Goal: Task Accomplishment & Management: Use online tool/utility

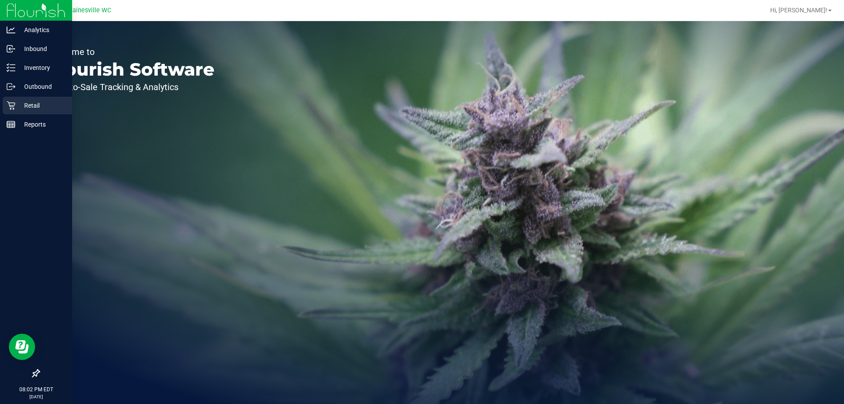
click at [26, 102] on p "Retail" at bounding box center [41, 105] width 53 height 11
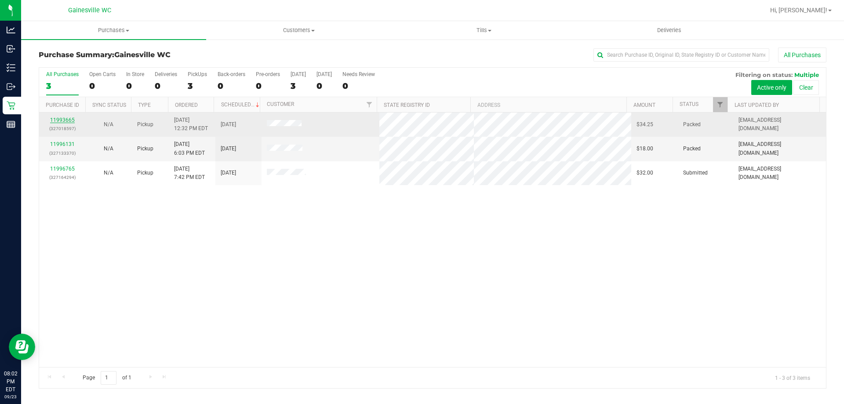
click at [68, 123] on link "11993665" at bounding box center [62, 120] width 25 height 6
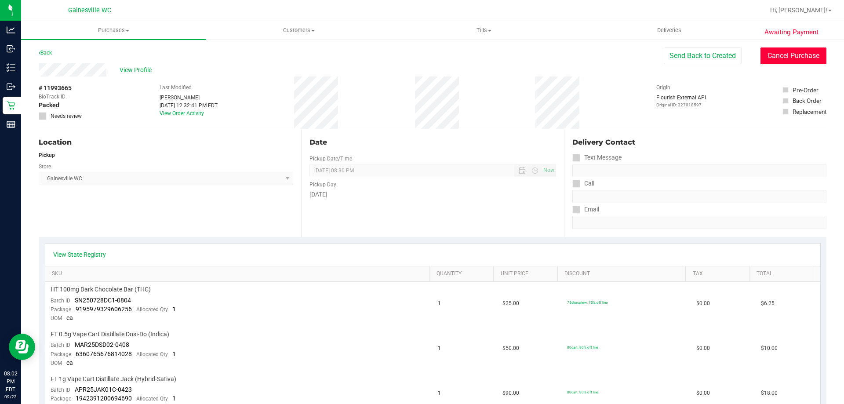
click at [787, 54] on button "Cancel Purchase" at bounding box center [794, 55] width 66 height 17
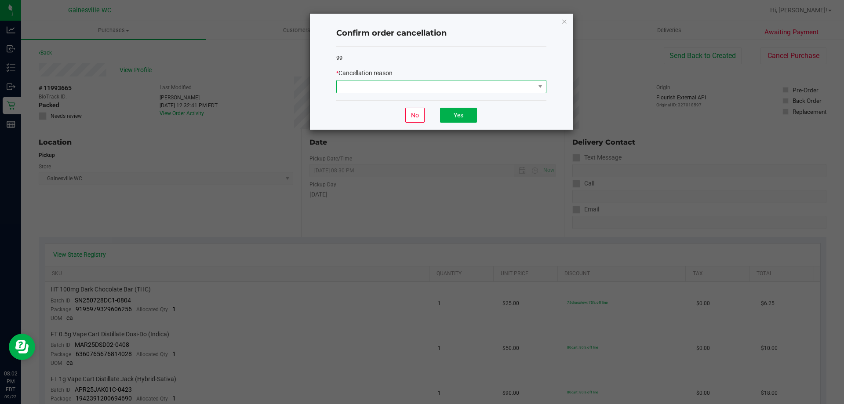
click at [460, 88] on span at bounding box center [436, 86] width 198 height 12
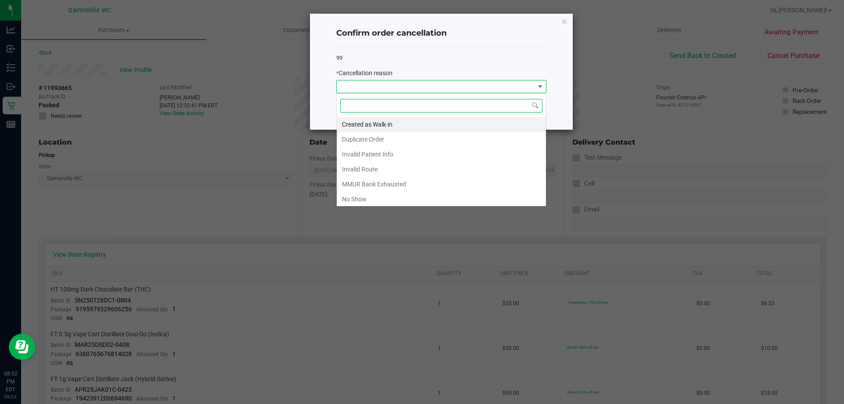
scroll to position [13, 210]
click at [387, 194] on li "No Show" at bounding box center [441, 199] width 209 height 15
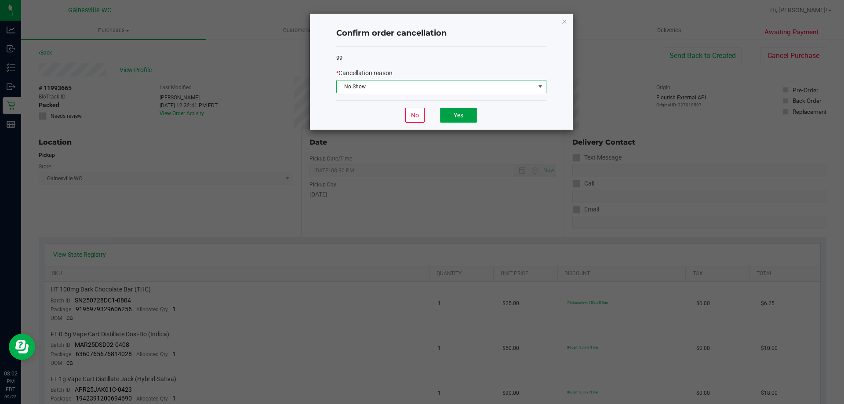
click at [456, 113] on button "Yes" at bounding box center [458, 115] width 37 height 15
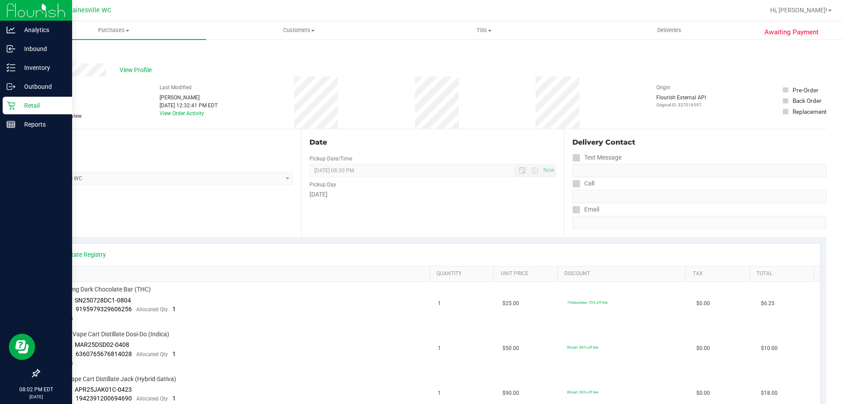
click at [14, 110] on div "Retail" at bounding box center [37, 106] width 69 height 18
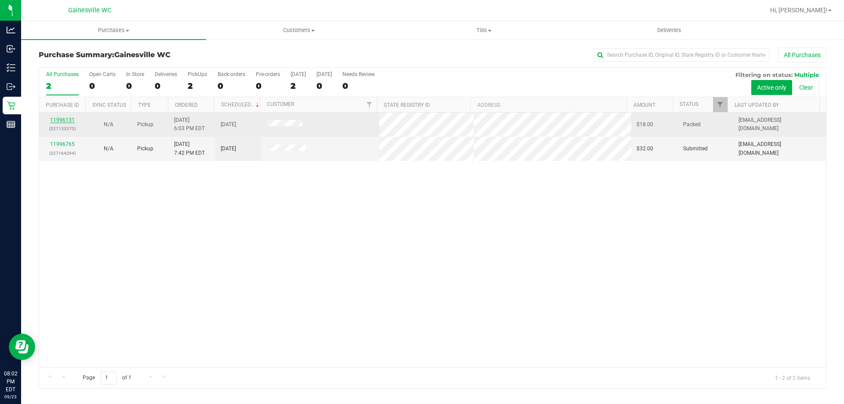
click at [65, 120] on link "11996131" at bounding box center [62, 120] width 25 height 6
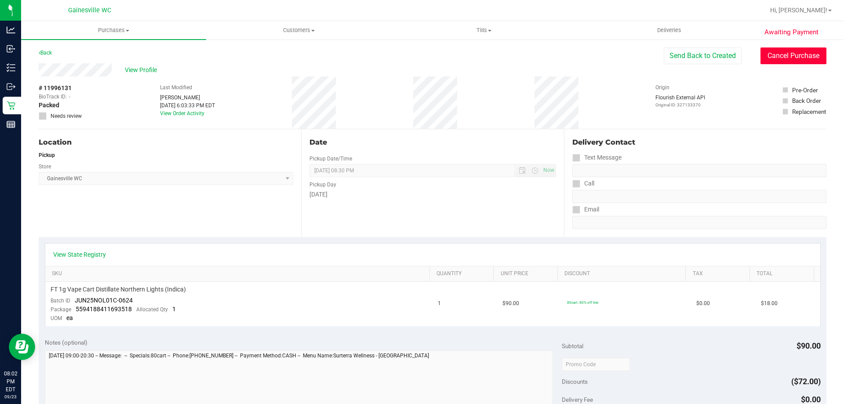
click at [767, 58] on button "Cancel Purchase" at bounding box center [794, 55] width 66 height 17
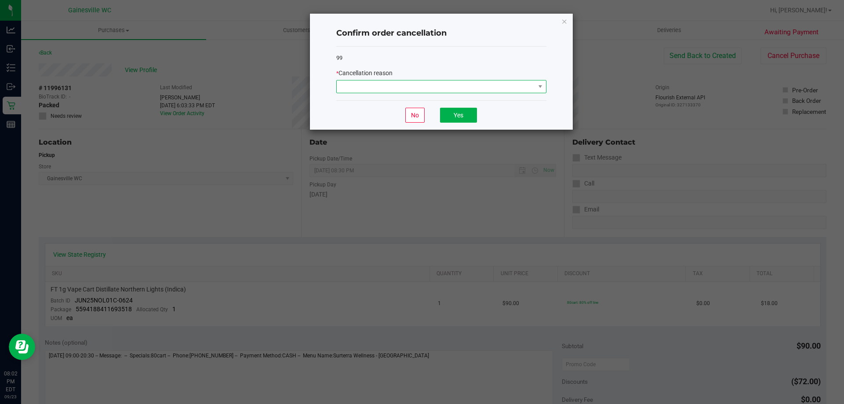
click at [376, 87] on span at bounding box center [436, 86] width 198 height 12
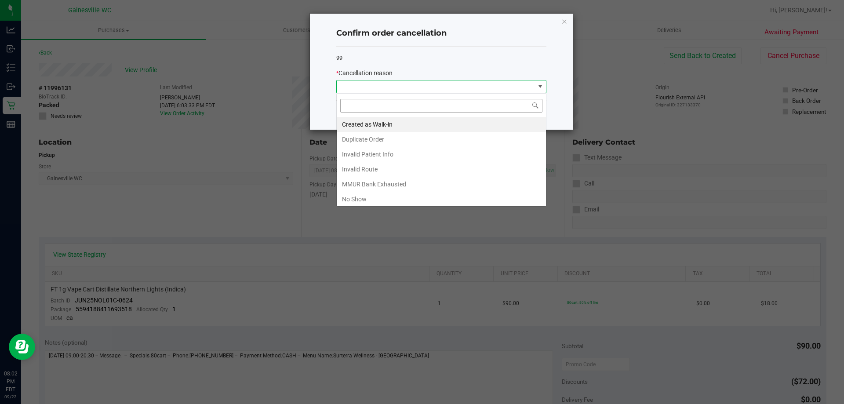
scroll to position [13, 210]
drag, startPoint x: 375, startPoint y: 194, endPoint x: 404, endPoint y: 183, distance: 30.7
click at [375, 194] on li "No Show" at bounding box center [441, 199] width 209 height 15
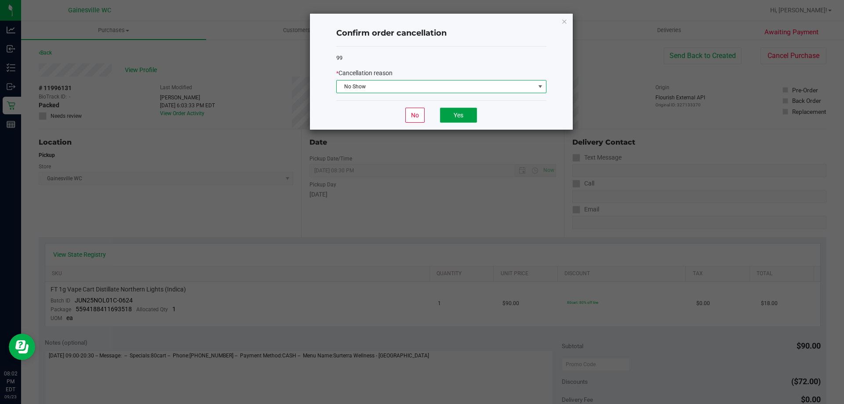
click at [470, 111] on button "Yes" at bounding box center [458, 115] width 37 height 15
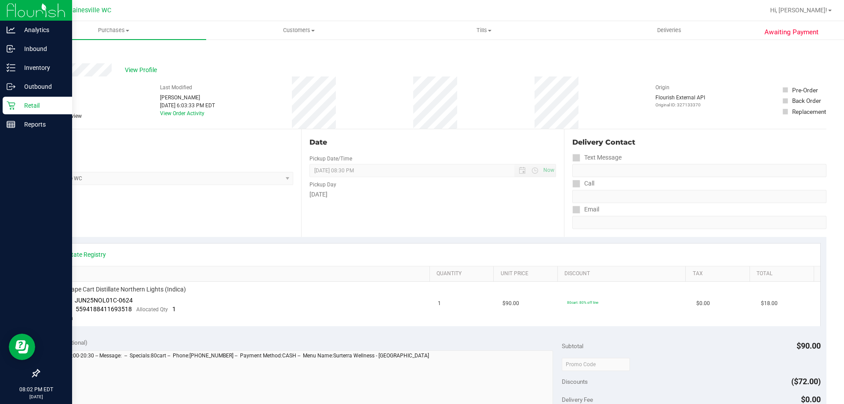
click at [17, 111] on div "Retail" at bounding box center [37, 106] width 69 height 18
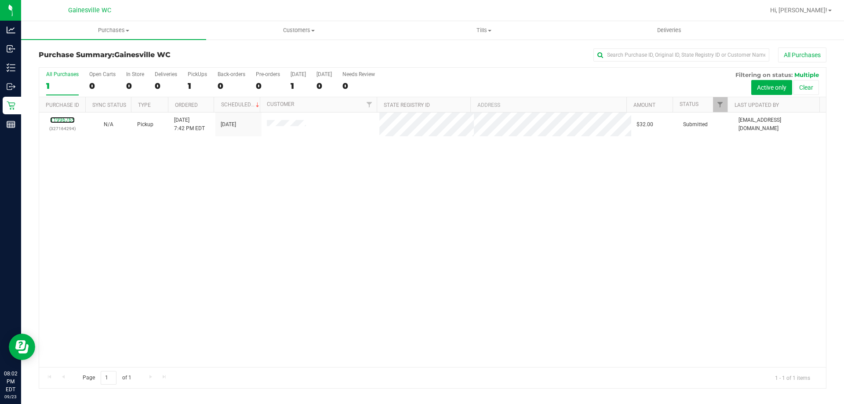
click at [67, 121] on link "11996765" at bounding box center [62, 120] width 25 height 6
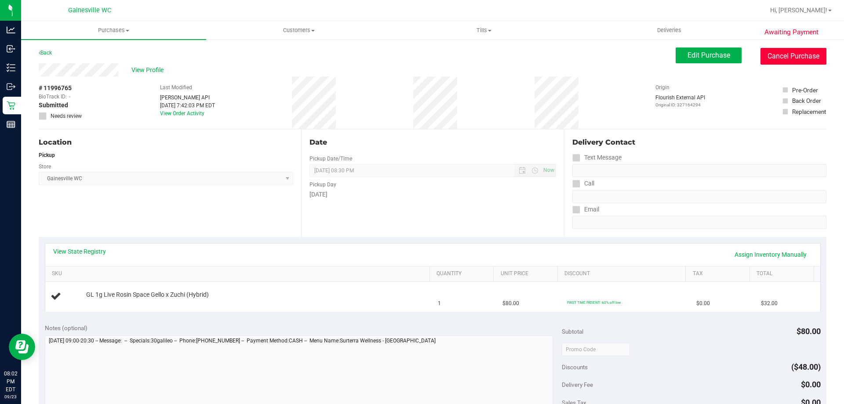
click at [768, 62] on button "Cancel Purchase" at bounding box center [794, 56] width 66 height 17
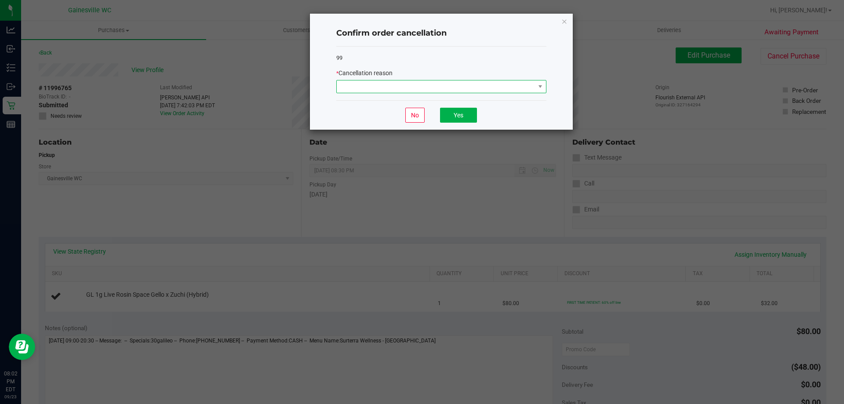
click at [473, 88] on span at bounding box center [436, 86] width 198 height 12
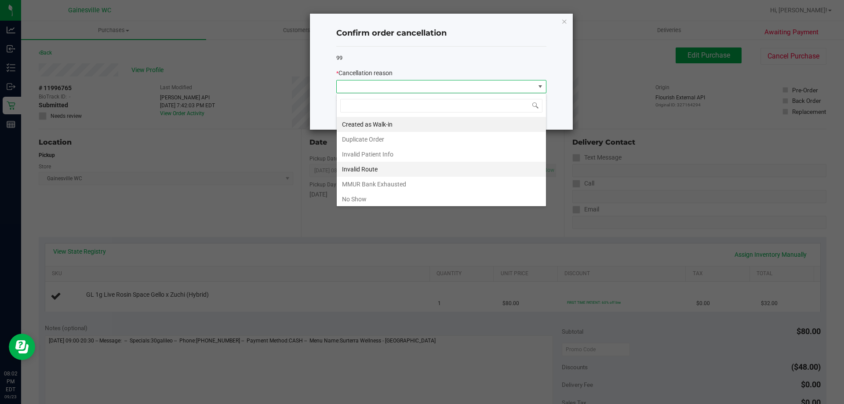
scroll to position [13, 210]
click at [370, 194] on li "No Show" at bounding box center [441, 199] width 209 height 15
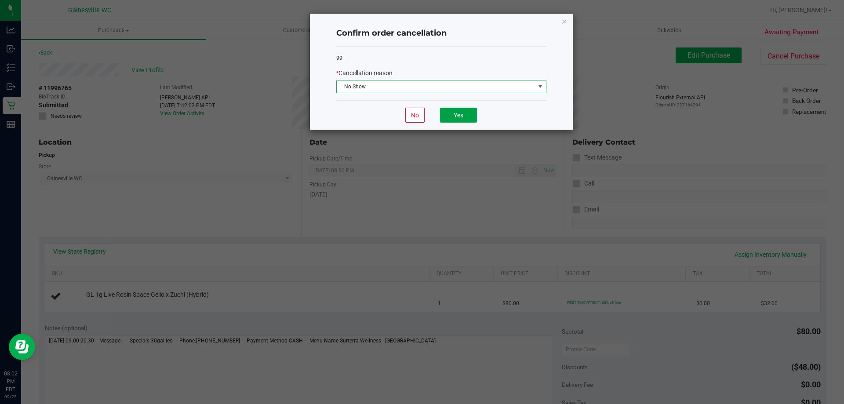
click at [452, 116] on button "Yes" at bounding box center [458, 115] width 37 height 15
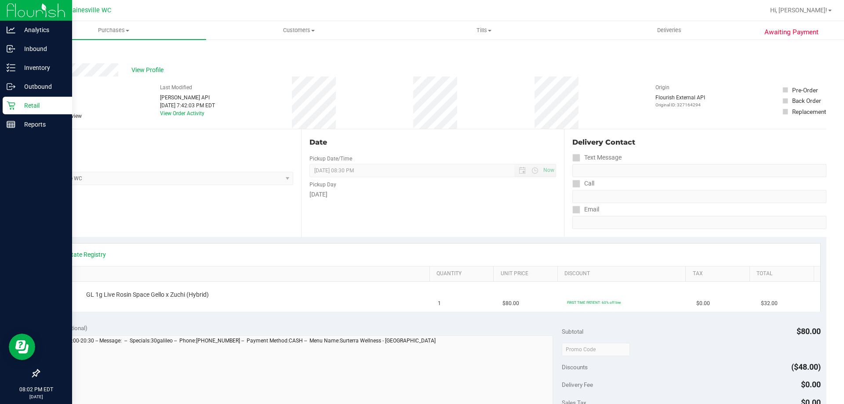
click at [8, 104] on icon at bounding box center [11, 105] width 9 height 9
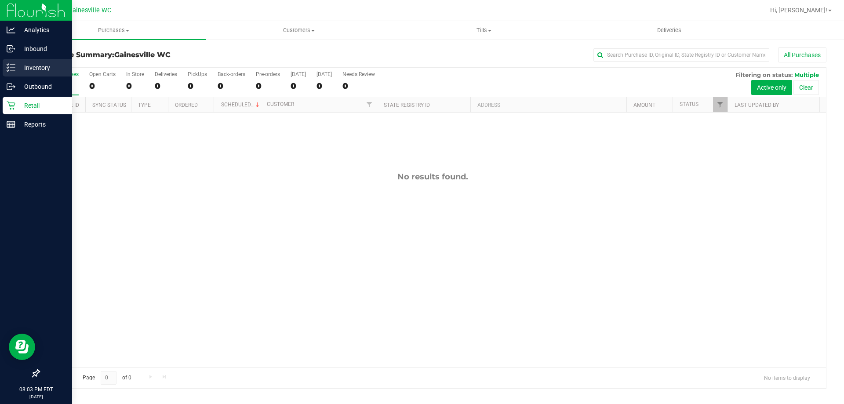
click at [50, 73] on div "Inventory" at bounding box center [37, 68] width 69 height 18
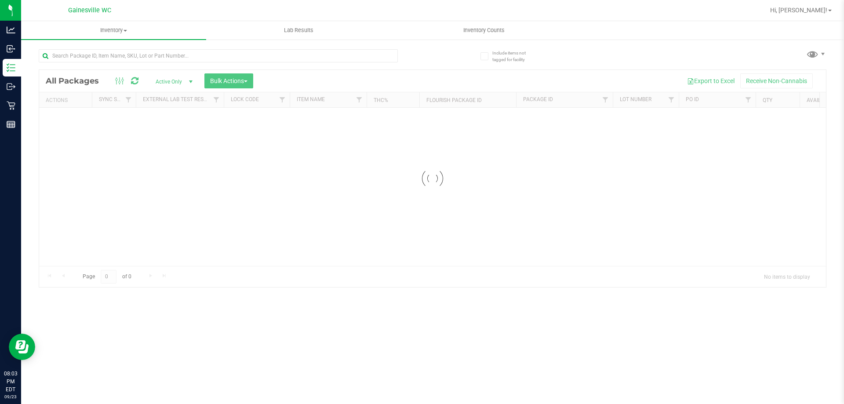
click at [242, 14] on div at bounding box center [460, 10] width 607 height 17
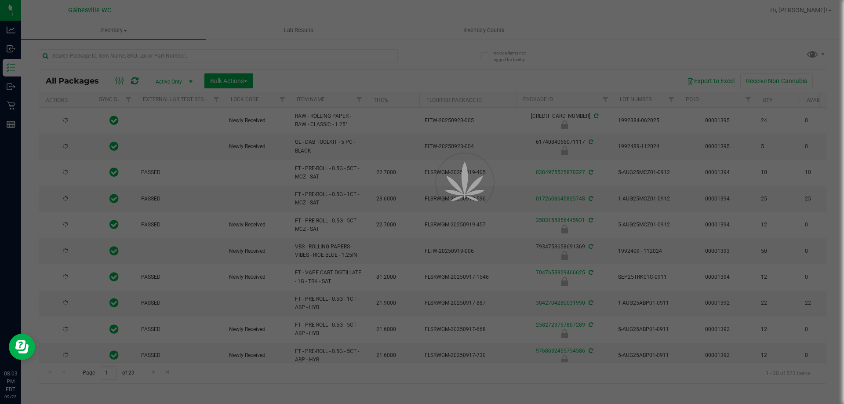
type input "2026-03-16"
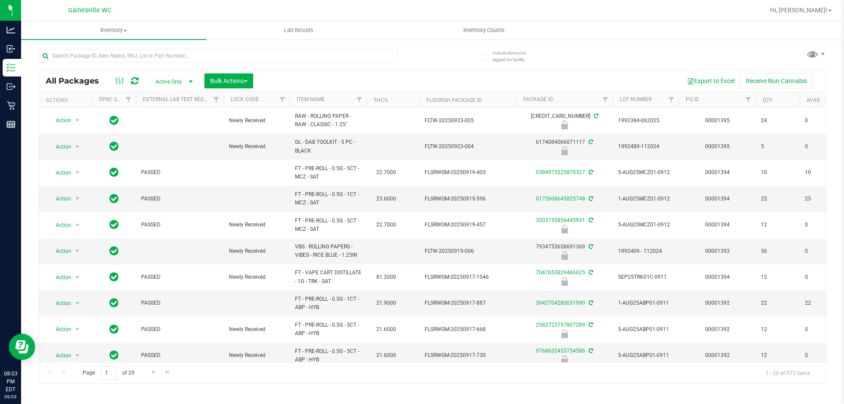
click at [426, 62] on div at bounding box center [236, 55] width 394 height 28
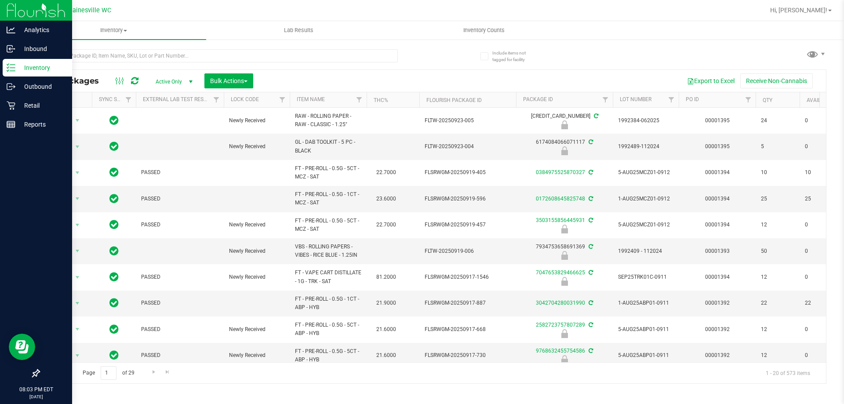
click at [12, 69] on icon at bounding box center [11, 67] width 9 height 9
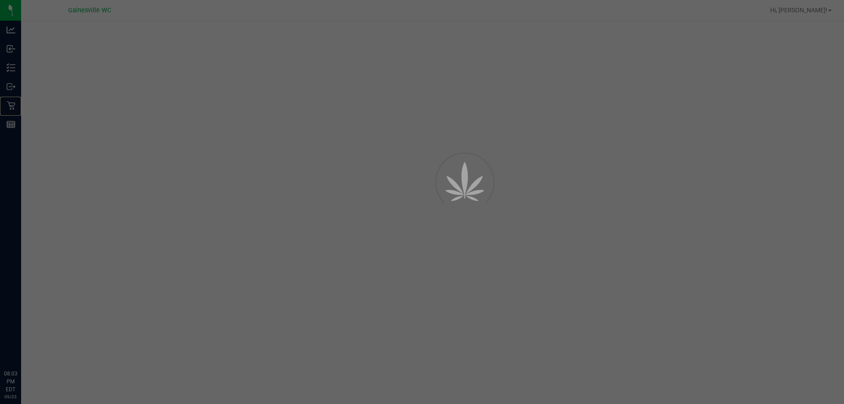
click at [0, 0] on p "Retail" at bounding box center [0, 0] width 0 height 0
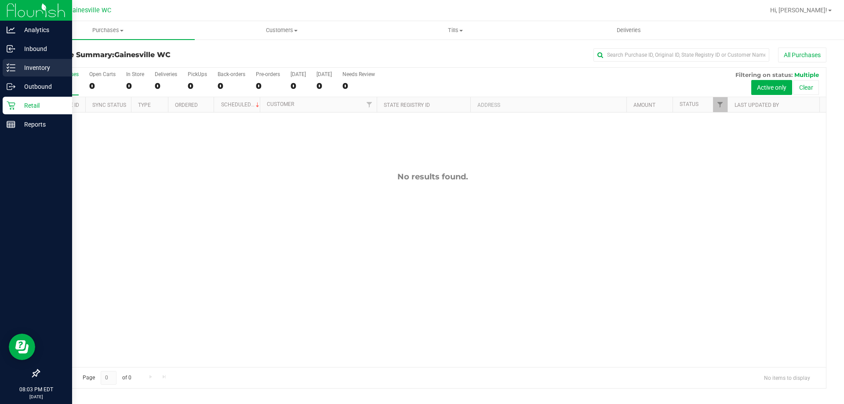
click at [36, 73] on div "Inventory" at bounding box center [37, 68] width 69 height 18
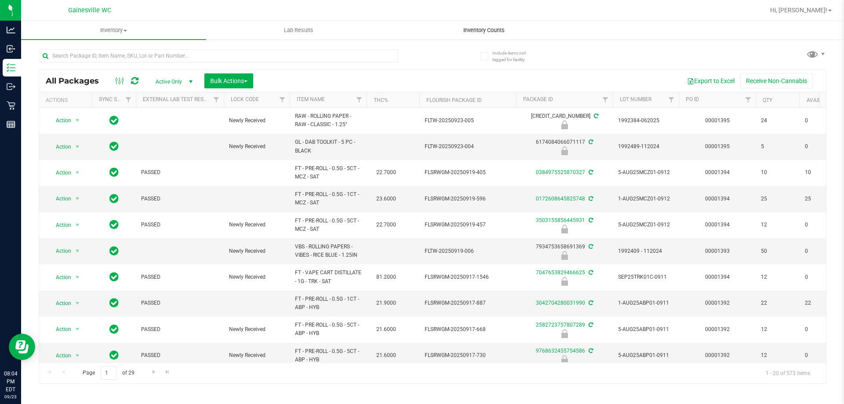
click at [482, 34] on uib-tab-heading "Inventory Counts" at bounding box center [484, 31] width 184 height 18
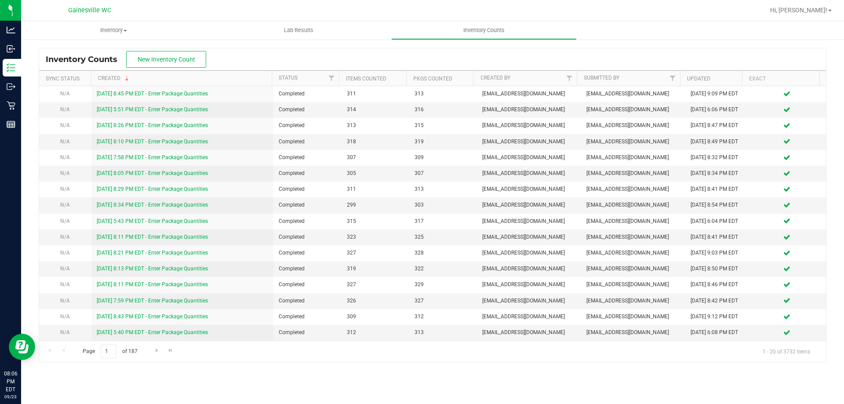
click at [379, 7] on div at bounding box center [460, 10] width 607 height 17
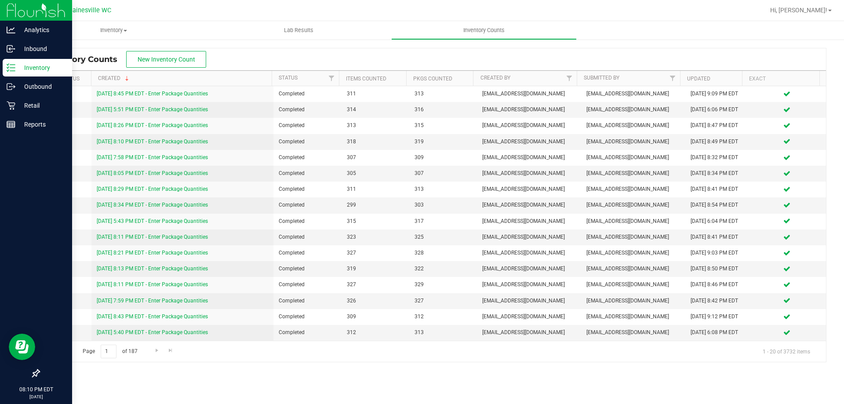
click at [9, 73] on div "Inventory" at bounding box center [37, 68] width 69 height 18
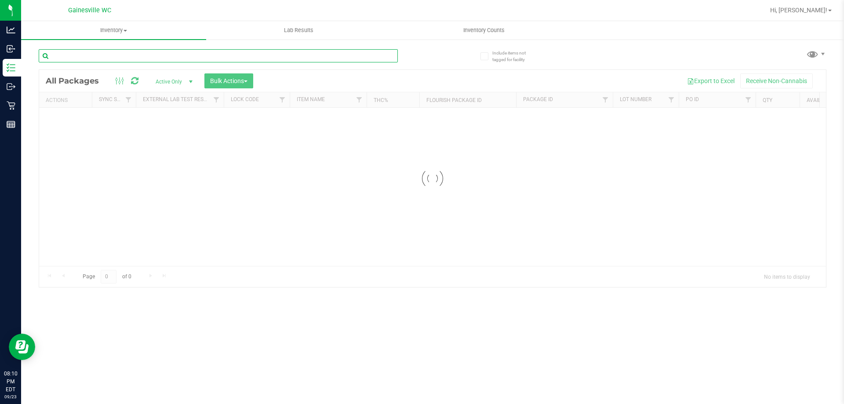
click at [146, 54] on input "text" at bounding box center [218, 55] width 359 height 13
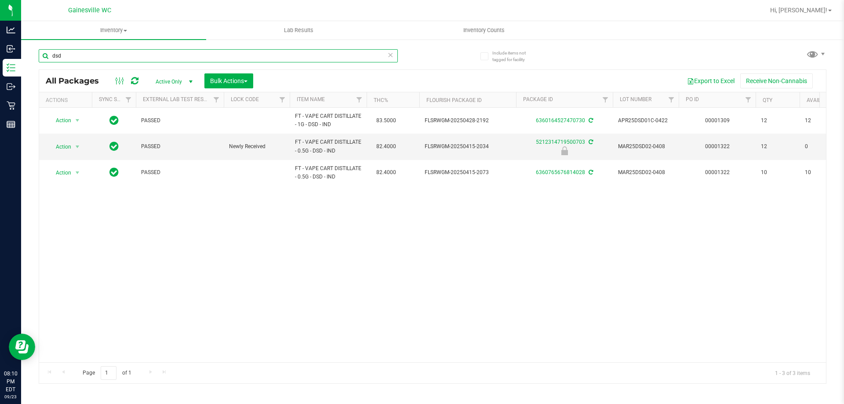
type input "dsd"
click at [392, 55] on icon at bounding box center [390, 54] width 6 height 11
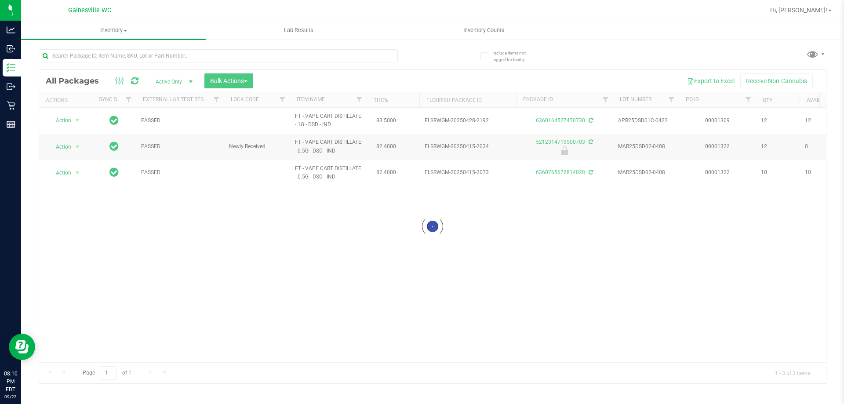
click at [417, 55] on div at bounding box center [236, 55] width 394 height 28
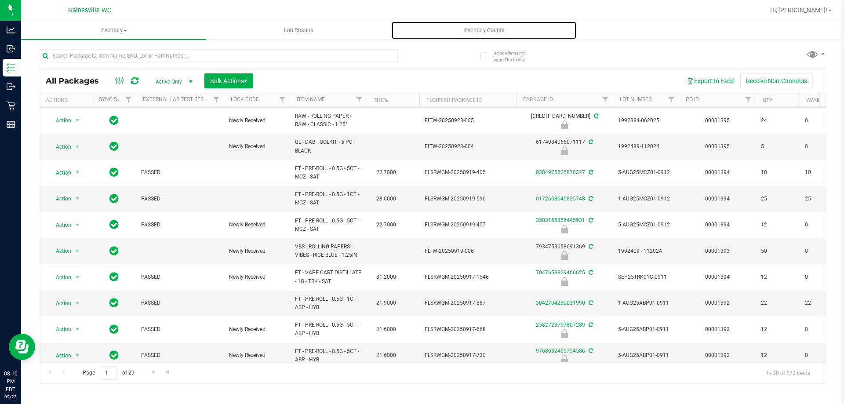
click at [479, 30] on span "Inventory Counts" at bounding box center [484, 30] width 65 height 8
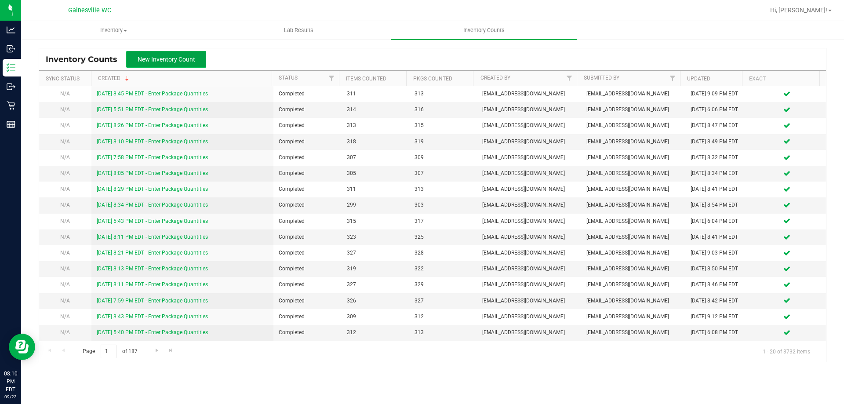
click at [193, 57] on span "New Inventory Count" at bounding box center [167, 59] width 58 height 7
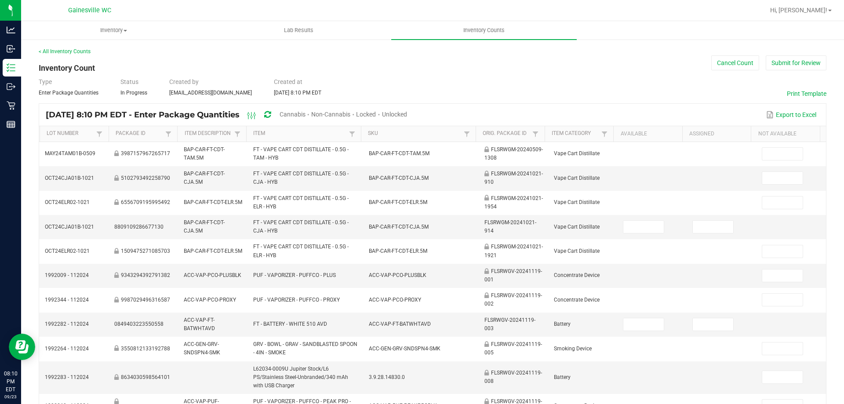
click at [306, 115] on span "Cannabis" at bounding box center [293, 114] width 26 height 7
click at [408, 109] on div "Unlocked" at bounding box center [395, 115] width 25 height 16
click at [408, 111] on span "Unlocked" at bounding box center [395, 114] width 25 height 7
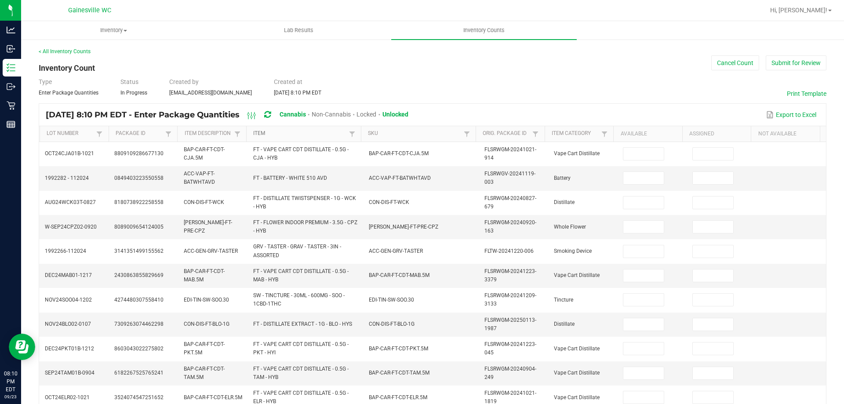
click at [297, 132] on link "Item" at bounding box center [299, 133] width 93 height 7
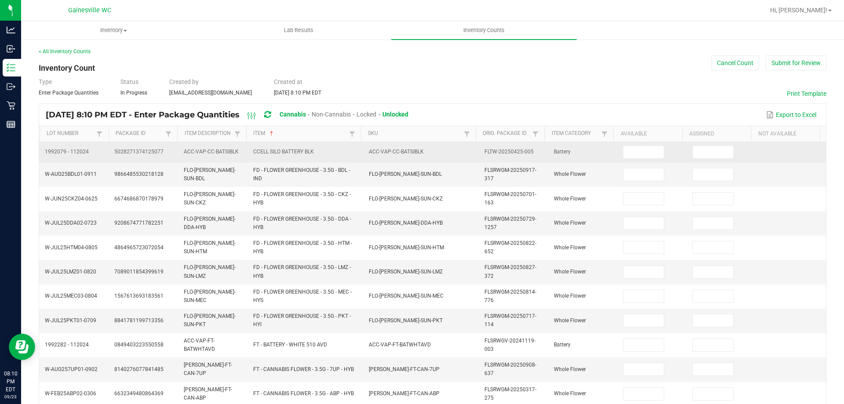
click at [654, 153] on span at bounding box center [645, 152] width 44 height 6
click at [654, 153] on span at bounding box center [643, 152] width 41 height 13
click at [653, 154] on input at bounding box center [644, 152] width 40 height 12
type input "6"
type input "16"
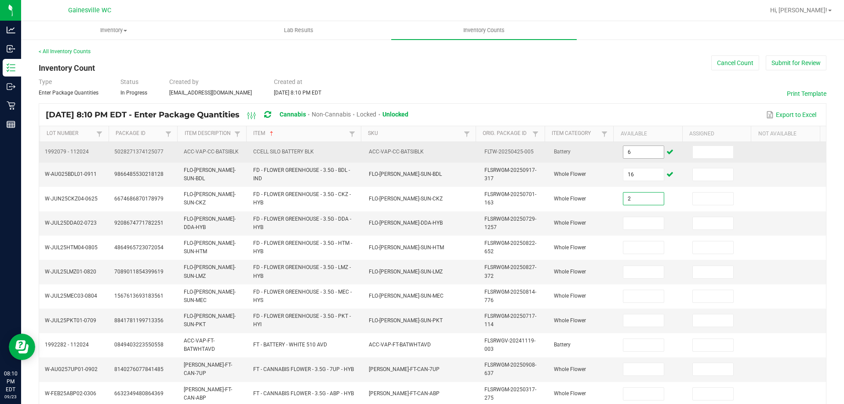
type input "2"
type input "18"
type input "6"
type input "4"
type input "13"
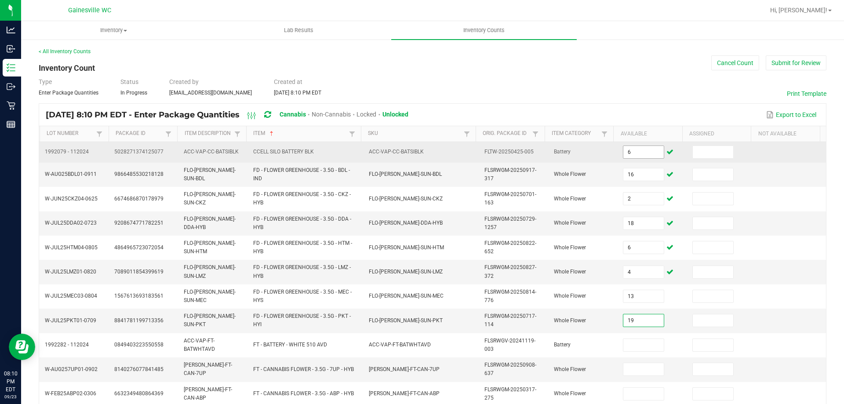
type input "19"
type input "14"
type input "11"
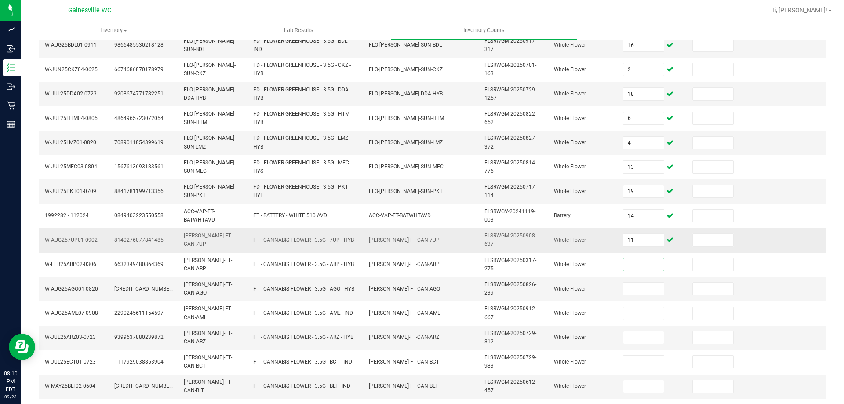
scroll to position [132, 0]
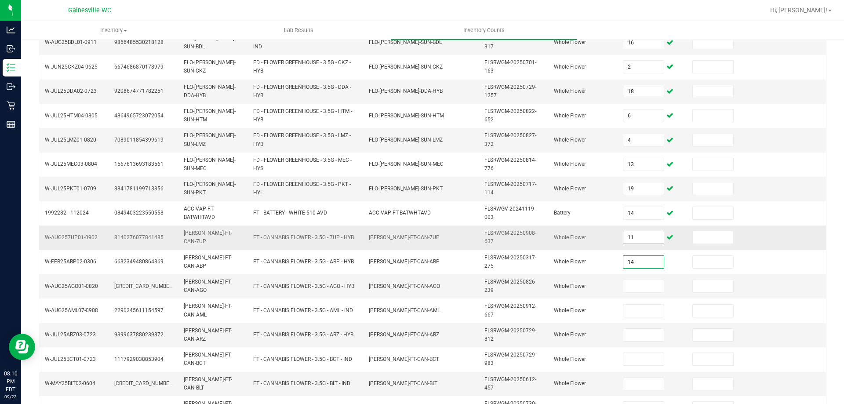
type input "14"
type input "19"
type input "5"
type input "6"
type input "20"
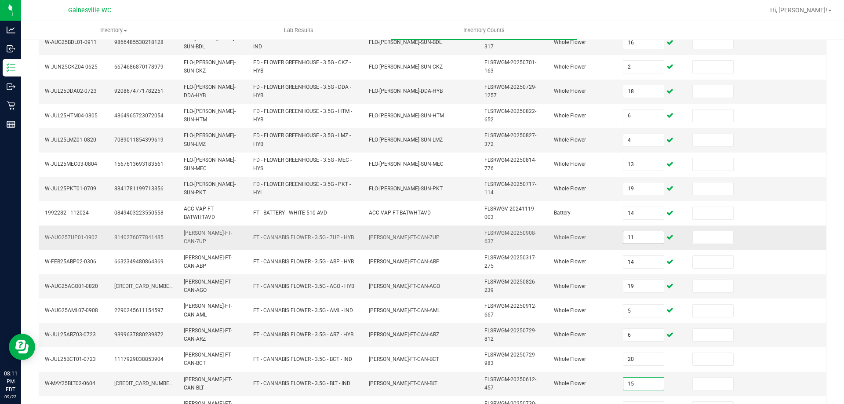
type input "15"
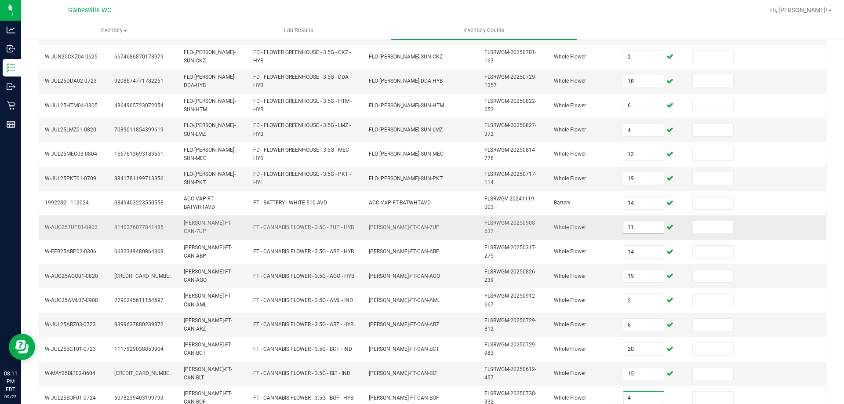
type input "4"
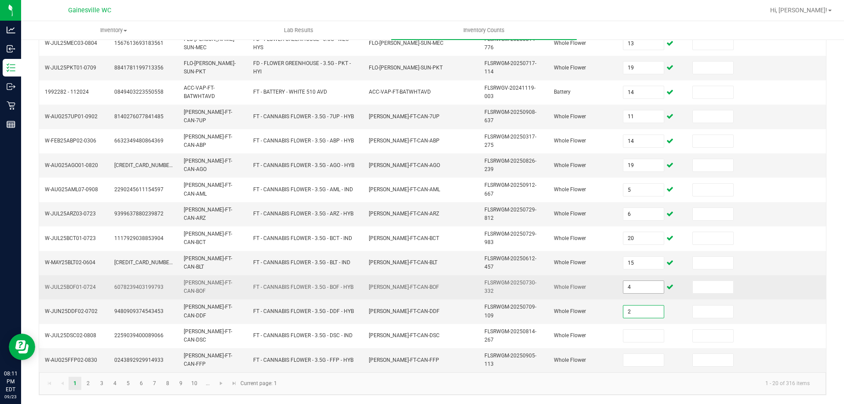
type input "2"
type input "18"
type input "19"
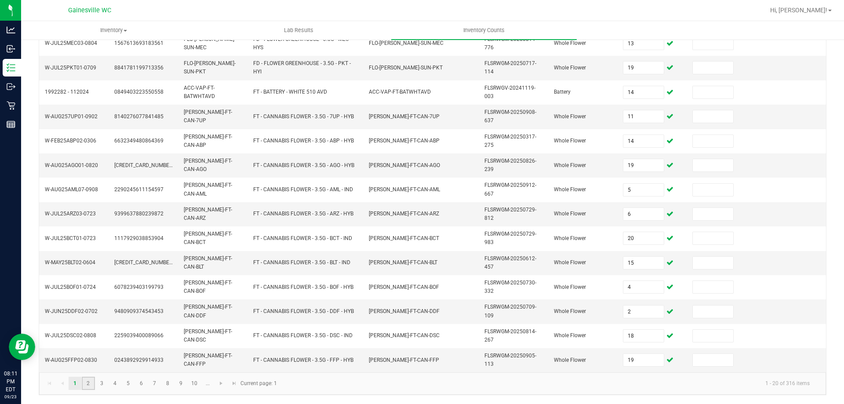
click at [88, 385] on link "2" at bounding box center [88, 383] width 13 height 13
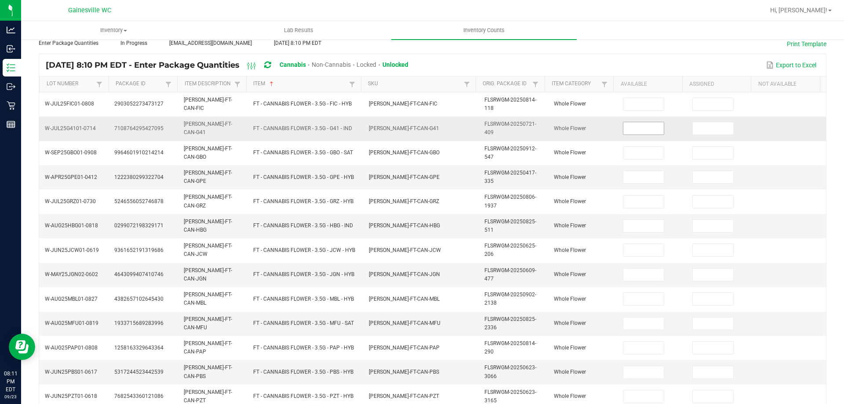
scroll to position [33, 0]
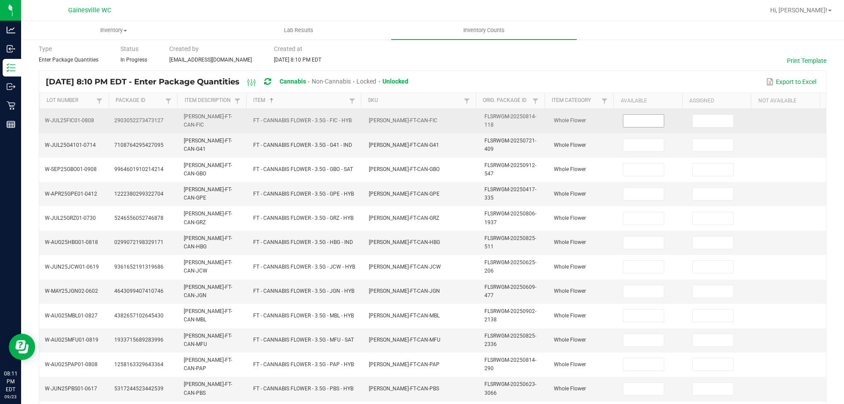
click at [640, 125] on input at bounding box center [644, 121] width 40 height 12
type input "2"
type input "3"
type input "20"
type input "11"
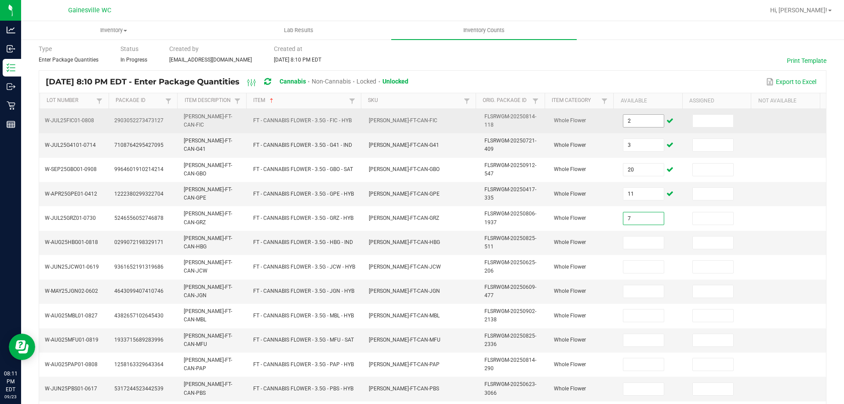
type input "7"
type input "10"
type input "12"
type input "10"
type input "15"
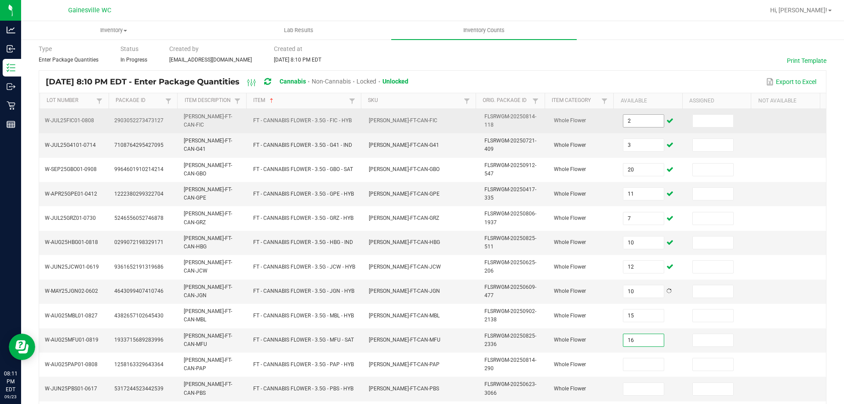
type input "16"
type input "9"
type input "8"
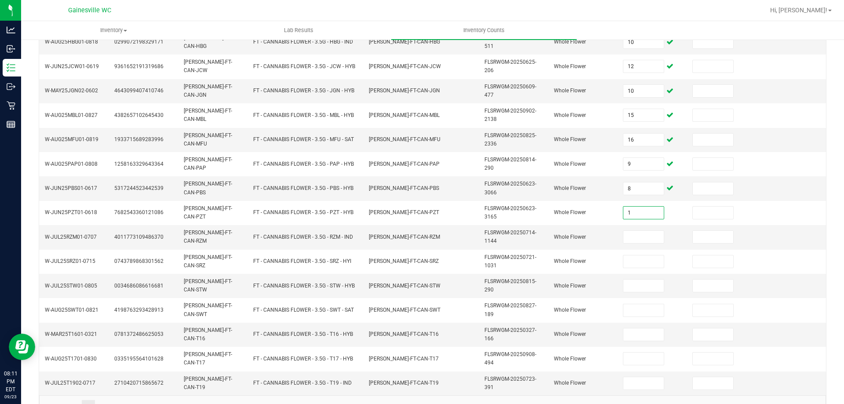
type input "1"
click at [826, 135] on div "< All Inventory Counts Inventory Count Cancel Count Submit for Review Type Ente…" at bounding box center [432, 116] width 823 height 622
click at [624, 237] on input at bounding box center [644, 237] width 40 height 12
type input "8"
type input "2"
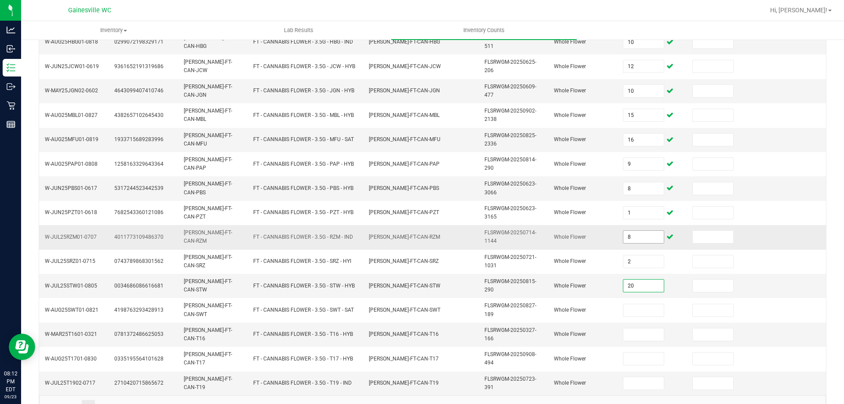
type input "20"
type input "3"
type input "7"
type input "10"
type input "12"
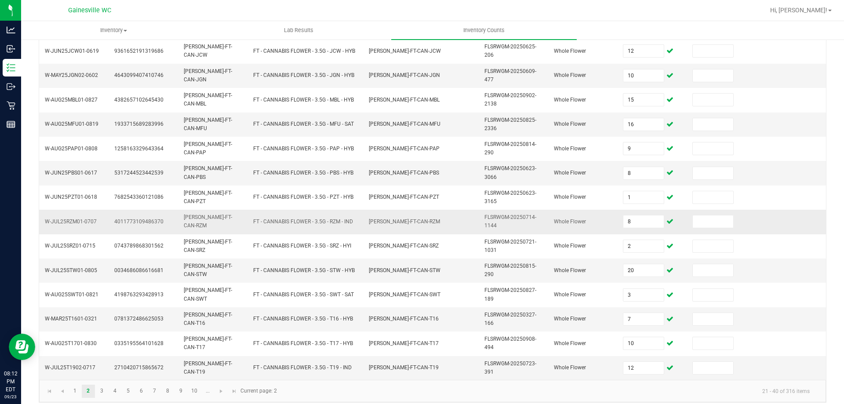
scroll to position [256, 0]
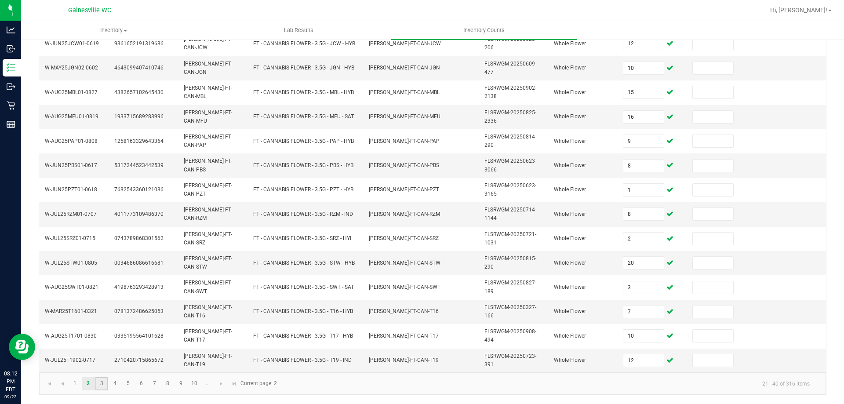
click at [99, 383] on link "3" at bounding box center [101, 383] width 13 height 13
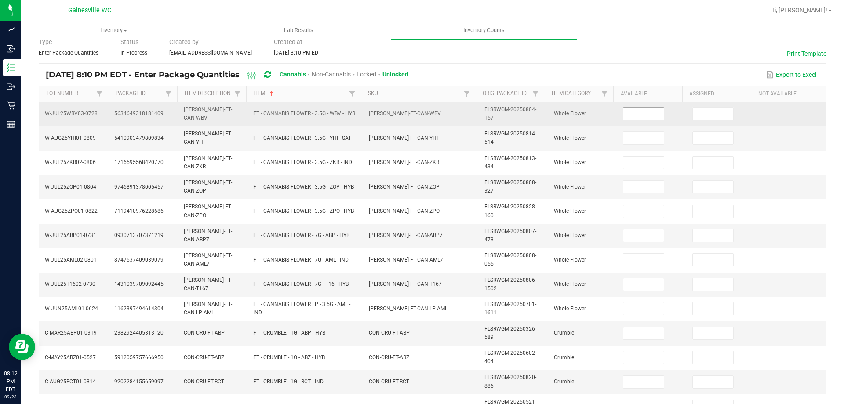
scroll to position [37, 0]
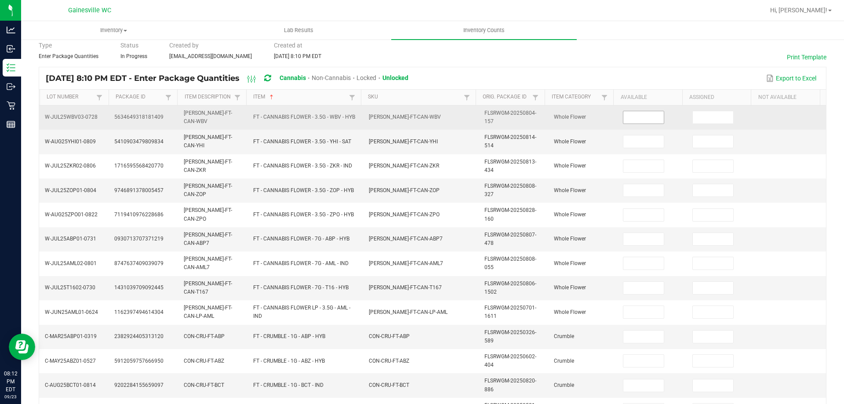
click at [630, 119] on input at bounding box center [644, 117] width 40 height 12
type input "7"
type input "8"
type input "1"
type input "17"
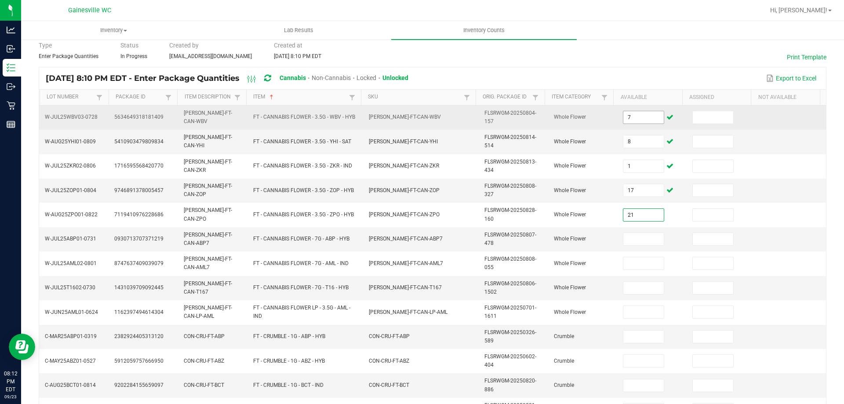
type input "21"
type input "15"
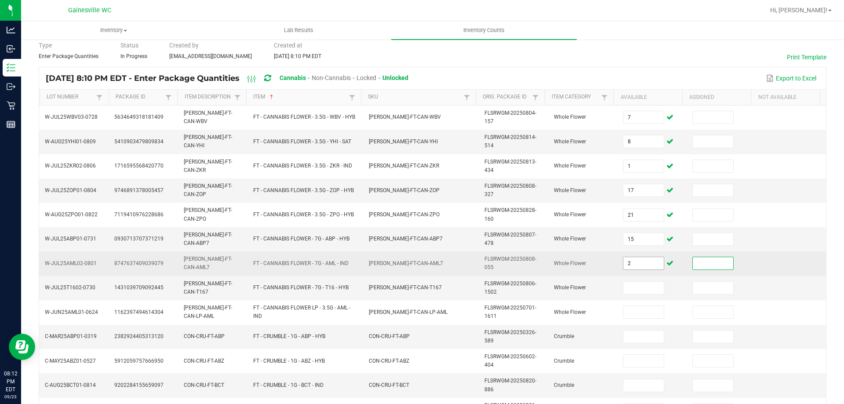
click at [652, 268] on input "2" at bounding box center [644, 263] width 40 height 12
type input "5"
type input "18"
type input "2"
type input "5"
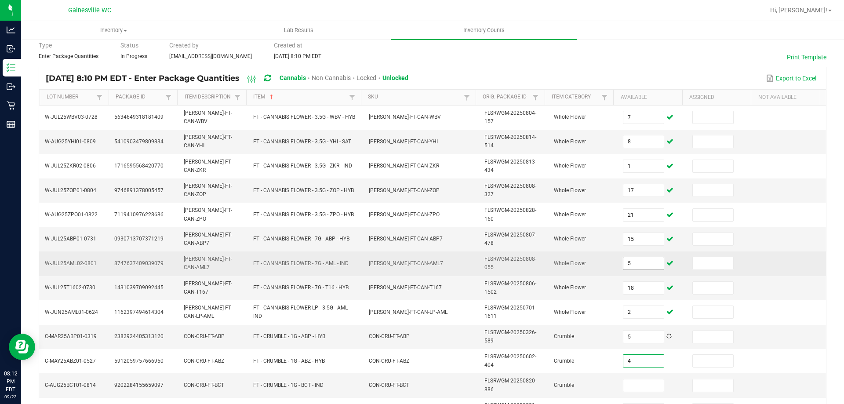
type input "4"
type input "1"
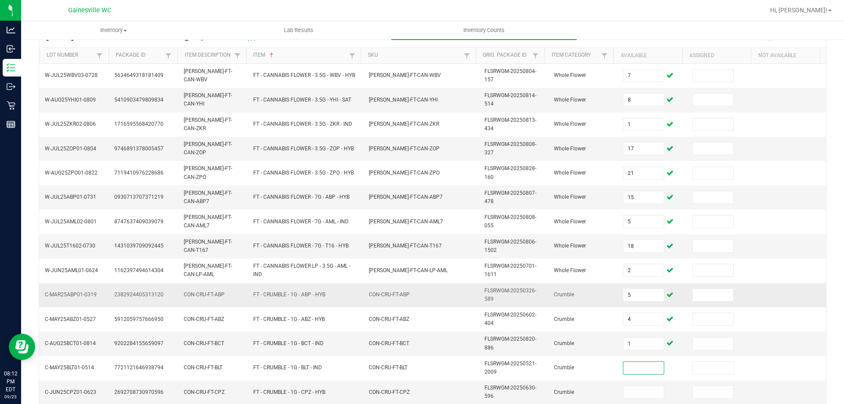
scroll to position [136, 0]
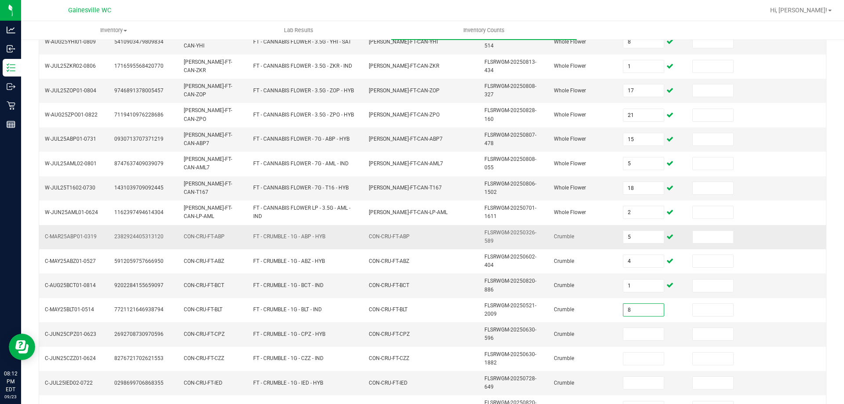
type input "8"
type input "3"
type input "6"
type input "2"
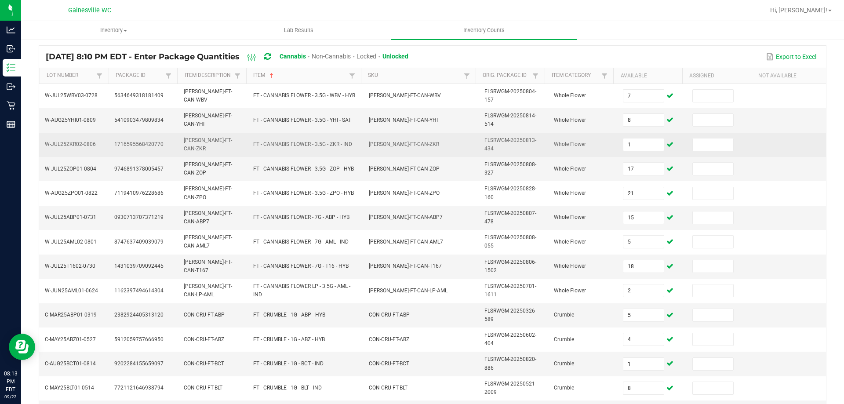
scroll to position [0, 0]
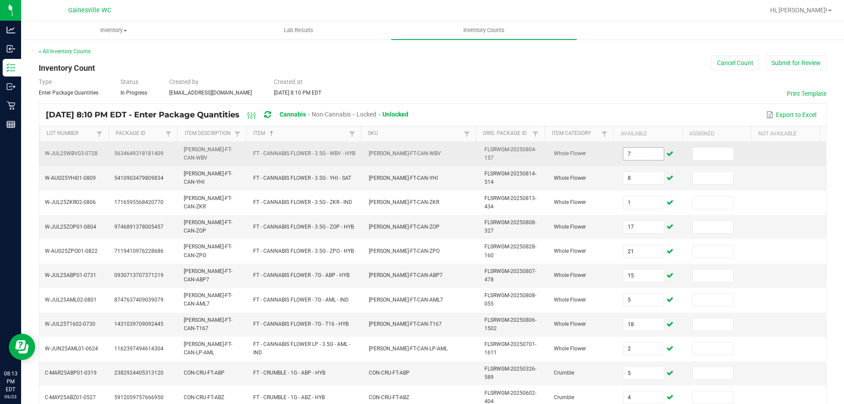
click at [627, 160] on span "7" at bounding box center [643, 153] width 41 height 13
click at [628, 157] on input "7" at bounding box center [644, 154] width 40 height 12
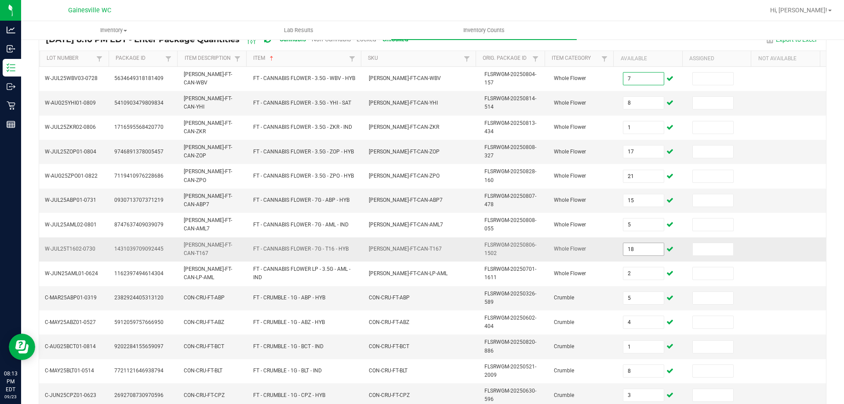
scroll to position [88, 0]
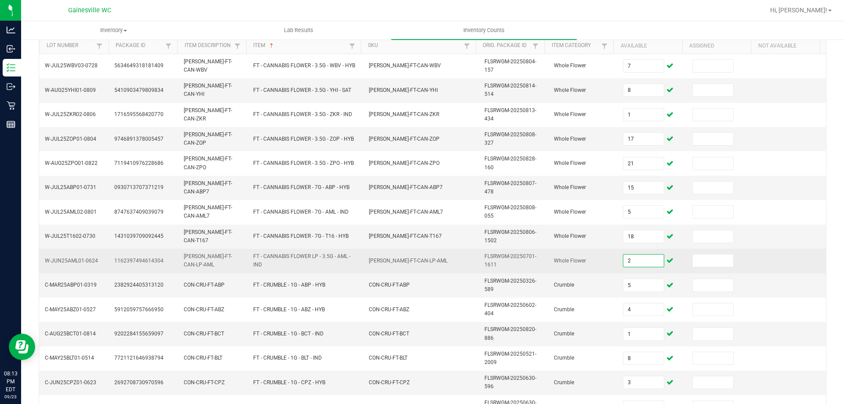
click at [631, 264] on input "2" at bounding box center [644, 261] width 40 height 12
type input "5"
type input "2"
type input "5"
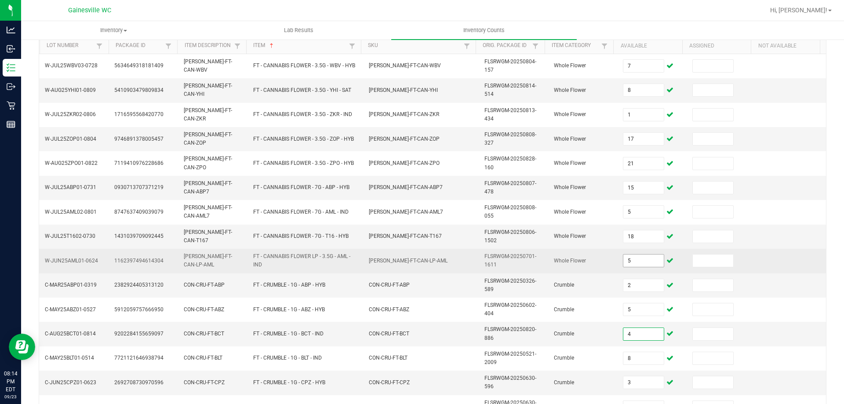
type input "4"
type input "1"
type input "8"
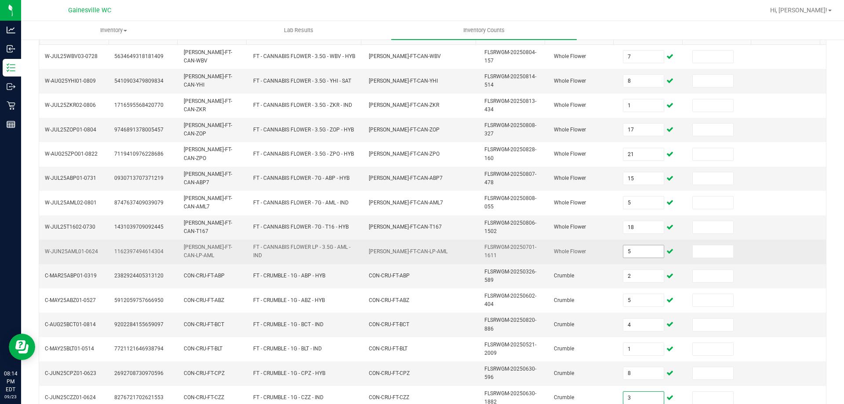
type input "3"
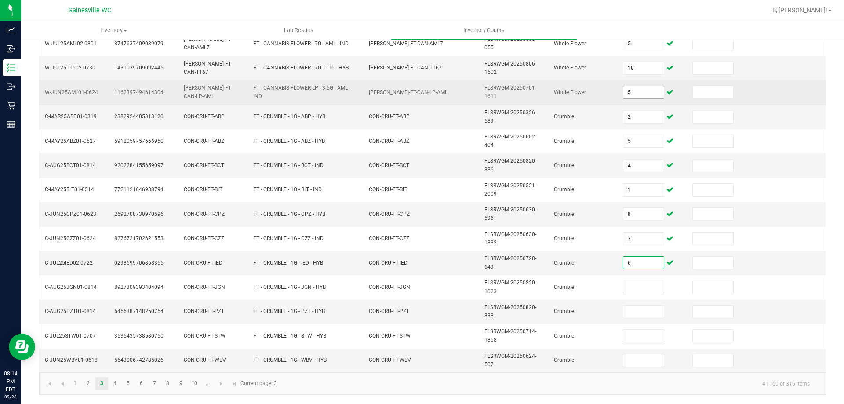
type input "6"
type input "2"
type input "3"
type input "5"
type input "3"
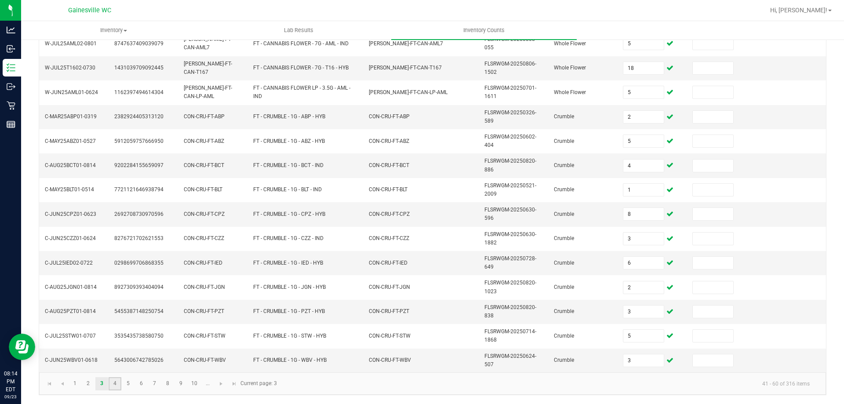
click at [115, 378] on link "4" at bounding box center [115, 383] width 13 height 13
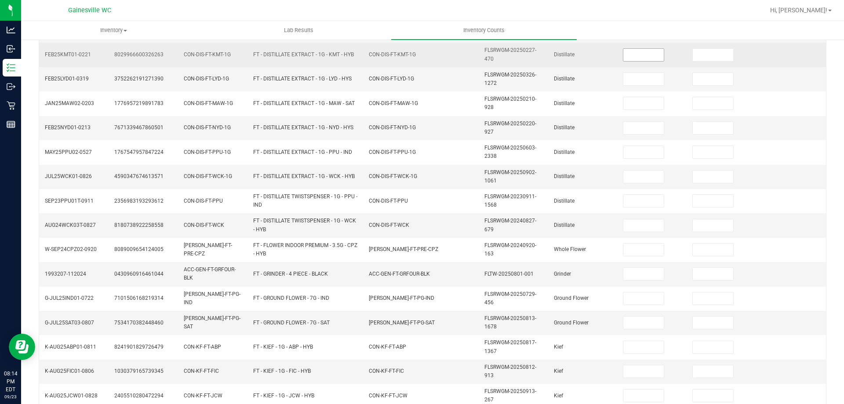
scroll to position [80, 0]
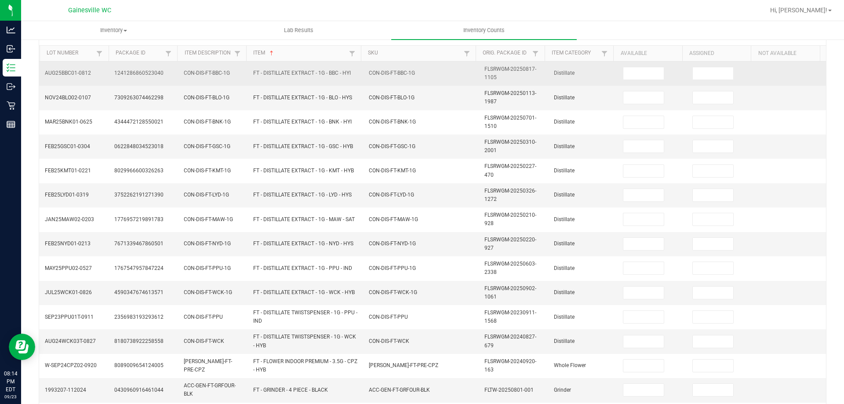
click at [640, 83] on td at bounding box center [652, 74] width 69 height 24
click at [628, 75] on input at bounding box center [644, 73] width 40 height 12
type input "9"
type input "10"
type input "5"
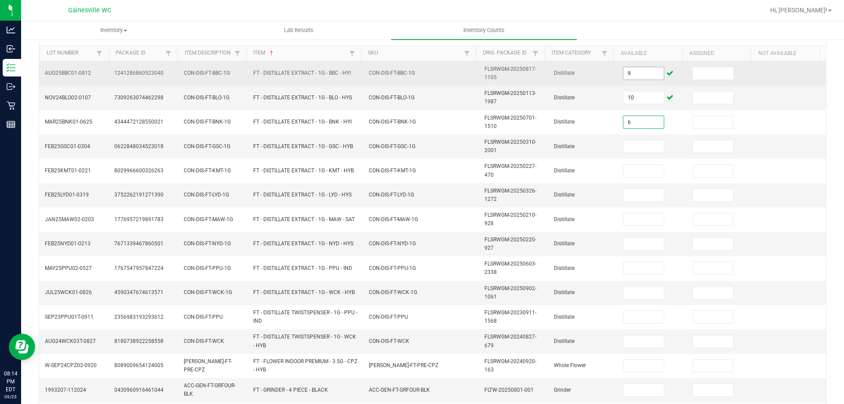
type input "6"
type input "5"
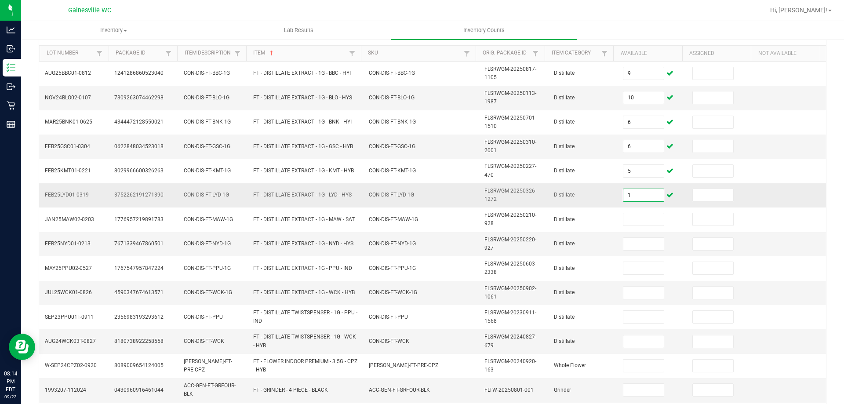
click at [634, 195] on input "1" at bounding box center [644, 195] width 40 height 12
type input "11"
type input "8"
type input "4"
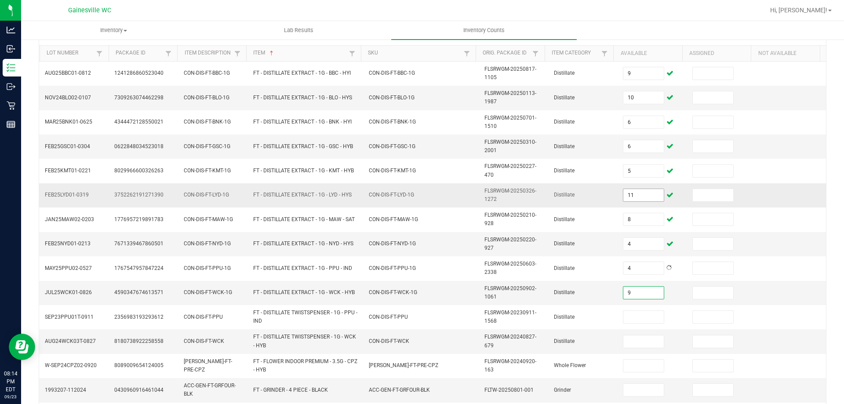
type input "9"
type input "1"
type input "4"
type input "2"
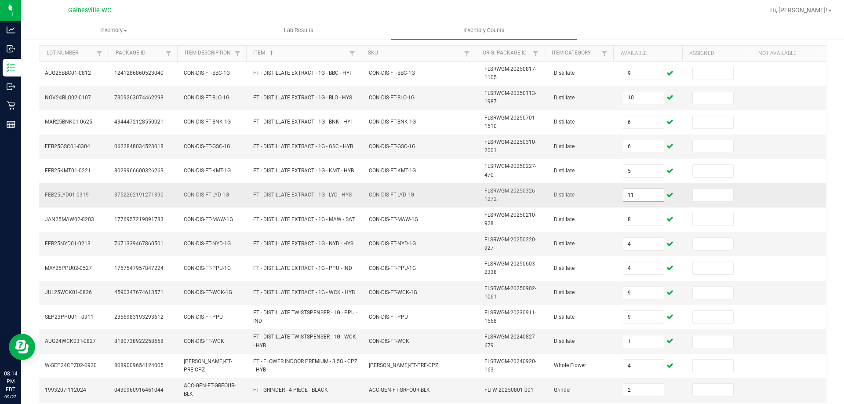
scroll to position [256, 0]
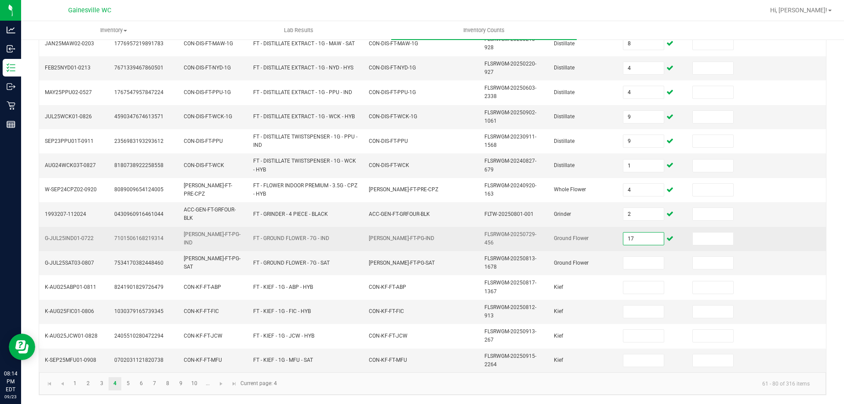
type input "17"
type input "2"
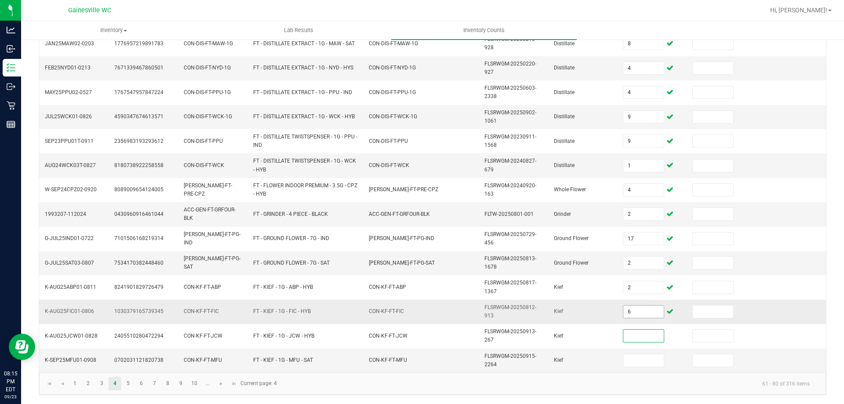
click at [634, 308] on input "6" at bounding box center [644, 312] width 40 height 12
type input "2"
type input "6"
type input "2"
click at [132, 382] on link "5" at bounding box center [128, 383] width 13 height 13
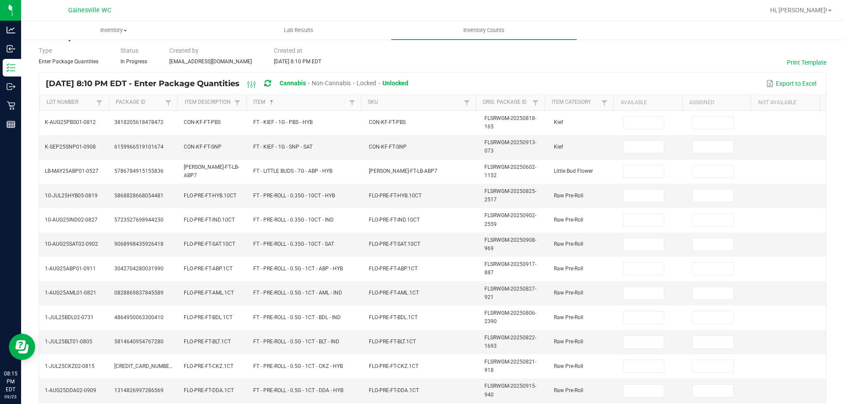
scroll to position [0, 0]
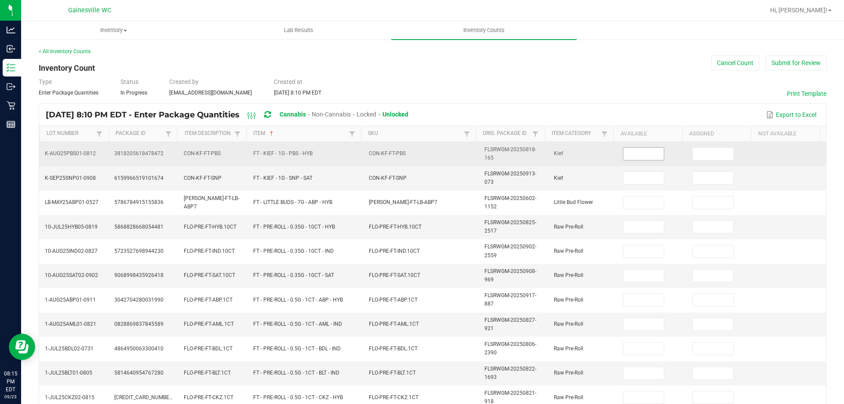
click at [631, 149] on input at bounding box center [644, 154] width 40 height 12
type input "1"
type input "8"
type input "2"
type input "1"
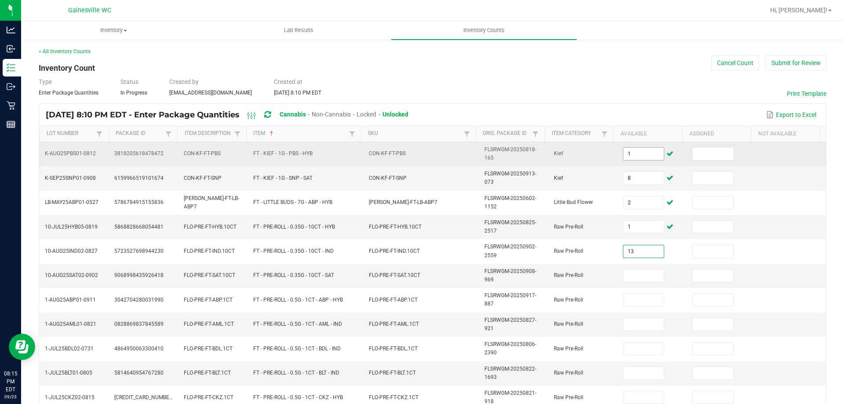
type input "13"
type input "9"
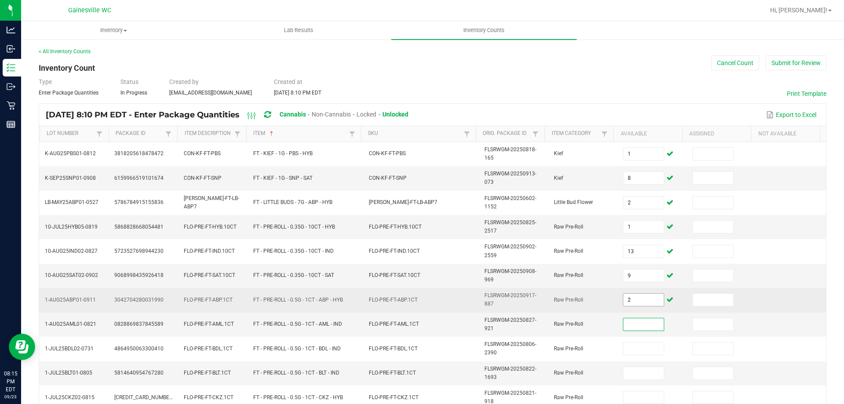
click at [627, 303] on input "2" at bounding box center [644, 300] width 40 height 12
type input "22"
type input "24"
type input "2"
type input "25"
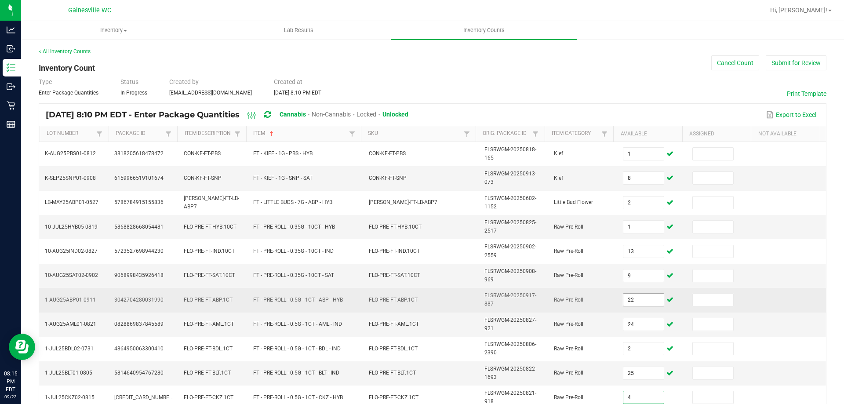
type input "4"
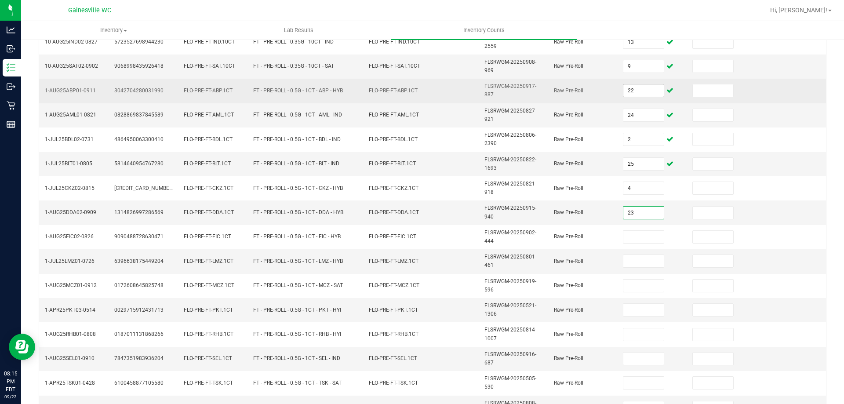
type input "23"
type input "2"
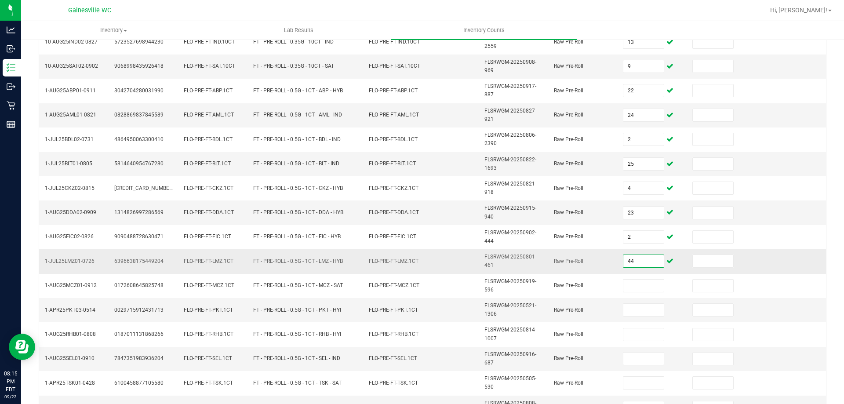
click at [640, 263] on input "44" at bounding box center [644, 261] width 40 height 12
type input "11"
type input "25"
type input "20"
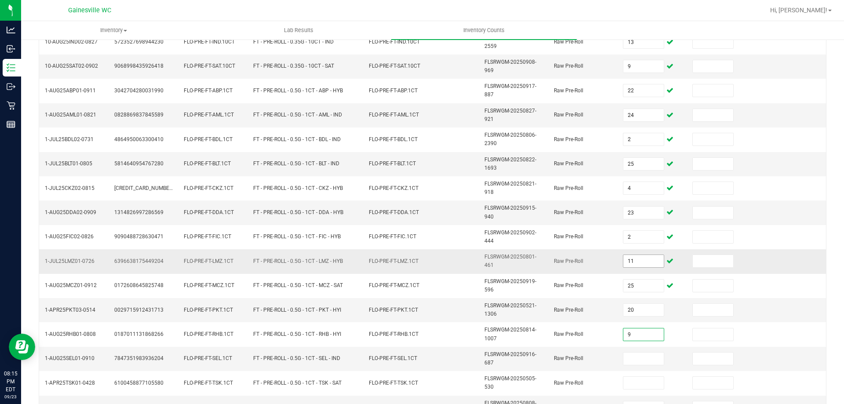
type input "9"
type input "22"
type input "23"
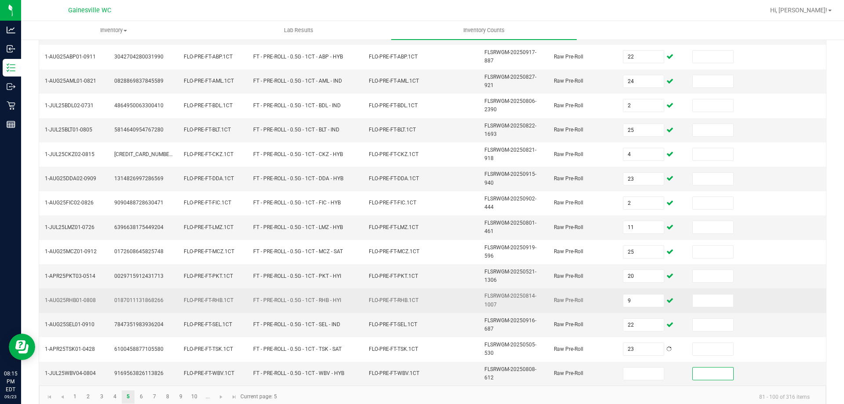
scroll to position [256, 0]
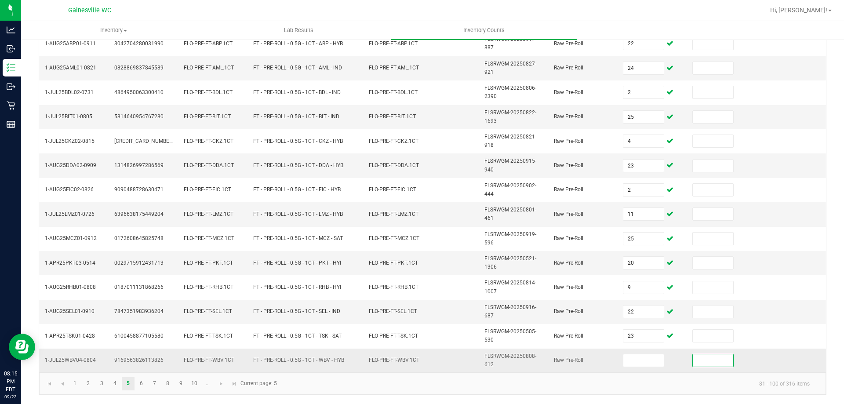
click at [646, 367] on td at bounding box center [652, 361] width 69 height 24
click at [646, 365] on input at bounding box center [644, 360] width 40 height 12
type input "6"
click at [143, 382] on link "6" at bounding box center [141, 383] width 13 height 13
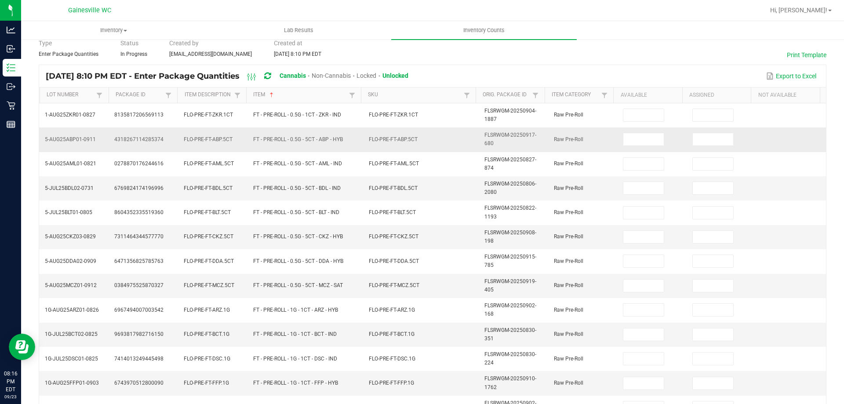
scroll to position [37, 0]
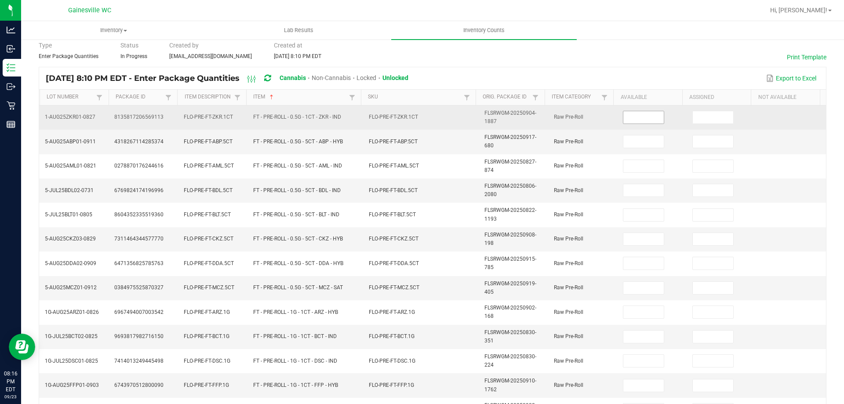
click at [638, 120] on input at bounding box center [644, 117] width 40 height 12
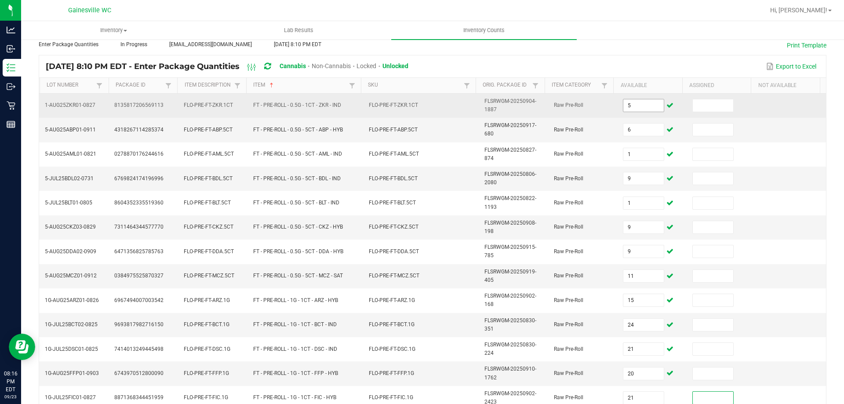
scroll to position [256, 0]
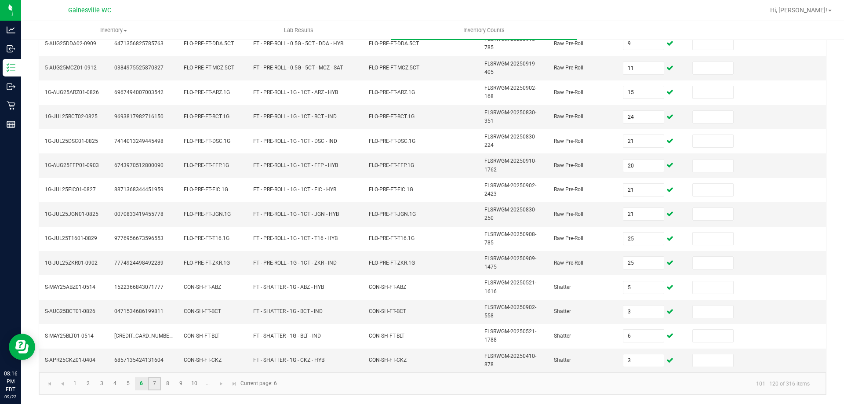
click at [158, 382] on link "7" at bounding box center [154, 383] width 13 height 13
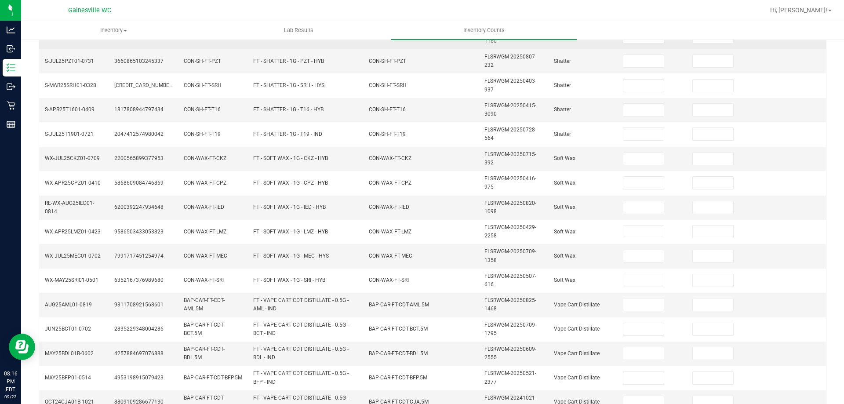
scroll to position [37, 0]
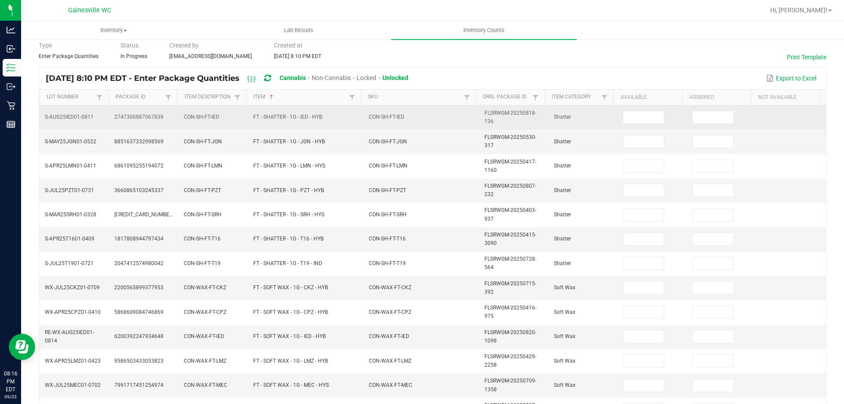
click at [626, 124] on td at bounding box center [652, 118] width 69 height 24
click at [626, 120] on input at bounding box center [644, 117] width 40 height 12
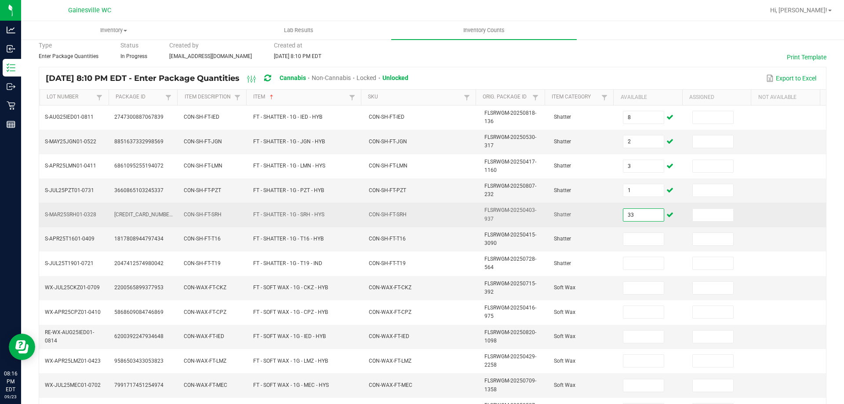
click at [642, 209] on input "33" at bounding box center [644, 215] width 40 height 12
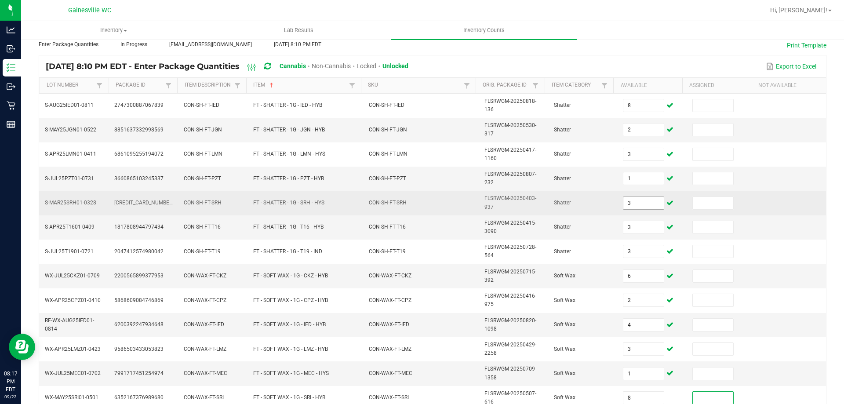
scroll to position [256, 0]
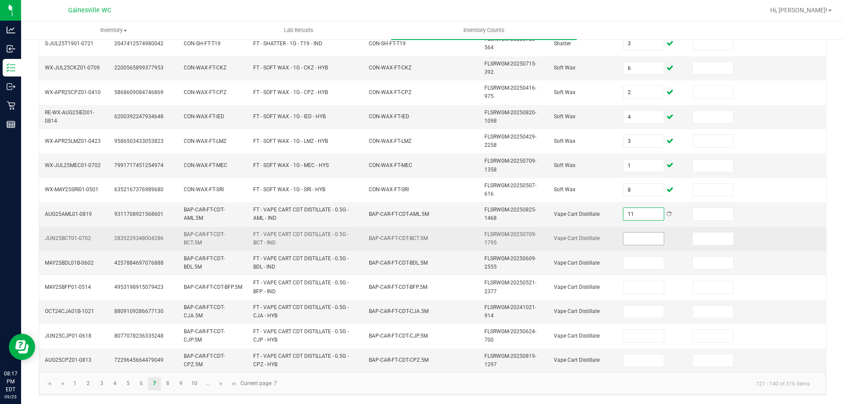
click at [627, 234] on input at bounding box center [644, 239] width 40 height 12
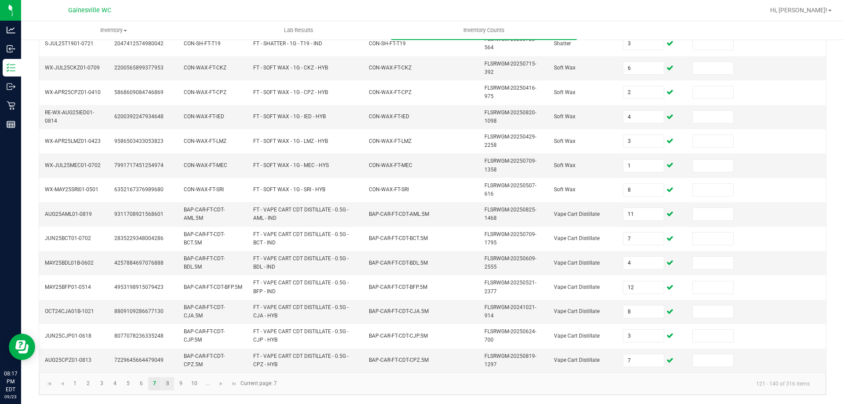
click at [172, 387] on link "8" at bounding box center [167, 383] width 13 height 13
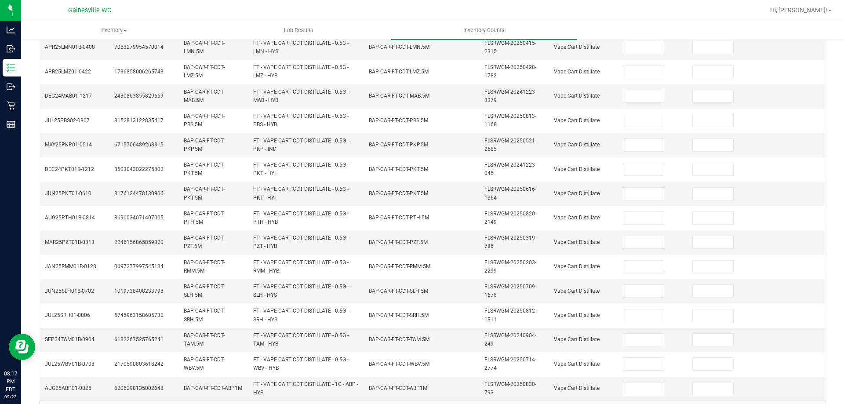
scroll to position [0, 0]
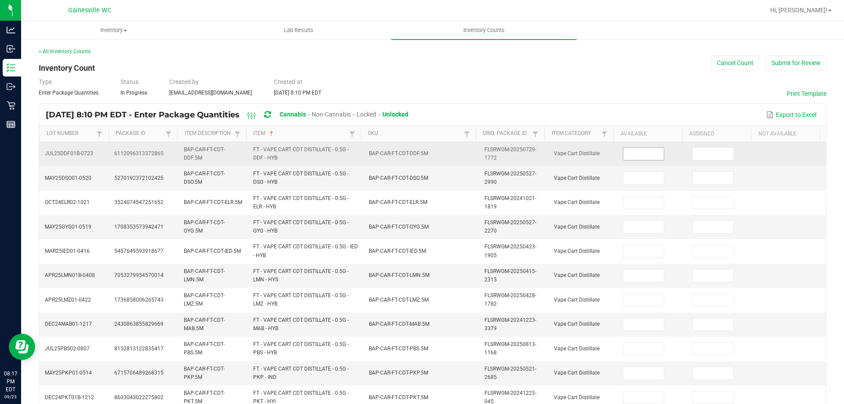
click at [625, 154] on input at bounding box center [644, 154] width 40 height 12
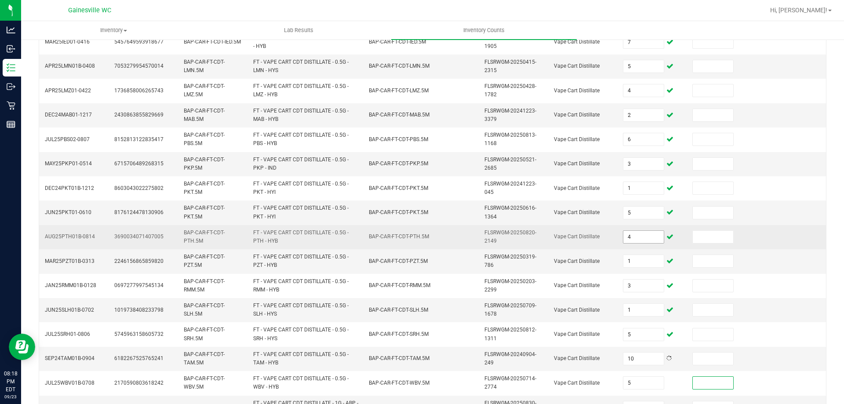
scroll to position [219, 0]
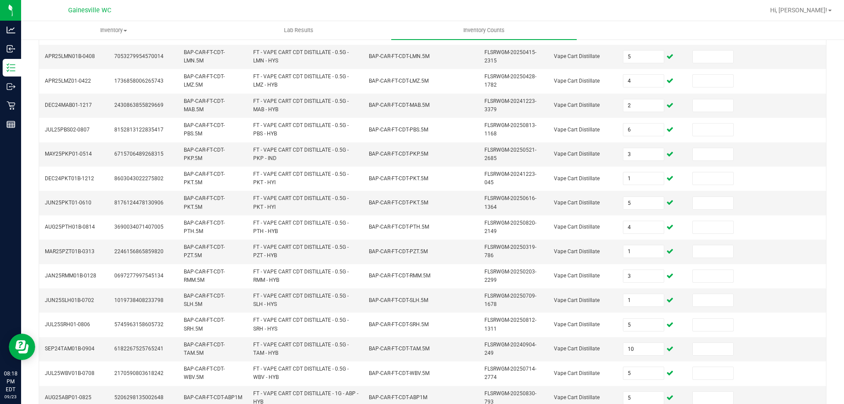
click at [777, 20] on nav "Gainesville WC Hi, Hayley!" at bounding box center [432, 10] width 823 height 21
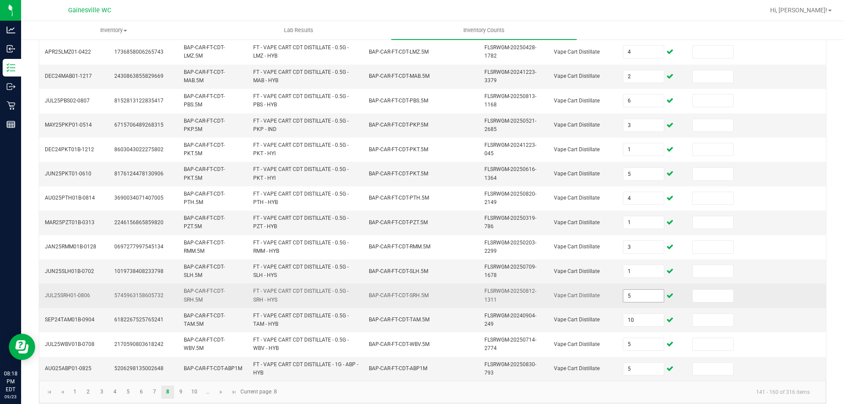
scroll to position [256, 0]
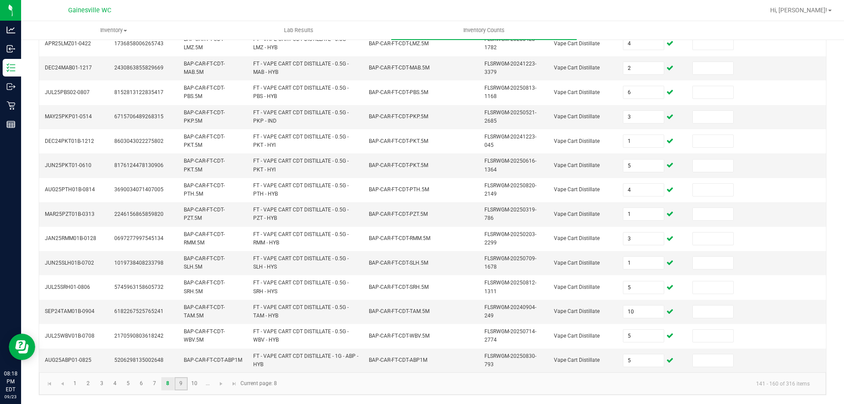
click at [185, 383] on link "9" at bounding box center [181, 383] width 13 height 13
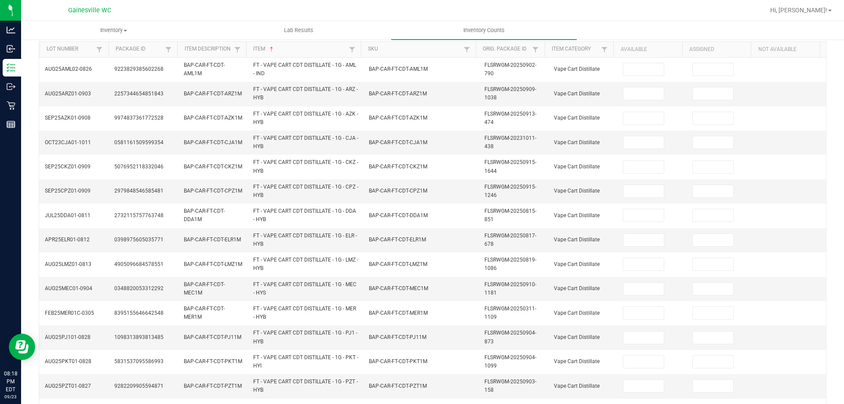
scroll to position [0, 0]
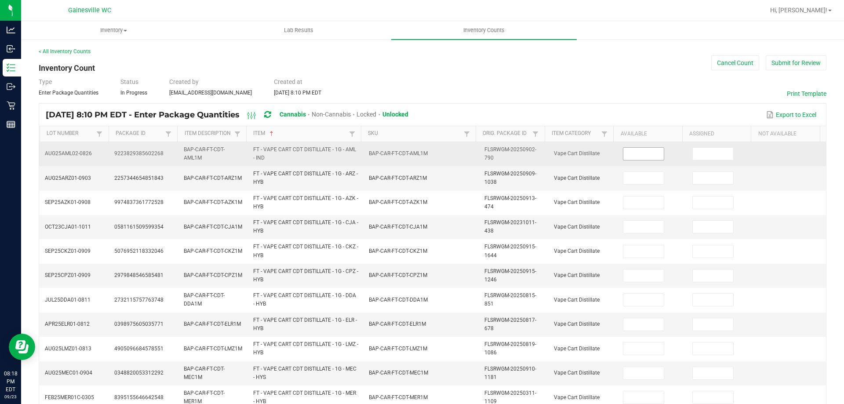
click at [628, 155] on input at bounding box center [644, 154] width 40 height 12
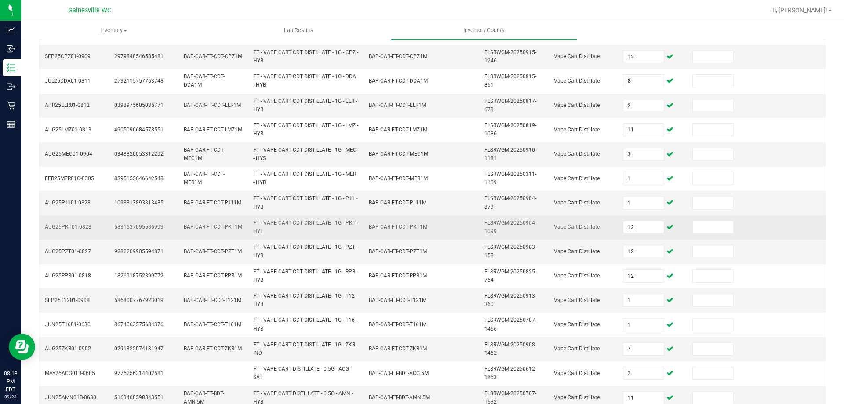
scroll to position [256, 0]
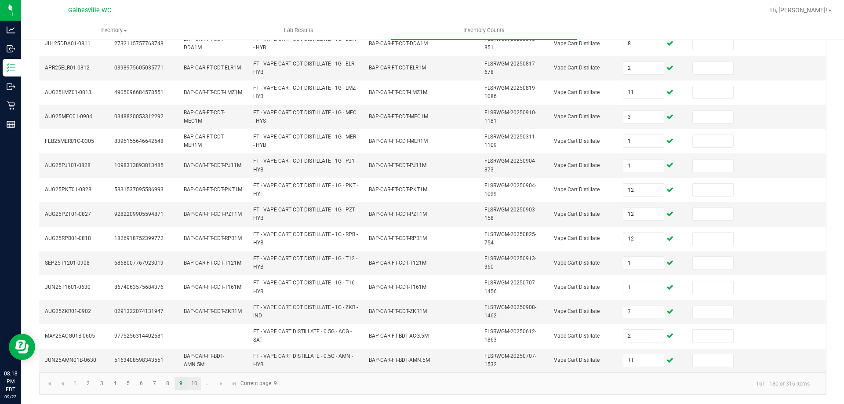
click at [196, 386] on link "10" at bounding box center [194, 383] width 13 height 13
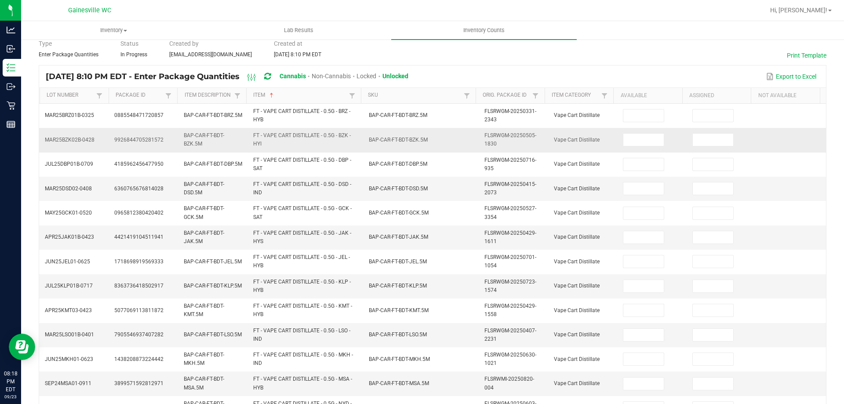
scroll to position [37, 0]
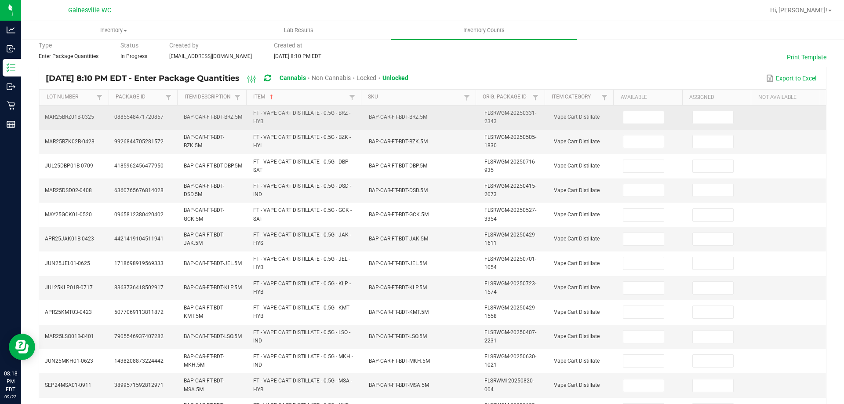
click at [634, 125] on td at bounding box center [652, 118] width 69 height 24
click at [639, 116] on input at bounding box center [644, 117] width 40 height 12
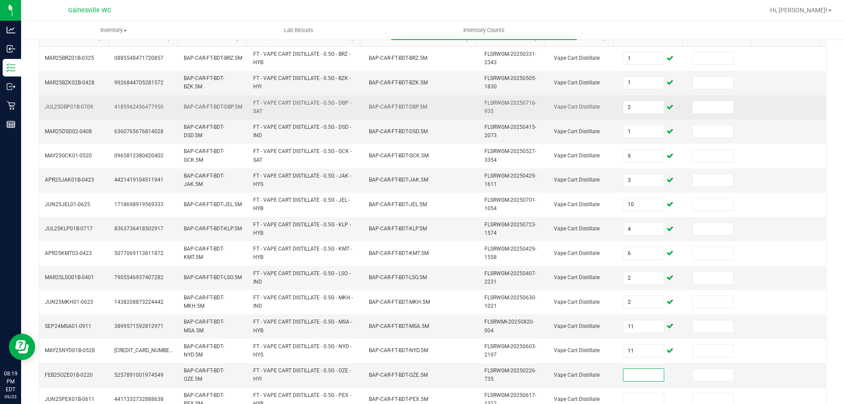
scroll to position [80, 0]
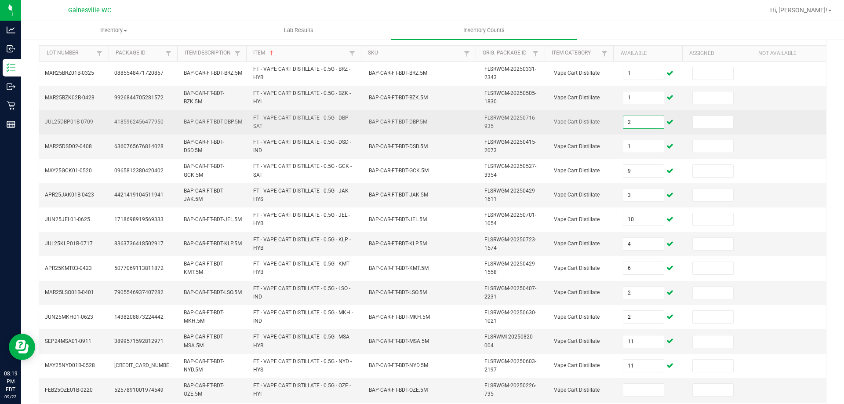
click at [635, 125] on input "2" at bounding box center [644, 122] width 40 height 12
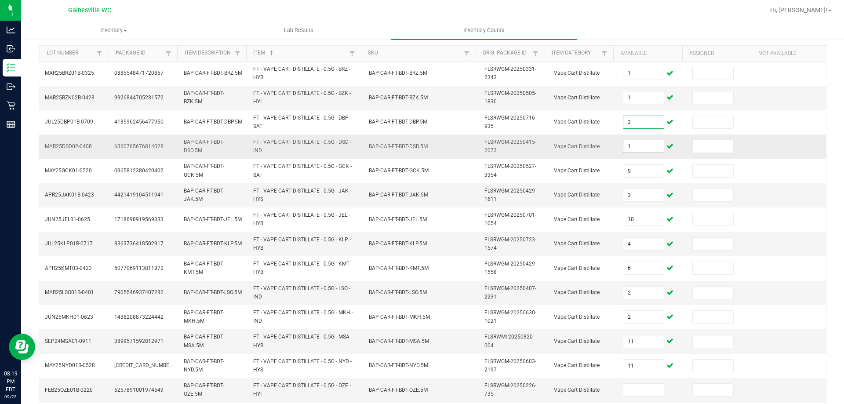
click at [636, 144] on input "1" at bounding box center [644, 146] width 40 height 12
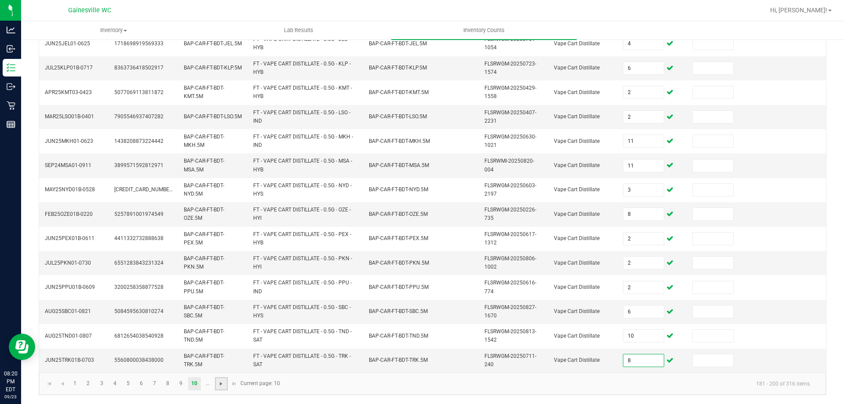
click at [221, 387] on span "Go to the next page" at bounding box center [221, 383] width 7 height 7
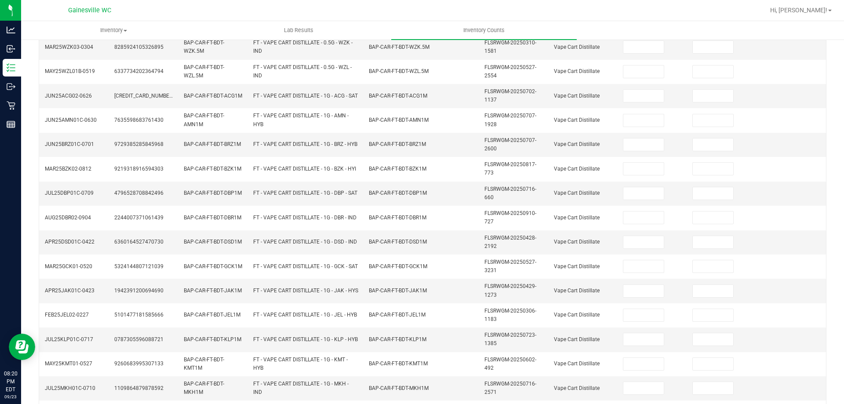
scroll to position [0, 0]
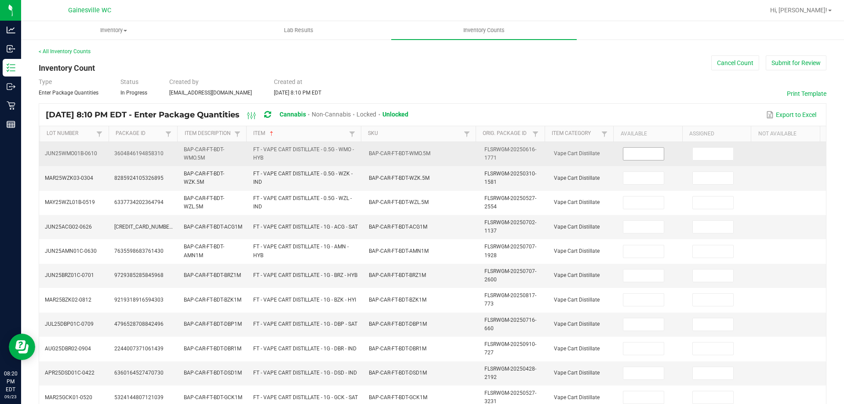
click at [638, 151] on input at bounding box center [644, 154] width 40 height 12
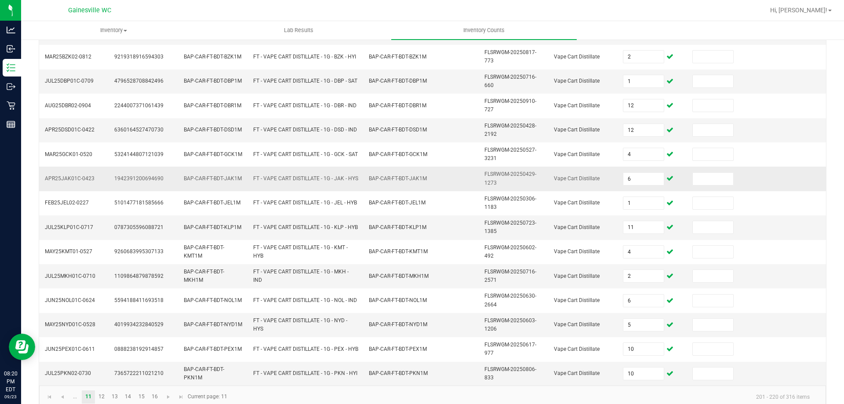
scroll to position [256, 0]
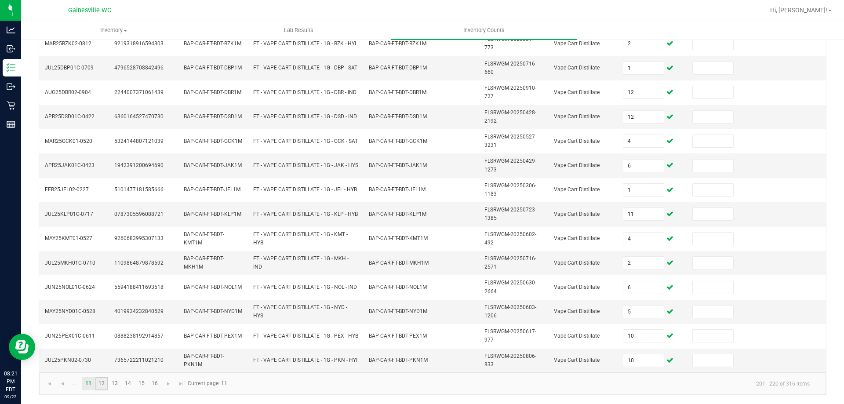
click at [103, 382] on link "12" at bounding box center [101, 383] width 13 height 13
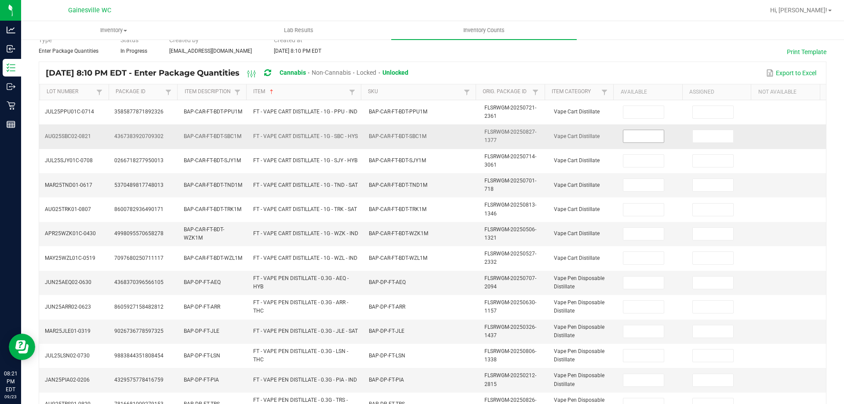
scroll to position [33, 0]
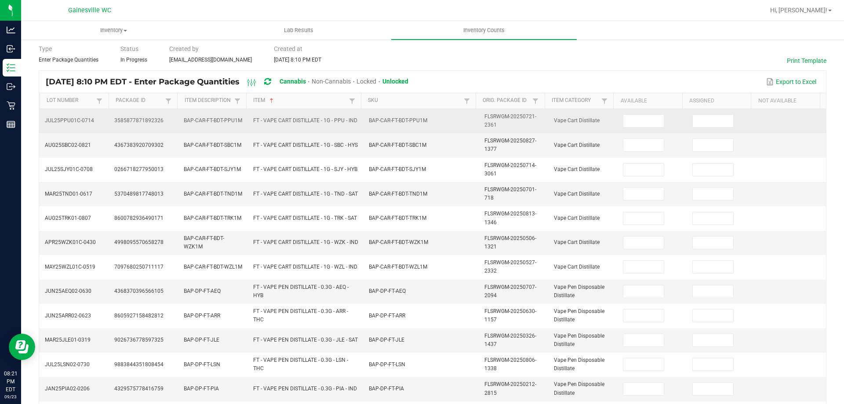
click at [637, 128] on td at bounding box center [652, 121] width 69 height 24
click at [633, 123] on input at bounding box center [644, 121] width 40 height 12
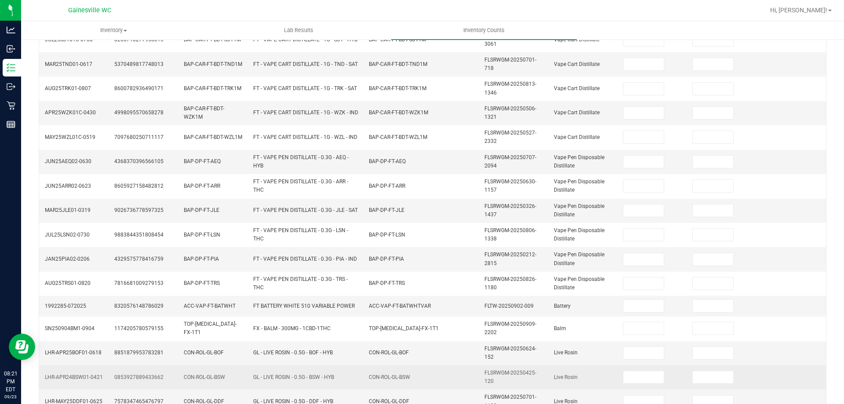
scroll to position [253, 0]
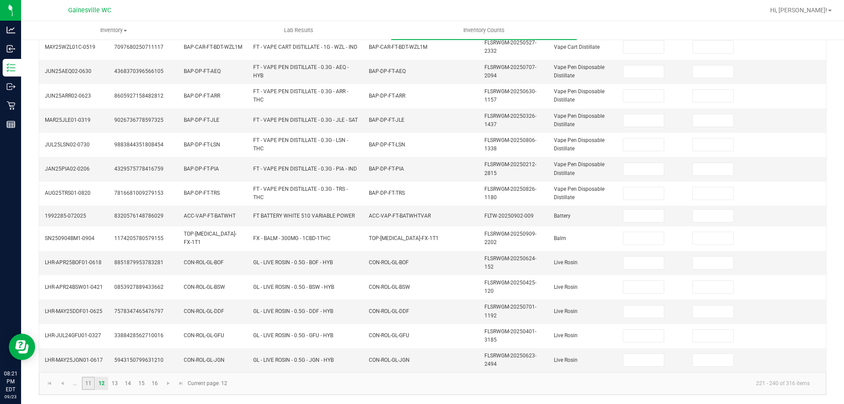
click at [94, 386] on link "11" at bounding box center [88, 383] width 13 height 13
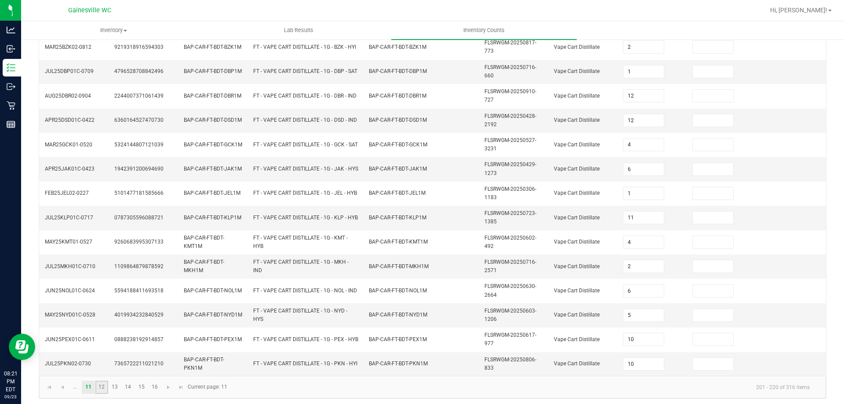
click at [105, 390] on link "12" at bounding box center [101, 387] width 13 height 13
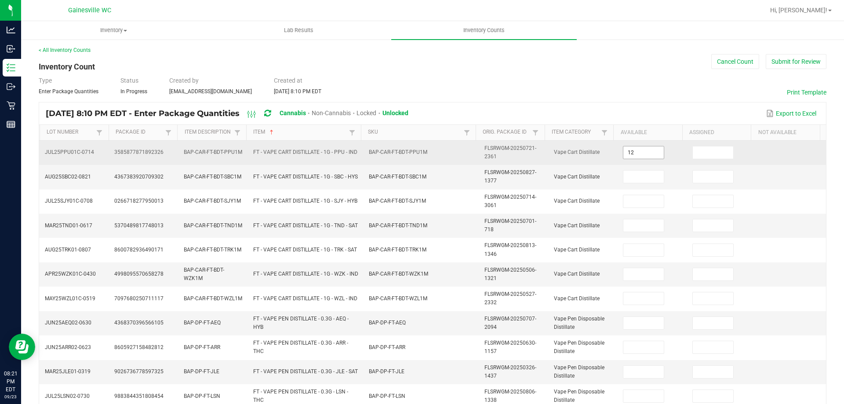
scroll to position [0, 0]
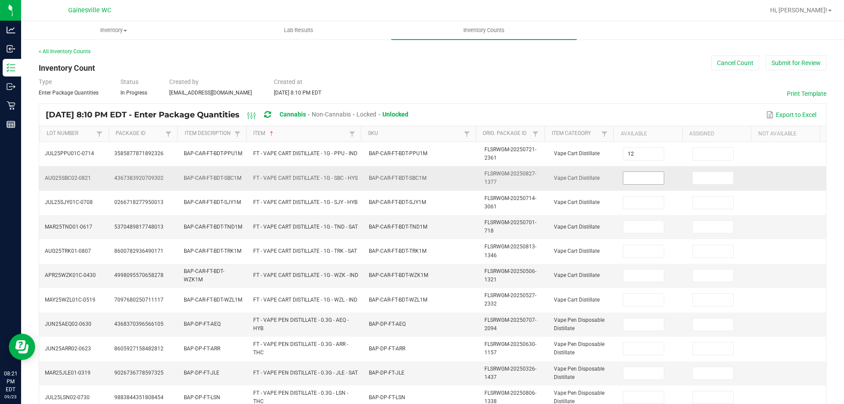
click at [636, 166] on td "12" at bounding box center [652, 154] width 69 height 24
click at [633, 189] on td at bounding box center [652, 178] width 69 height 24
click at [628, 183] on input at bounding box center [644, 178] width 40 height 12
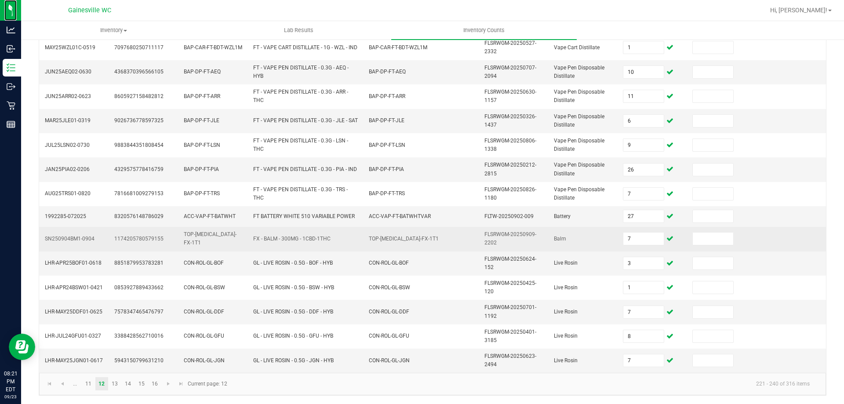
scroll to position [253, 0]
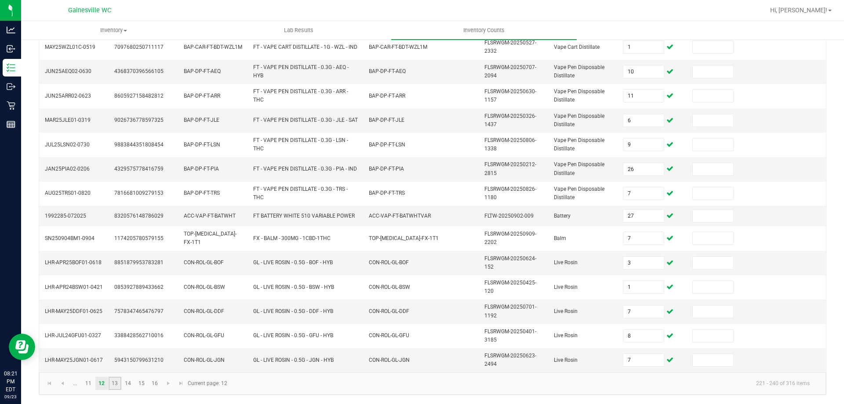
click at [118, 384] on link "13" at bounding box center [115, 383] width 13 height 13
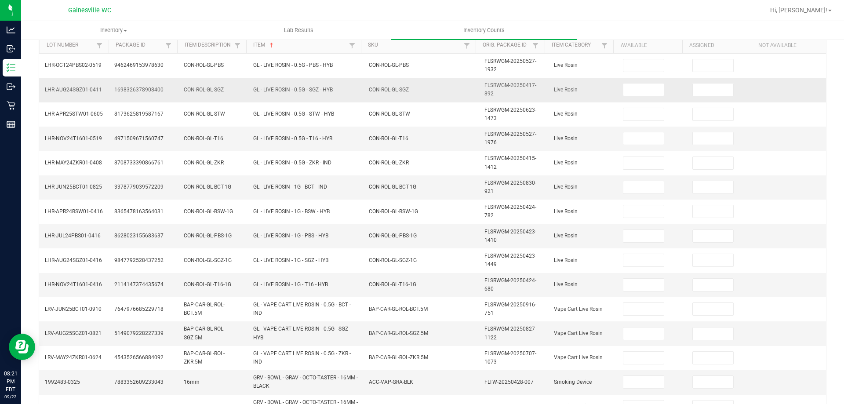
scroll to position [0, 0]
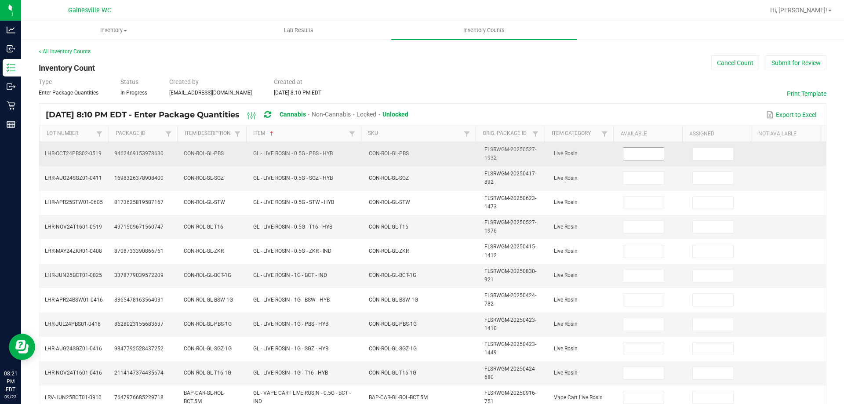
click at [629, 148] on input at bounding box center [644, 154] width 40 height 12
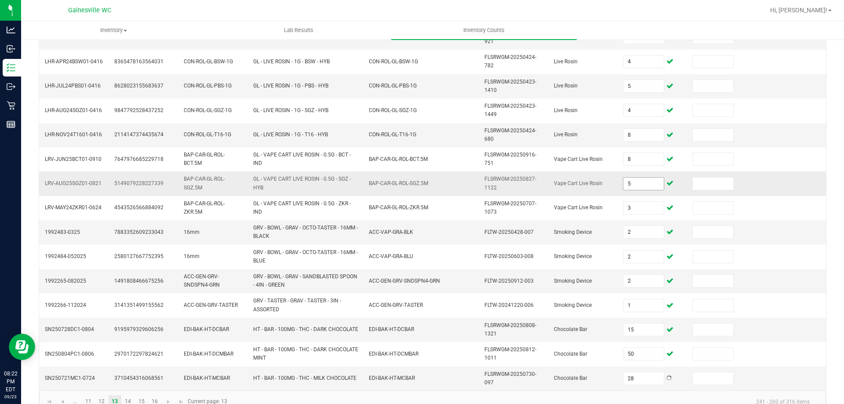
scroll to position [256, 0]
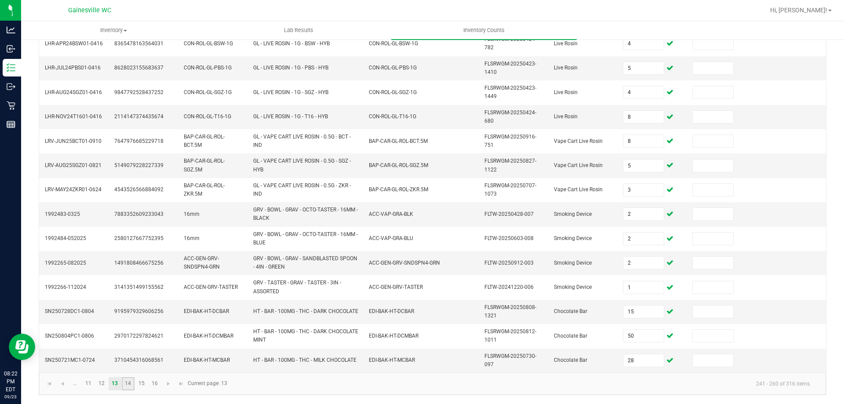
click at [128, 385] on link "14" at bounding box center [128, 383] width 13 height 13
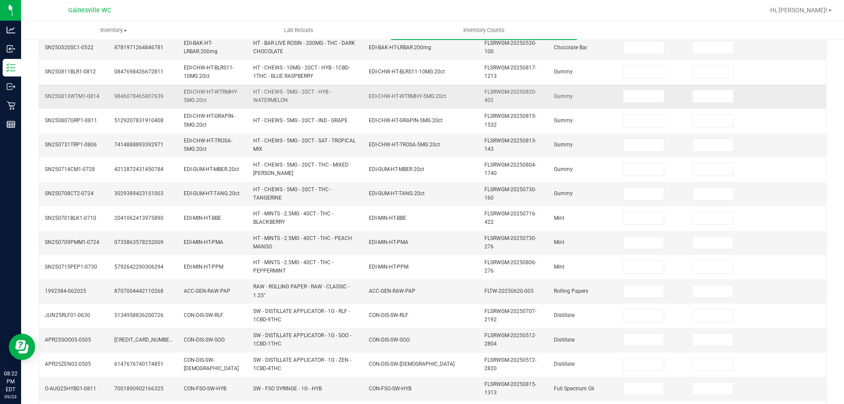
scroll to position [0, 0]
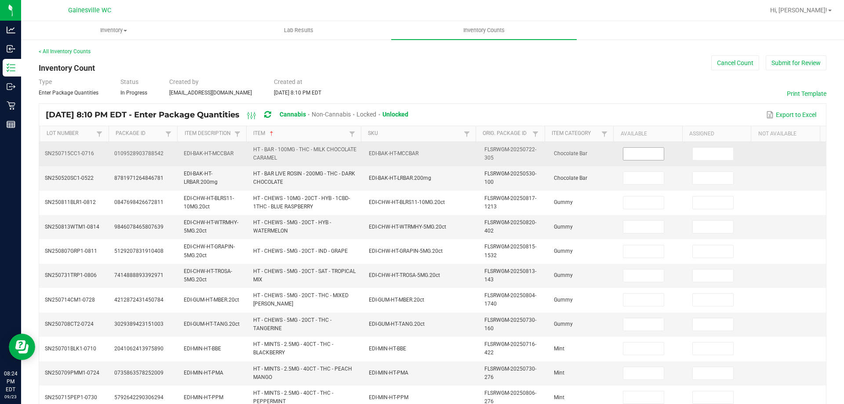
click at [646, 159] on input at bounding box center [644, 154] width 40 height 12
click at [716, 158] on input "16" at bounding box center [713, 154] width 40 height 12
click at [714, 158] on input "16" at bounding box center [713, 154] width 40 height 12
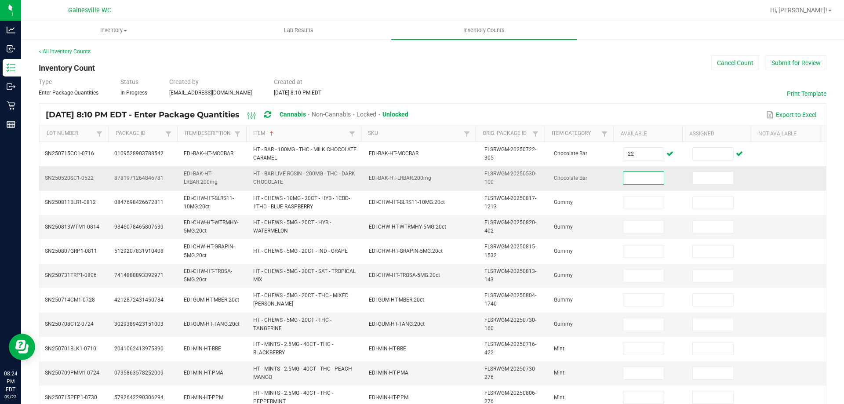
click at [635, 182] on input at bounding box center [644, 178] width 40 height 12
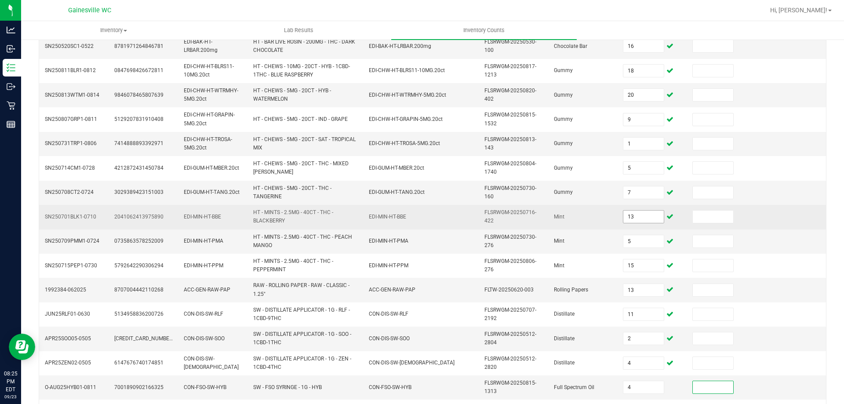
scroll to position [256, 0]
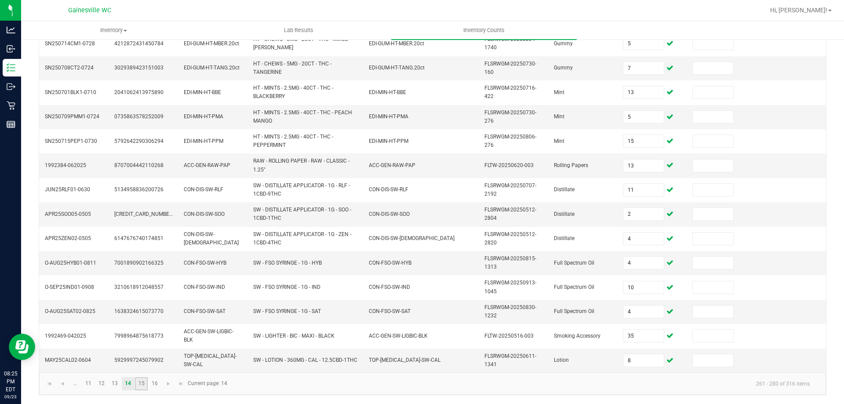
click at [143, 384] on link "15" at bounding box center [141, 383] width 13 height 13
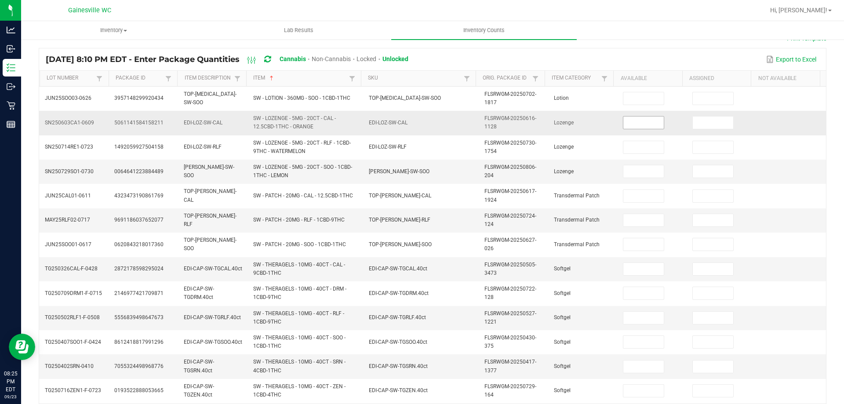
scroll to position [37, 0]
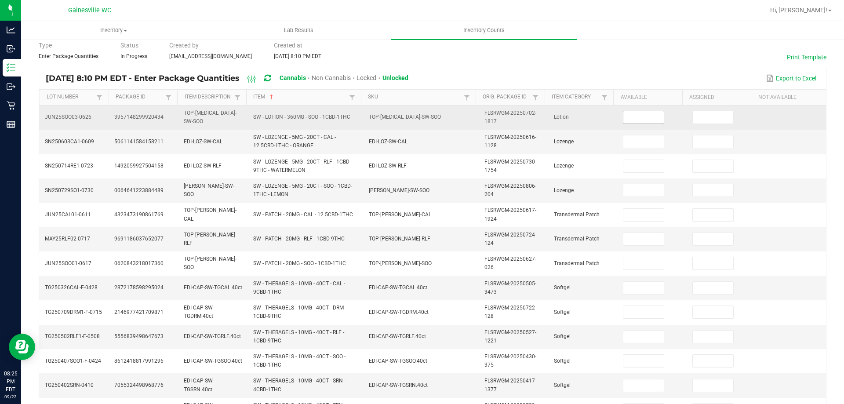
click at [631, 123] on span at bounding box center [643, 117] width 41 height 13
click at [635, 118] on input at bounding box center [644, 117] width 40 height 12
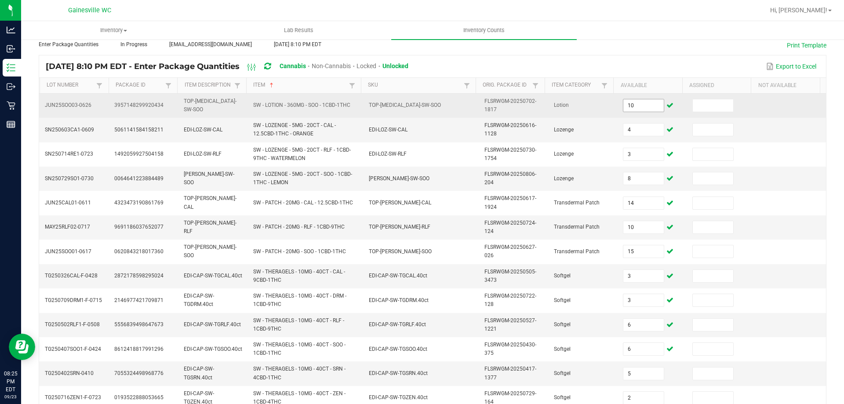
scroll to position [256, 0]
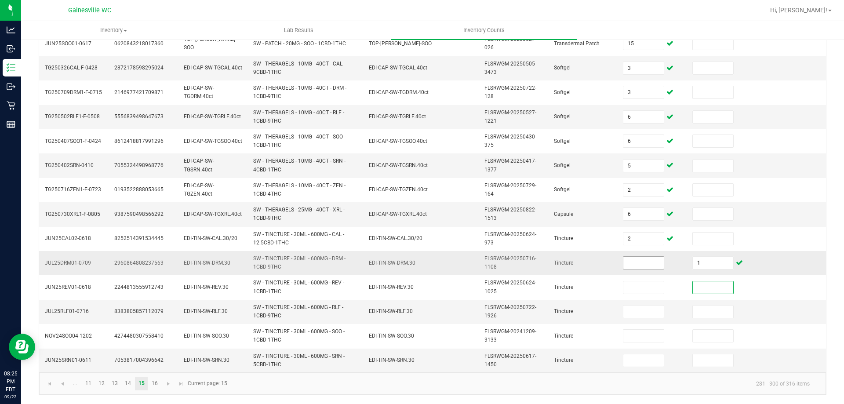
click at [634, 260] on input at bounding box center [644, 263] width 40 height 12
click at [693, 260] on input "1" at bounding box center [713, 263] width 40 height 12
click at [637, 275] on td "1" at bounding box center [652, 263] width 69 height 24
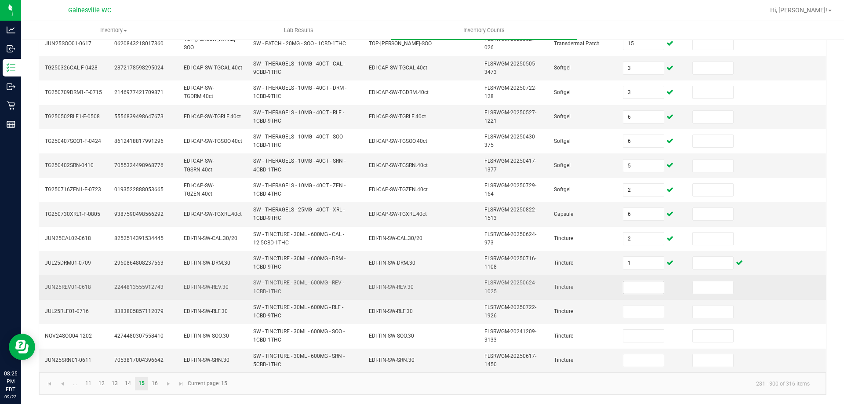
click at [636, 284] on input at bounding box center [644, 287] width 40 height 12
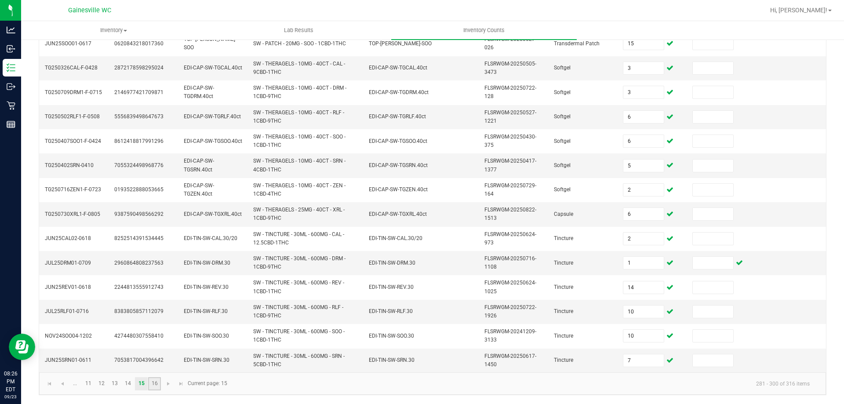
click at [160, 380] on link "16" at bounding box center [154, 383] width 13 height 13
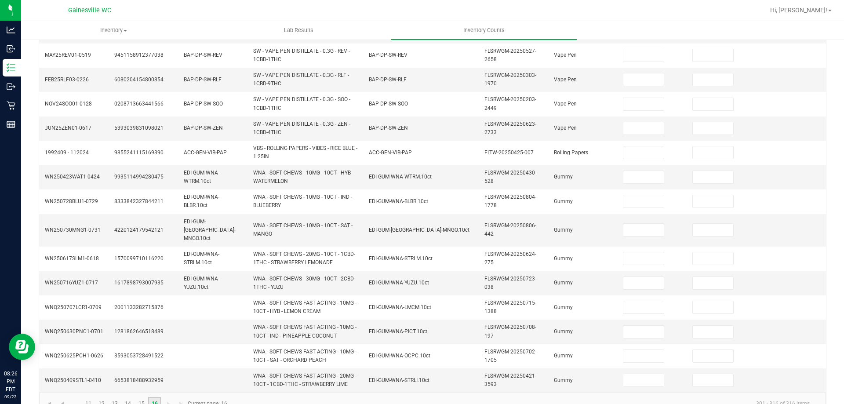
scroll to position [0, 0]
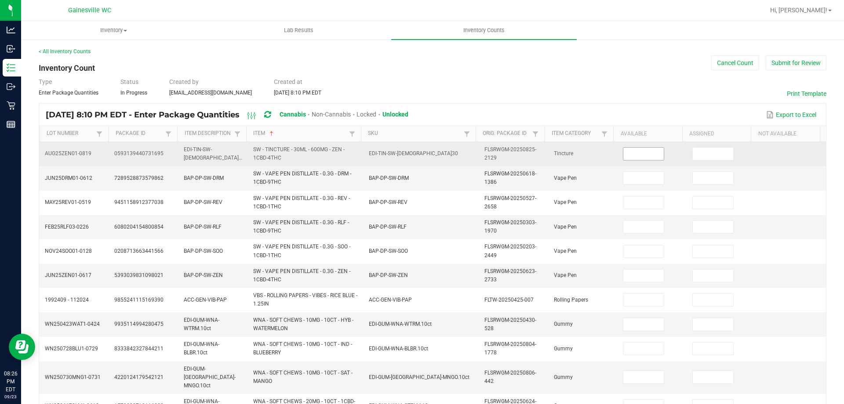
click at [625, 151] on input at bounding box center [644, 154] width 40 height 12
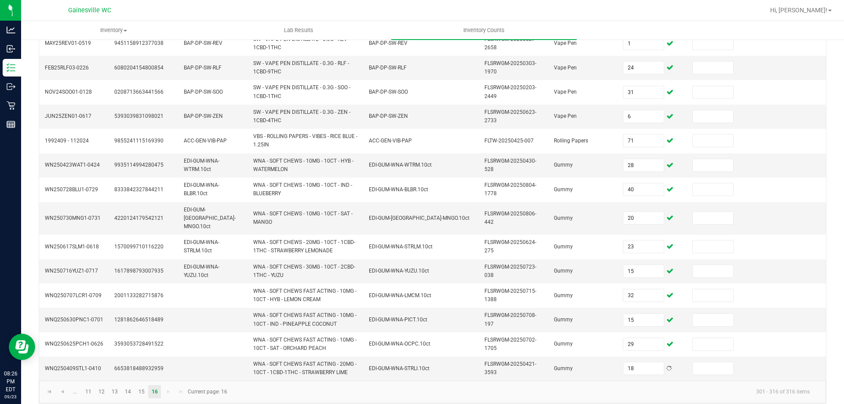
click at [361, 385] on kendo-pager-info "301 - 316 of 316 items" at bounding box center [525, 392] width 584 height 15
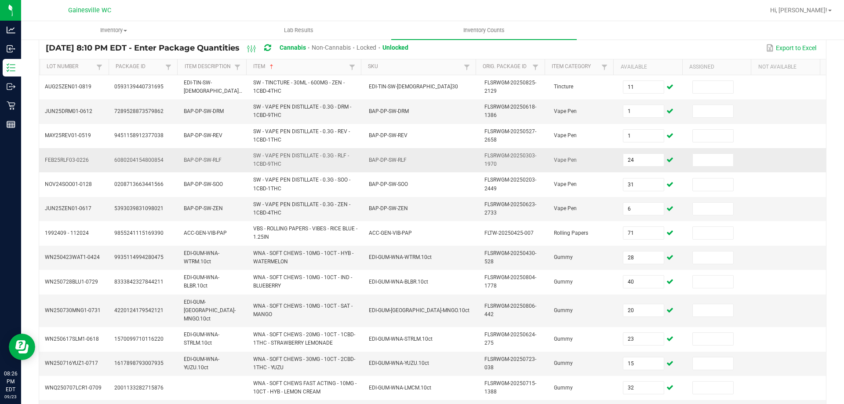
scroll to position [0, 0]
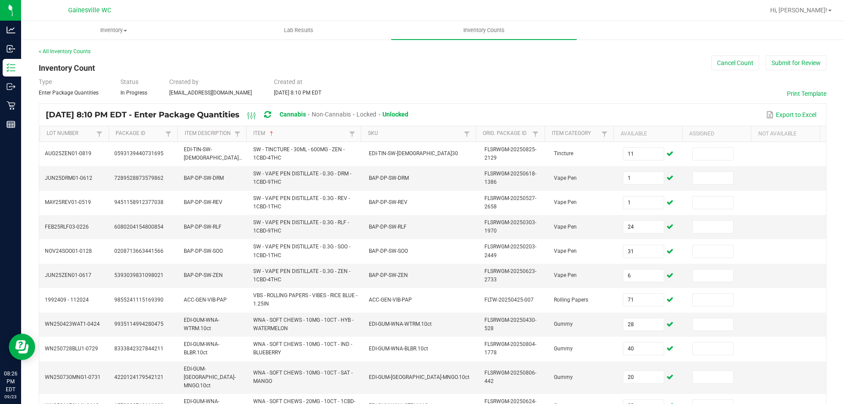
click at [620, 103] on kendo-grid "Sep 23, 2025 8:10 PM EDT - Enter Package Quantities Cannabis Non-Cannabis Locke…" at bounding box center [433, 333] width 788 height 460
click at [479, 83] on div "Type Enter Package Quantities Status In Progress Created by hlovvorn@liveparall…" at bounding box center [433, 86] width 788 height 19
click at [767, 61] on button "Submit for Review" at bounding box center [796, 62] width 61 height 15
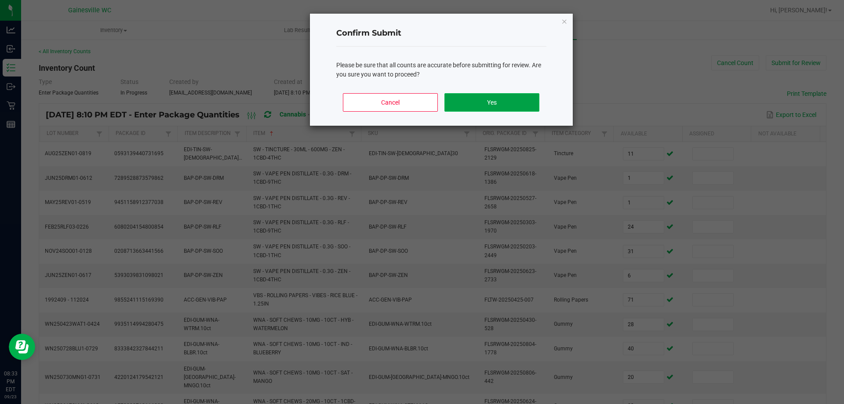
click at [478, 104] on button "Yes" at bounding box center [492, 102] width 95 height 18
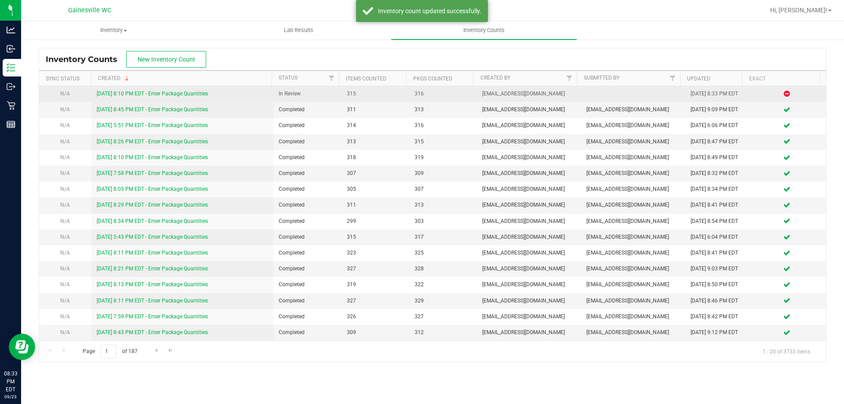
click at [173, 94] on link "9/23/25 8:10 PM EDT - Enter Package Quantities" at bounding box center [152, 94] width 111 height 6
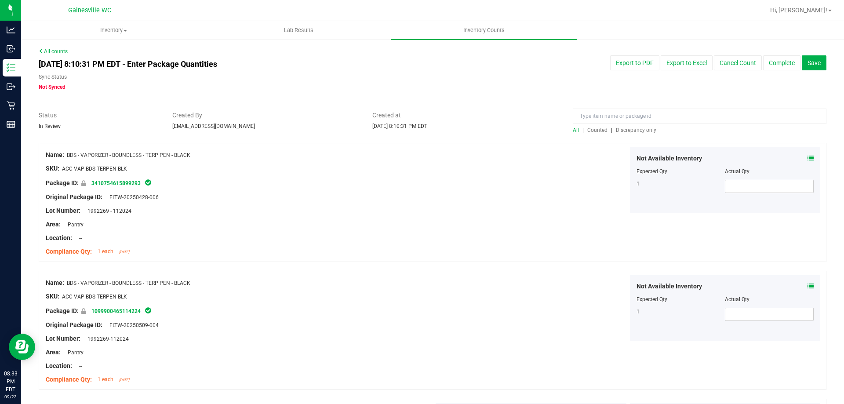
click at [628, 131] on span "Discrepancy only" at bounding box center [636, 130] width 40 height 6
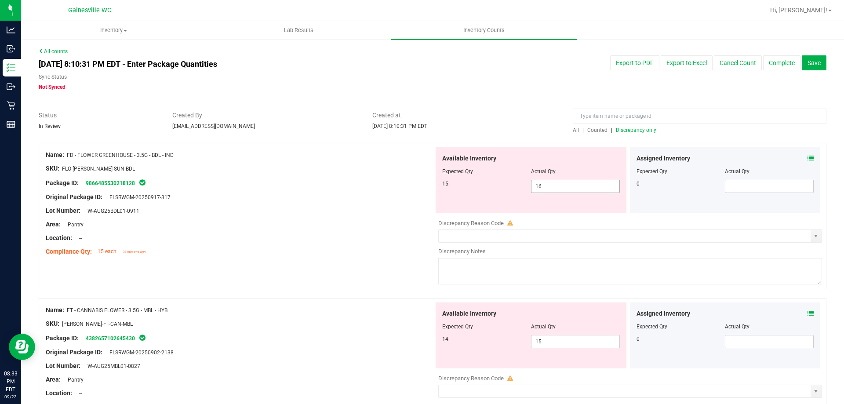
click at [584, 188] on span "16 16" at bounding box center [575, 186] width 89 height 13
click at [584, 188] on input "16" at bounding box center [576, 186] width 88 height 12
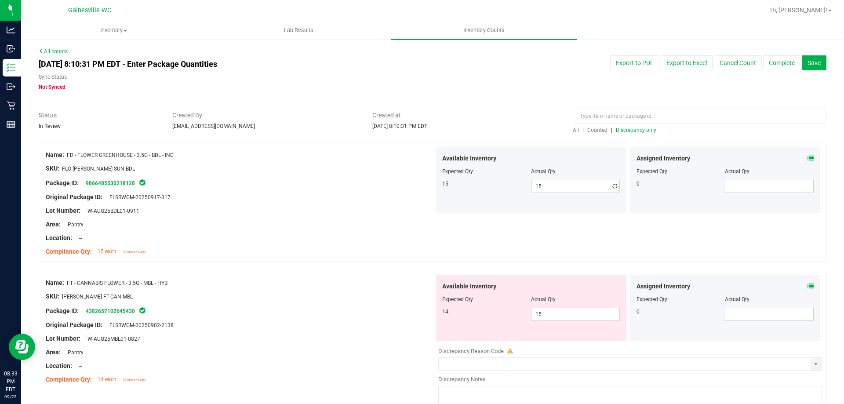
click at [521, 124] on div "Created at Sep 23, 2025 8:10:31 PM EDT" at bounding box center [466, 120] width 201 height 19
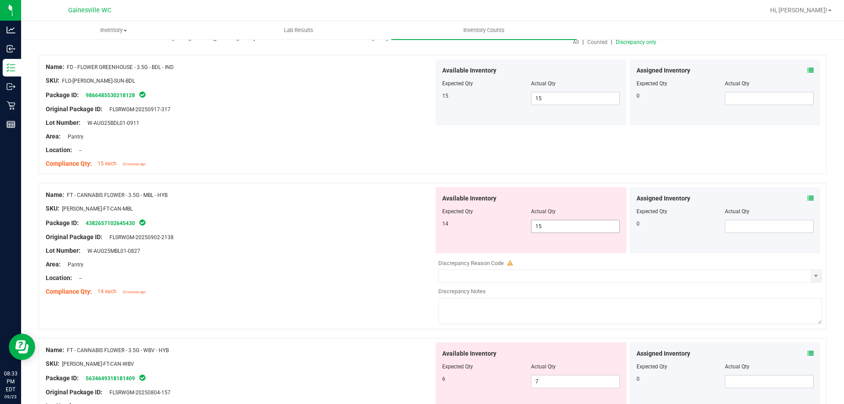
click at [561, 223] on span "15 15" at bounding box center [575, 226] width 89 height 13
click at [561, 223] on input "15" at bounding box center [576, 226] width 88 height 12
click at [558, 163] on div "Name: FD - FLOWER GREENHOUSE - 3.5G - BDL - IND SKU: FLO-BUD-FD-SUN-BDL Package…" at bounding box center [433, 114] width 788 height 119
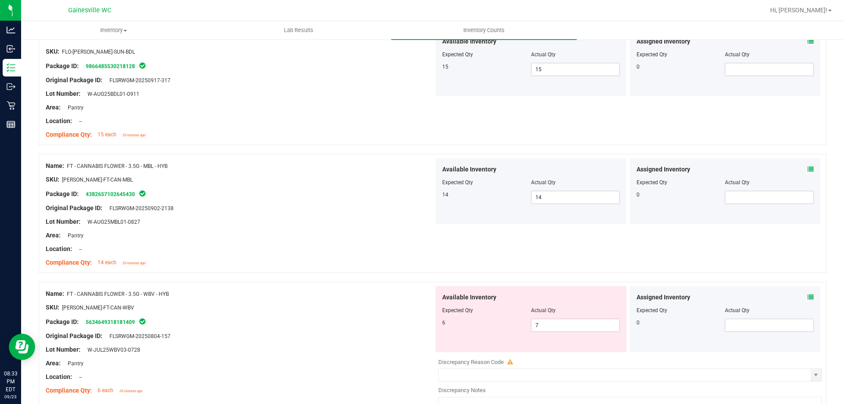
scroll to position [176, 0]
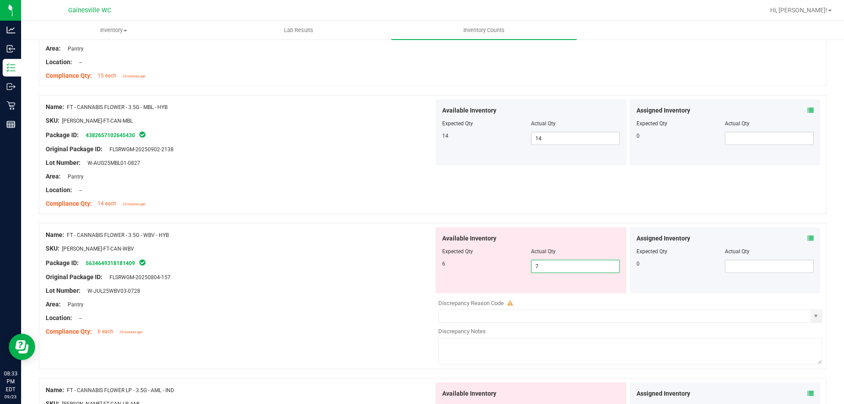
click at [549, 262] on span "7 7" at bounding box center [575, 266] width 89 height 13
click at [549, 262] on input "7" at bounding box center [576, 266] width 88 height 12
click at [549, 197] on div "Name: FT - CANNABIS FLOWER - 3.5G - MBL - HYB SKU: FLO-BUD-FT-CAN-MBL Package I…" at bounding box center [433, 154] width 788 height 119
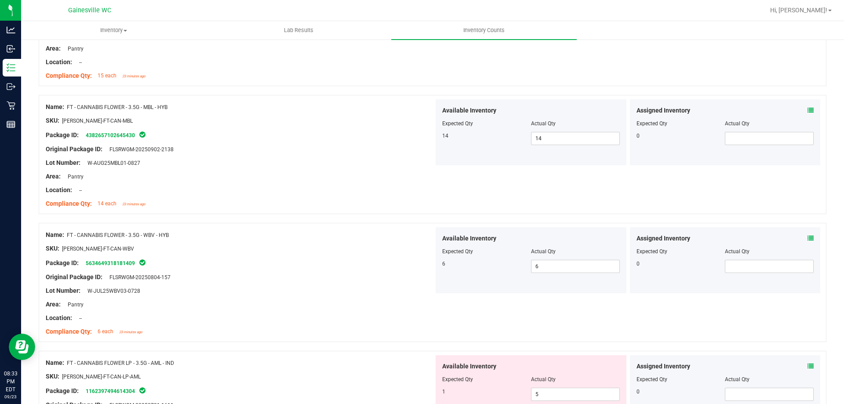
scroll to position [264, 0]
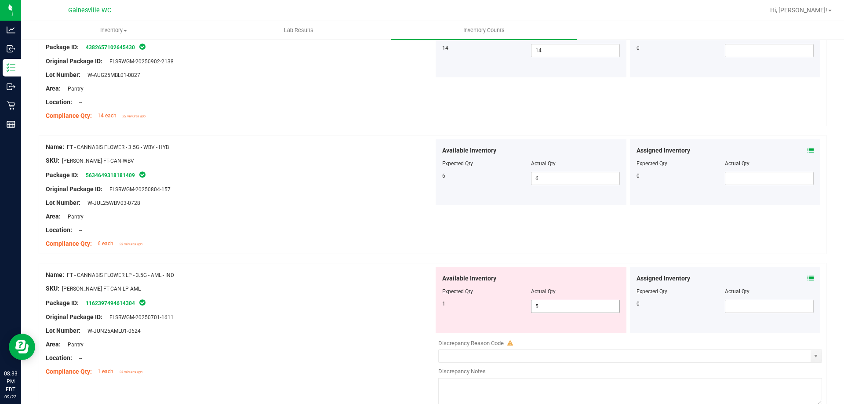
click at [567, 301] on span "5 5" at bounding box center [575, 306] width 89 height 13
click at [567, 301] on input "5" at bounding box center [576, 306] width 88 height 12
click at [576, 241] on div "Name: FT - CANNABIS FLOWER - 3.5G - WBV - HYB SKU: FLO-BUD-FT-CAN-WBV Package I…" at bounding box center [433, 194] width 788 height 119
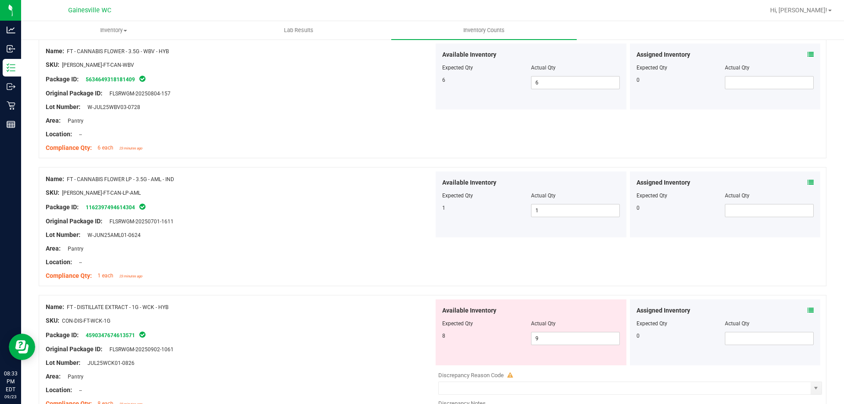
scroll to position [484, 0]
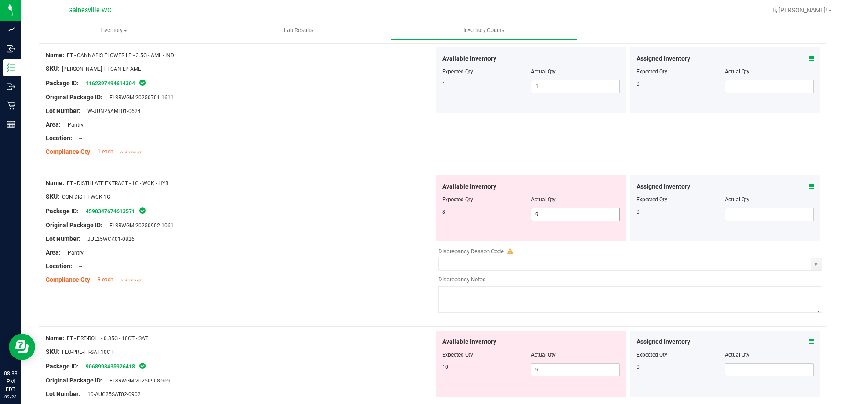
click at [554, 212] on span "9 9" at bounding box center [575, 214] width 89 height 13
click at [554, 212] on input "9" at bounding box center [576, 214] width 88 height 12
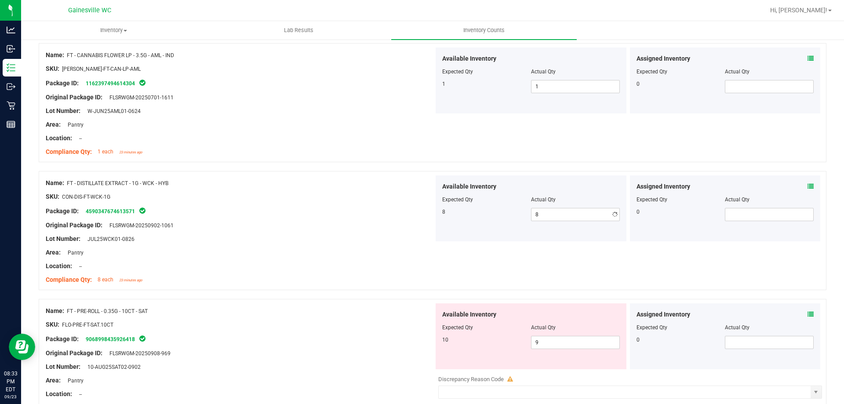
click at [549, 149] on div "Name: FT - CANNABIS FLOWER LP - 3.5G - AML - IND SKU: FLO-BUD-FT-CAN-LP-AML Pac…" at bounding box center [433, 102] width 788 height 119
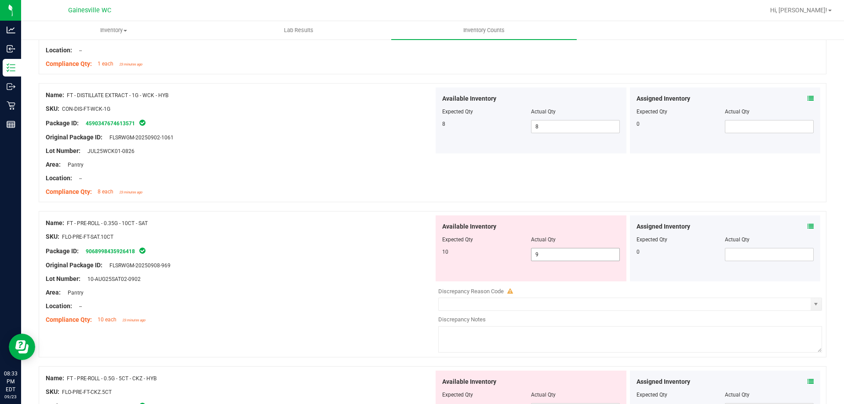
click at [547, 256] on span "9 9" at bounding box center [575, 254] width 89 height 13
click at [547, 256] on input "9" at bounding box center [576, 254] width 88 height 12
click at [548, 189] on div "Name: FT - DISTILLATE EXTRACT - 1G - WCK - HYB SKU: CON-DIS-FT-WCK-1G Package I…" at bounding box center [433, 142] width 788 height 119
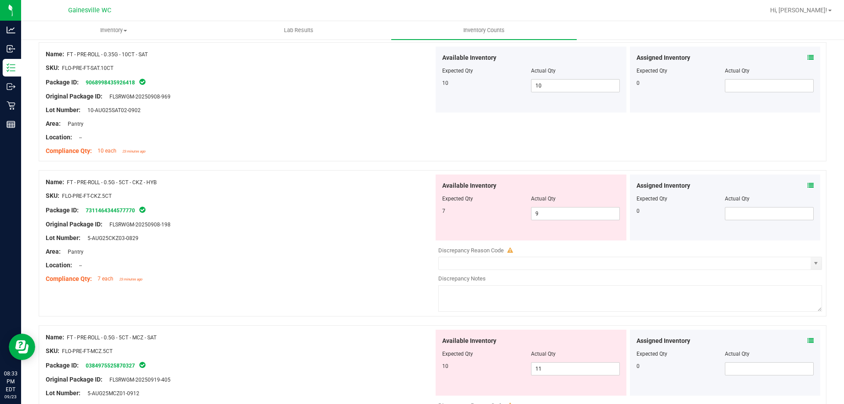
scroll to position [748, 0]
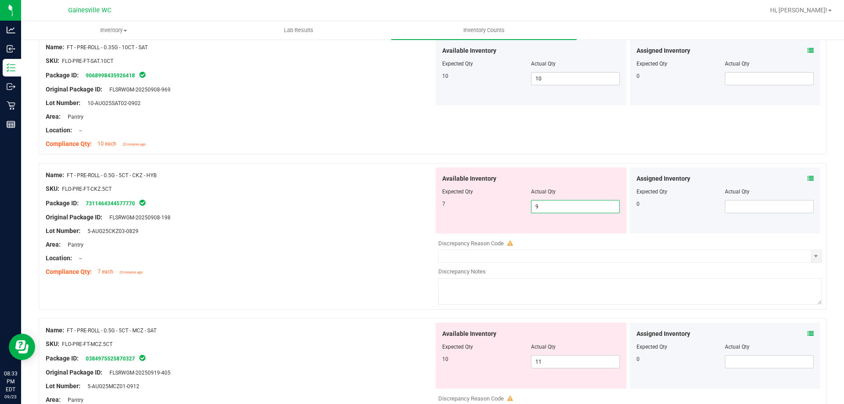
click at [552, 208] on span "9 9" at bounding box center [575, 206] width 89 height 13
click at [552, 208] on input "9" at bounding box center [576, 207] width 88 height 12
click at [542, 131] on div "Name: FT - PRE-ROLL - 0.35G - 10CT - SAT SKU: FLO-PRE-FT-SAT.10CT Package ID: 9…" at bounding box center [433, 94] width 788 height 119
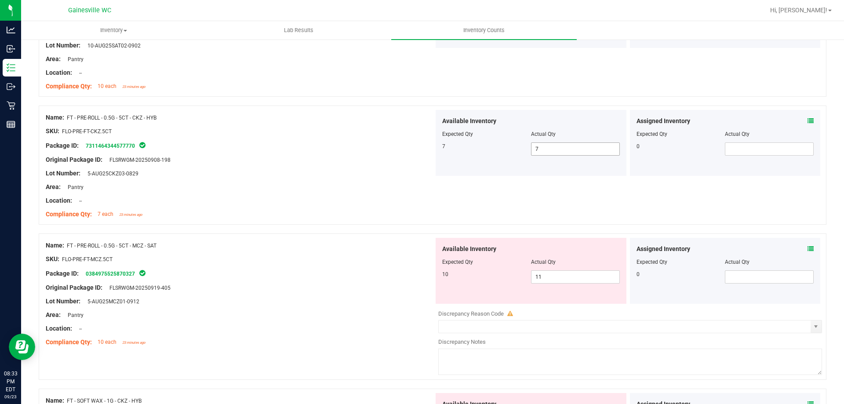
scroll to position [880, 0]
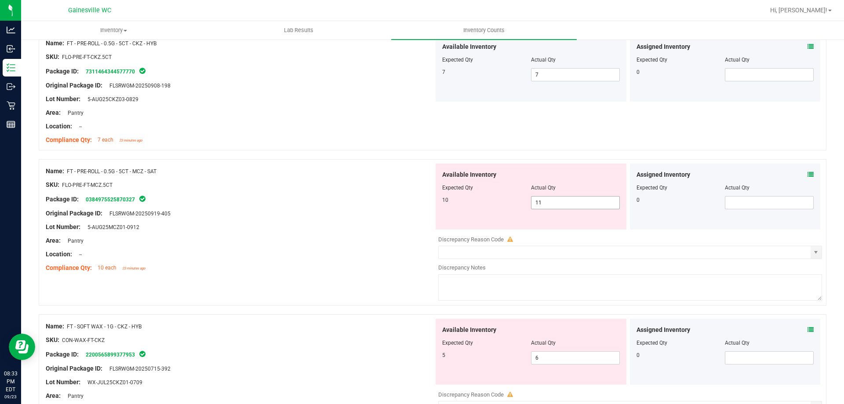
click at [551, 204] on span "11 11" at bounding box center [575, 202] width 89 height 13
click at [551, 204] on input "11" at bounding box center [576, 203] width 88 height 12
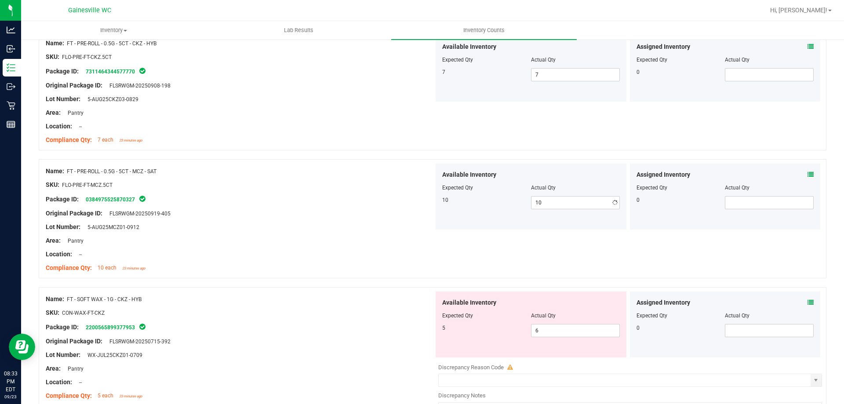
click at [554, 138] on div "Name: FT - PRE-ROLL - 0.5G - 5CT - CKZ - HYB SKU: FLO-PRE-FT-CKZ.5CT Package ID…" at bounding box center [433, 90] width 788 height 119
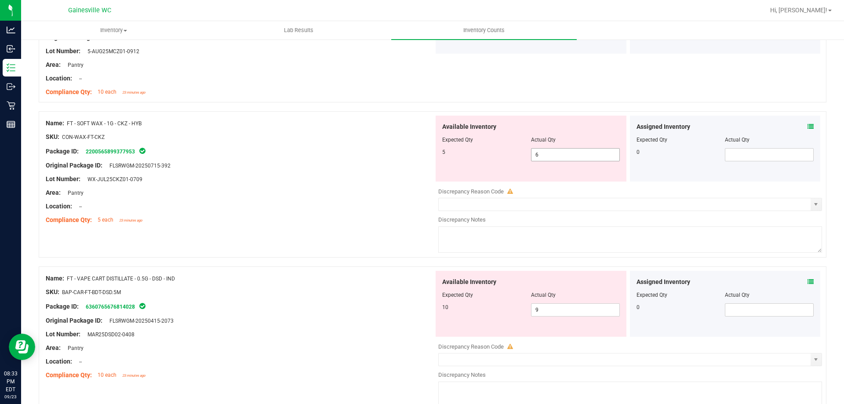
click at [552, 158] on span "6 6" at bounding box center [575, 154] width 89 height 13
click at [552, 158] on input "6" at bounding box center [576, 155] width 88 height 12
click at [550, 80] on div "Name: FT - PRE-ROLL - 0.5G - 5CT - MCZ - SAT SKU: FLO-PRE-FT-MCZ.5CT Package ID…" at bounding box center [433, 42] width 788 height 119
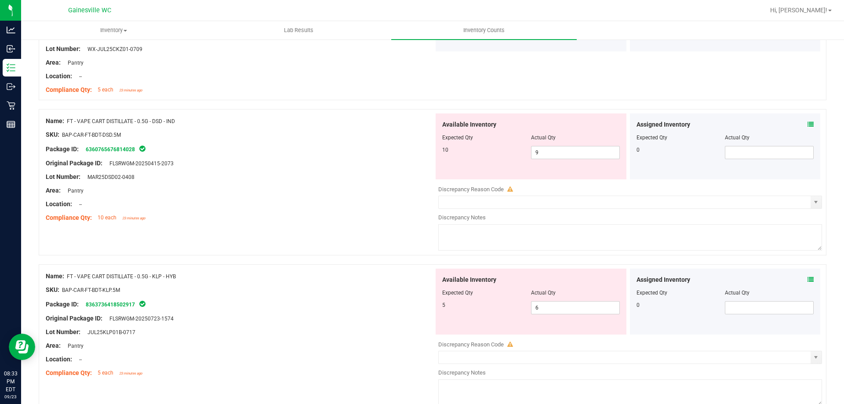
scroll to position [1187, 0]
click at [561, 151] on span "9 9" at bounding box center [575, 150] width 89 height 13
click at [561, 151] on input "9" at bounding box center [576, 151] width 88 height 12
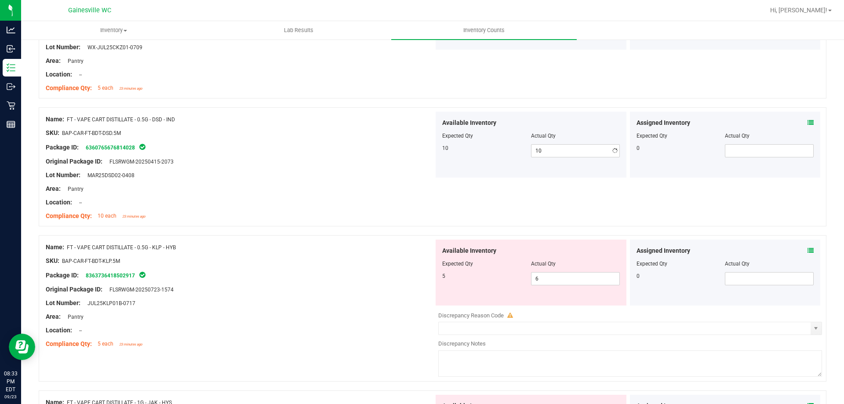
click at [570, 95] on div "Name: FT - SOFT WAX - 1G - CKZ - HYB SKU: CON-WAX-FT-CKZ Package ID: 2200565899…" at bounding box center [433, 38] width 788 height 119
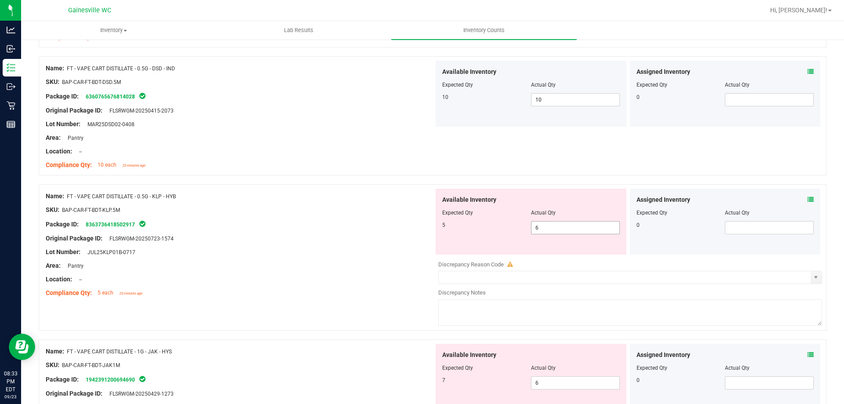
scroll to position [1363, 0]
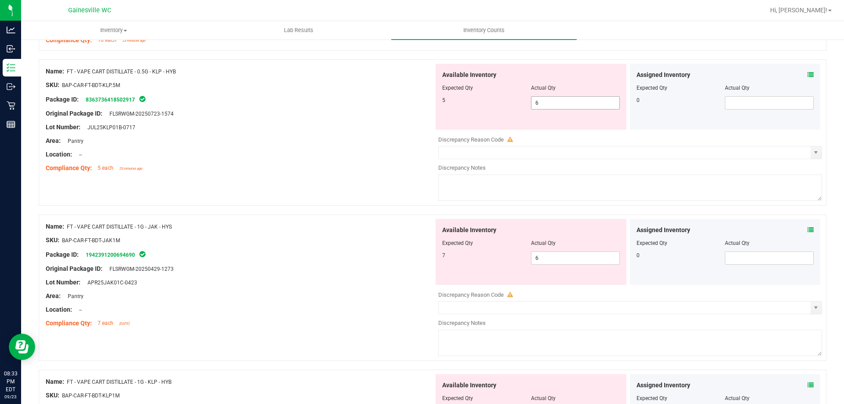
click at [565, 106] on span "6 6" at bounding box center [575, 102] width 89 height 13
click at [565, 106] on input "6" at bounding box center [576, 103] width 88 height 12
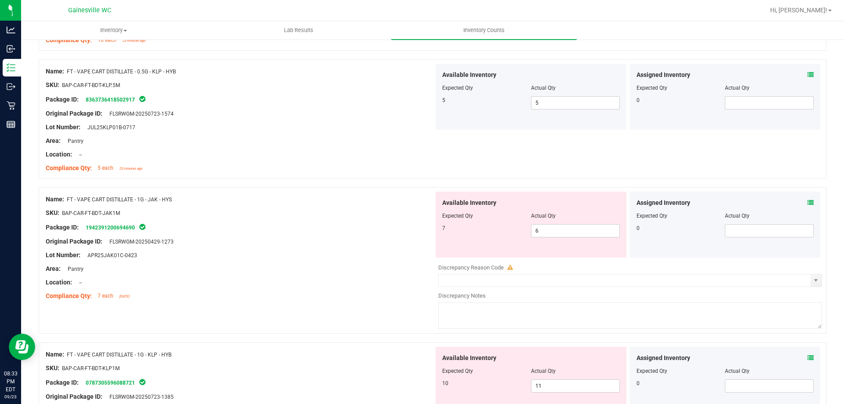
scroll to position [1451, 0]
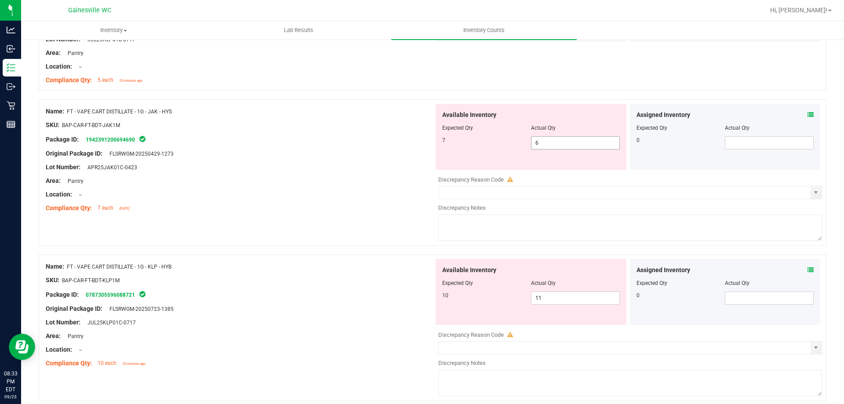
click at [559, 138] on span "6 6" at bounding box center [575, 142] width 89 height 13
click at [0, 0] on input "6" at bounding box center [0, 0] width 0 height 0
click at [562, 78] on div "Name: FT - VAPE CART DISTILLATE - 0.5G - KLP - HYB SKU: BAP-CAR-FT-BDT-KLP.5M P…" at bounding box center [433, 30] width 788 height 119
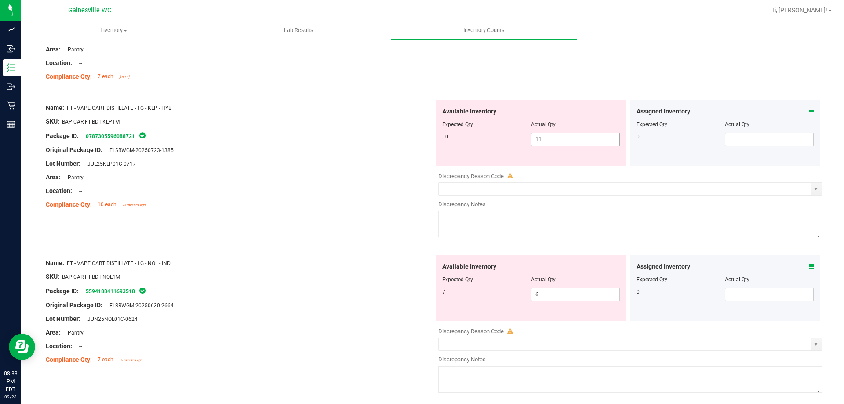
scroll to position [1583, 0]
click at [566, 139] on span "11 11" at bounding box center [575, 138] width 89 height 13
click at [566, 139] on input "11" at bounding box center [576, 139] width 88 height 12
click at [575, 87] on div at bounding box center [433, 91] width 788 height 9
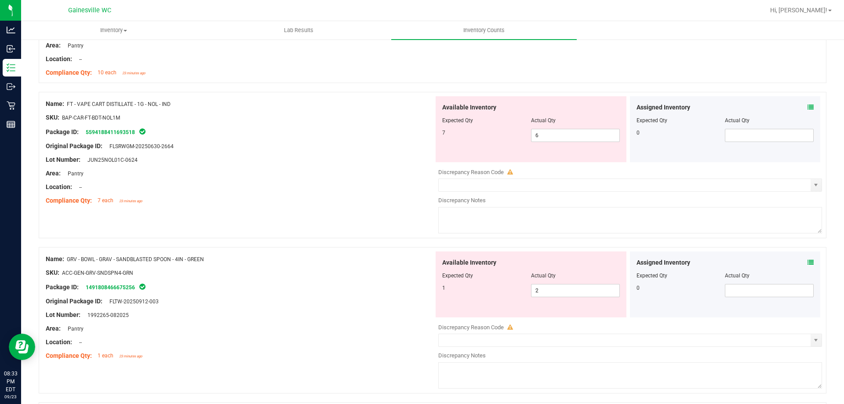
scroll to position [1715, 0]
click at [560, 126] on div at bounding box center [531, 126] width 178 height 4
click at [560, 133] on span "6 6" at bounding box center [575, 134] width 89 height 13
click at [560, 133] on input "6" at bounding box center [576, 135] width 88 height 12
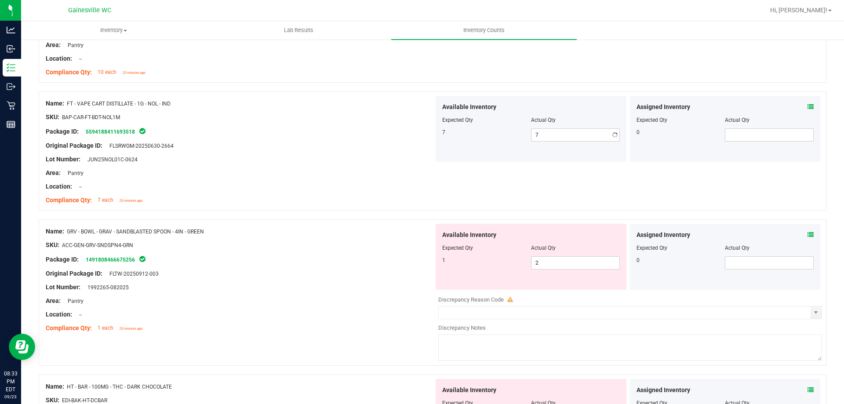
click at [563, 84] on div at bounding box center [433, 87] width 788 height 9
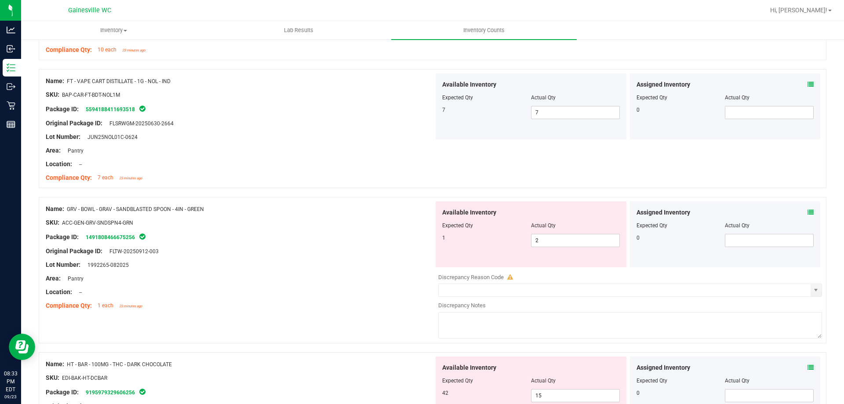
scroll to position [1759, 0]
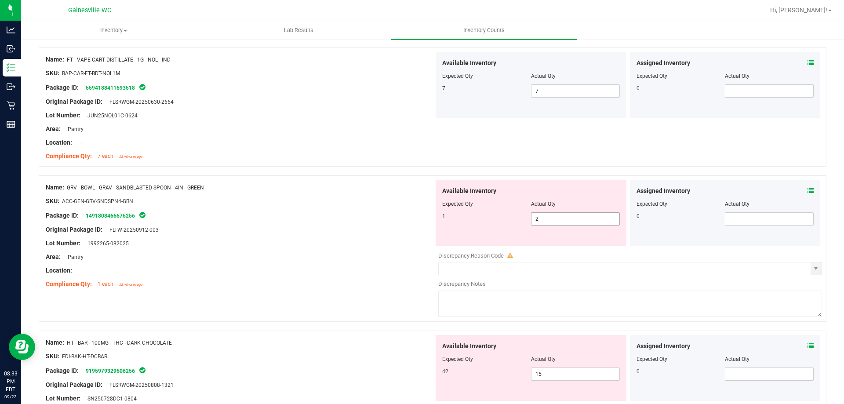
click at [563, 220] on span "2 2" at bounding box center [575, 218] width 89 height 13
click at [563, 220] on input "2" at bounding box center [576, 219] width 88 height 12
click at [566, 155] on div "Name: FT - VAPE CART DISTILLATE - 1G - NOL - IND SKU: BAP-CAR-FT-BDT-NOL1M Pack…" at bounding box center [433, 106] width 788 height 119
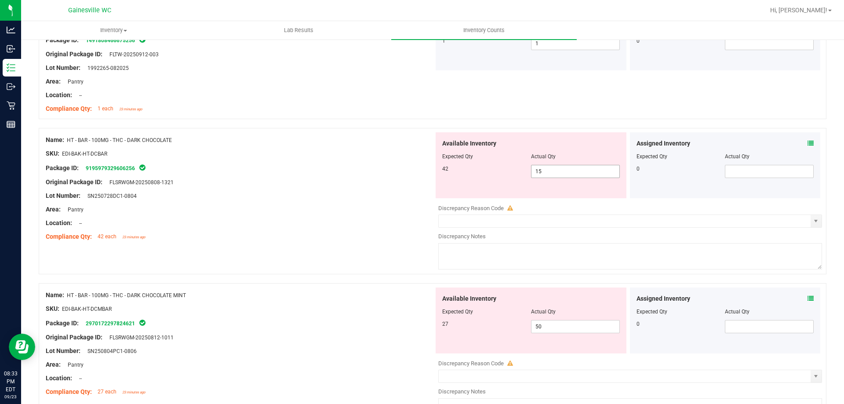
scroll to position [1935, 0]
click at [558, 168] on span "15 15" at bounding box center [575, 170] width 89 height 13
click at [0, 0] on input "15" at bounding box center [0, 0] width 0 height 0
click at [544, 109] on div "Name: GRV - BOWL - GRAV - SANDBLASTED SPOON - 4IN - GREEN SKU: ACC-GEN-GRV-SNDS…" at bounding box center [433, 59] width 788 height 119
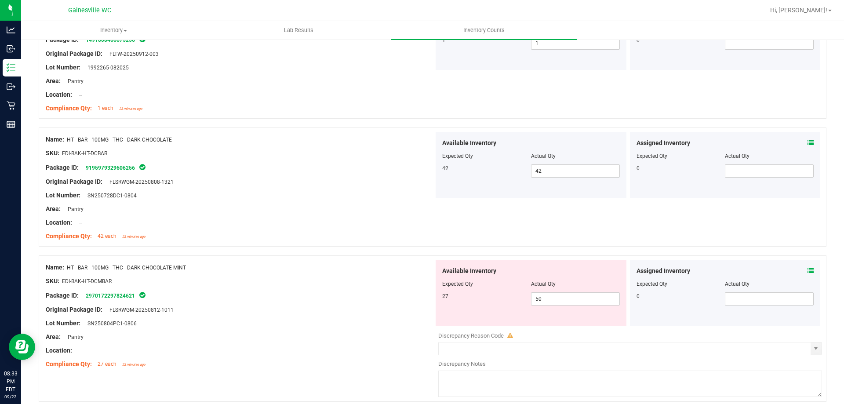
scroll to position [2023, 0]
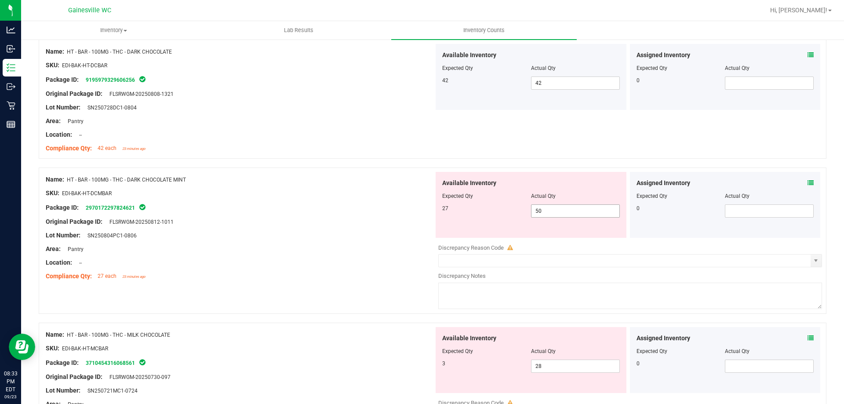
click at [573, 212] on span "50 50" at bounding box center [575, 210] width 89 height 13
click at [573, 212] on input "50" at bounding box center [576, 211] width 88 height 12
click at [565, 141] on div "Name: HT - BAR - 100MG - THC - DARK CHOCOLATE SKU: EDI-BAK-HT-DCBAR Package ID:…" at bounding box center [433, 99] width 788 height 119
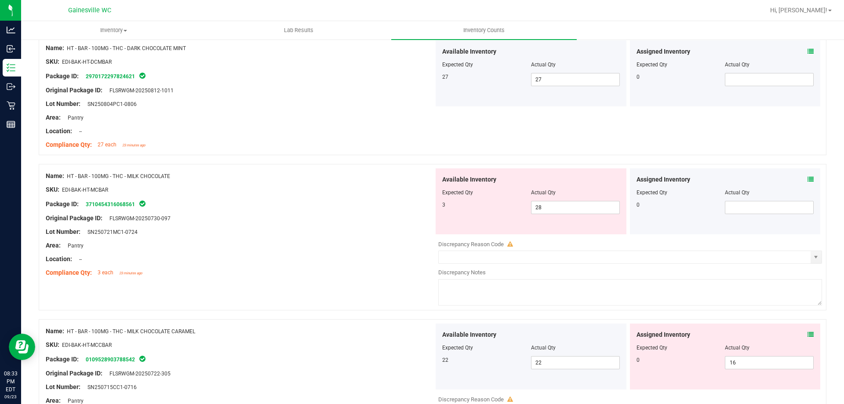
scroll to position [2155, 0]
click at [559, 203] on span "28 28" at bounding box center [575, 207] width 89 height 13
click at [559, 203] on input "28" at bounding box center [576, 207] width 88 height 12
click at [561, 138] on div "Name: HT - BAR - 100MG - THC - DARK CHOCOLATE MINT SKU: EDI-BAK-HT-DCMBAR Packa…" at bounding box center [433, 95] width 788 height 119
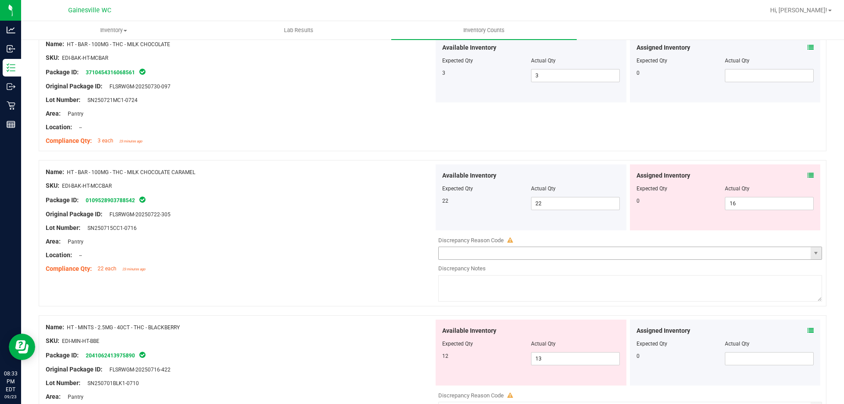
scroll to position [2287, 0]
click at [736, 202] on span "16 16" at bounding box center [769, 203] width 89 height 13
click at [736, 202] on input "16" at bounding box center [770, 203] width 88 height 12
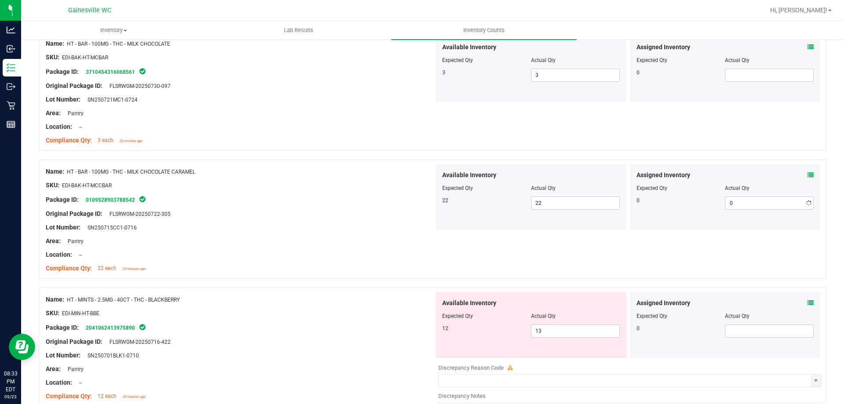
click at [732, 160] on div "Name: HT - BAR - 100MG - THC - MILK CHOCOLATE CARAMEL SKU: EDI-BAK-HT-MCCBAR Pa…" at bounding box center [433, 219] width 788 height 119
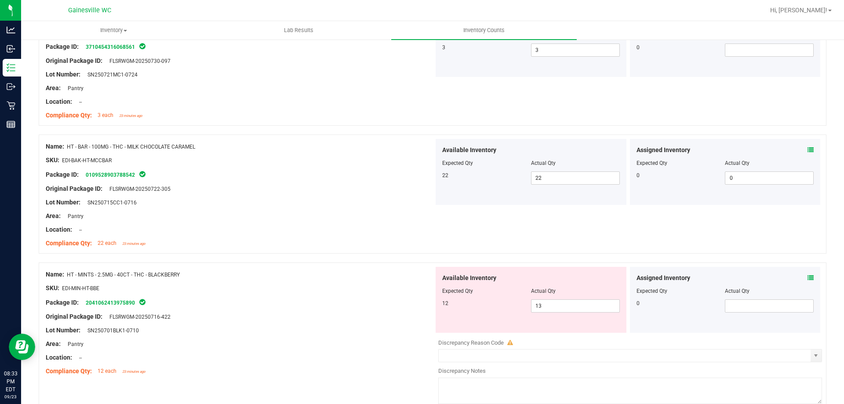
scroll to position [2355, 0]
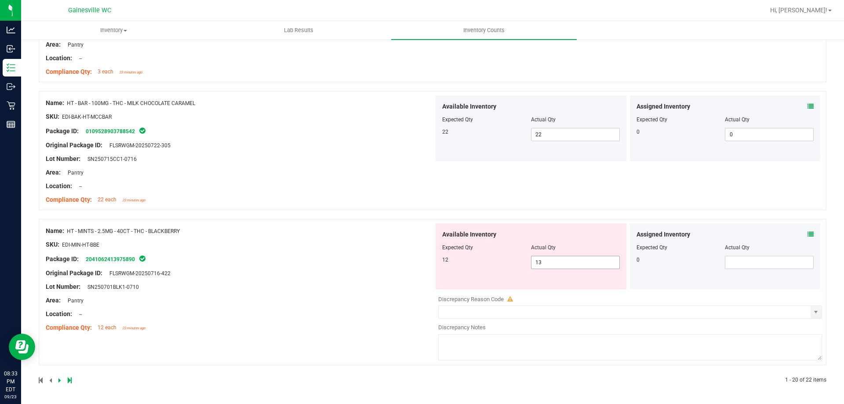
click at [565, 257] on span "13 13" at bounding box center [575, 262] width 89 height 13
click at [0, 0] on input "13" at bounding box center [0, 0] width 0 height 0
click at [580, 197] on div "Name: HT - BAR - 100MG - THC - MILK CHOCOLATE CARAMEL SKU: EDI-BAK-HT-MCCBAR Pa…" at bounding box center [433, 150] width 788 height 119
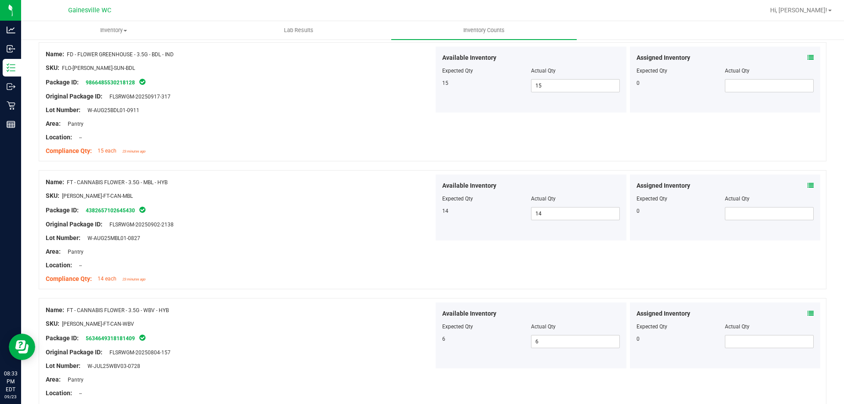
scroll to position [0, 0]
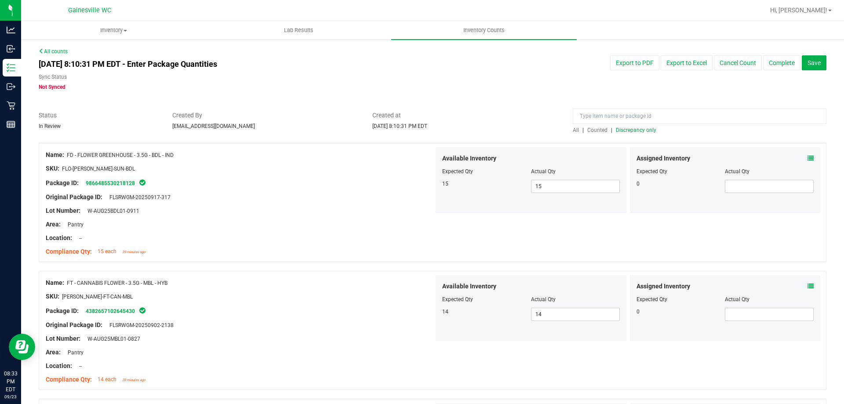
click at [630, 131] on span "Discrepancy only" at bounding box center [636, 130] width 40 height 6
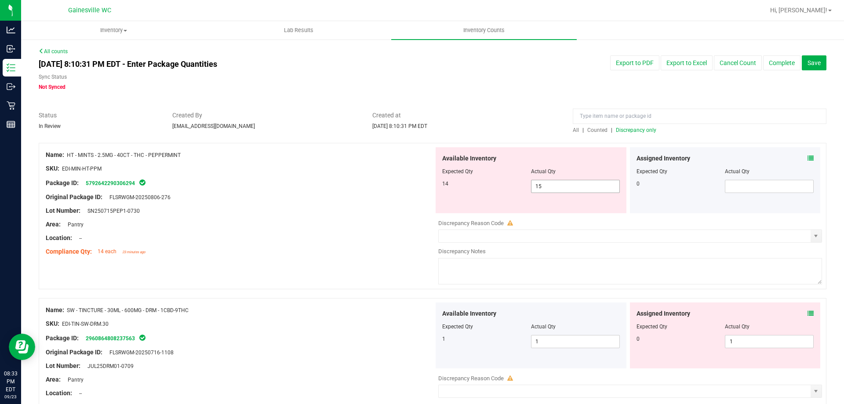
click at [585, 191] on span "15 15" at bounding box center [575, 186] width 89 height 13
click at [585, 191] on input "15" at bounding box center [576, 186] width 88 height 12
click at [560, 134] on div at bounding box center [433, 138] width 788 height 9
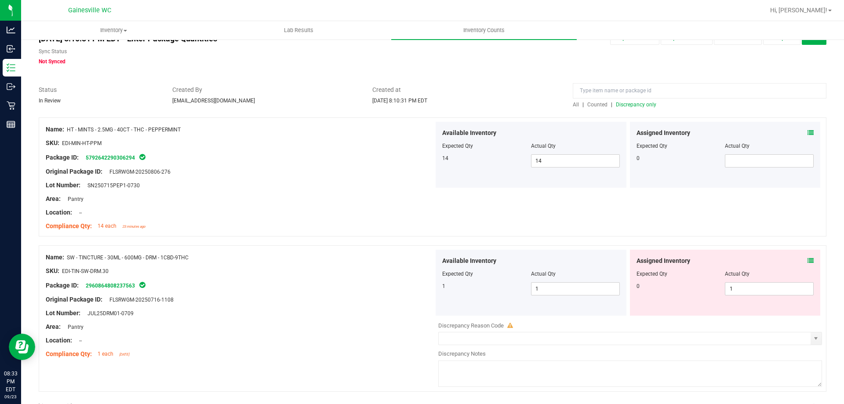
scroll to position [52, 0]
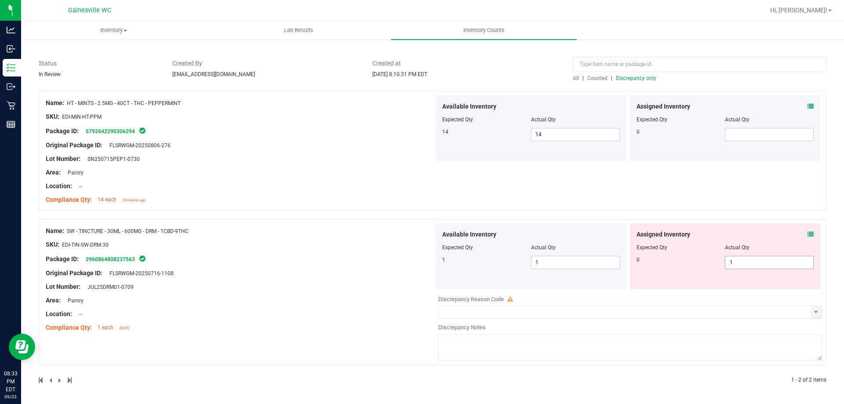
click at [755, 261] on span "1 1" at bounding box center [769, 262] width 89 height 13
click at [755, 261] on input "1" at bounding box center [770, 262] width 88 height 12
click at [749, 267] on input "1" at bounding box center [770, 262] width 88 height 12
